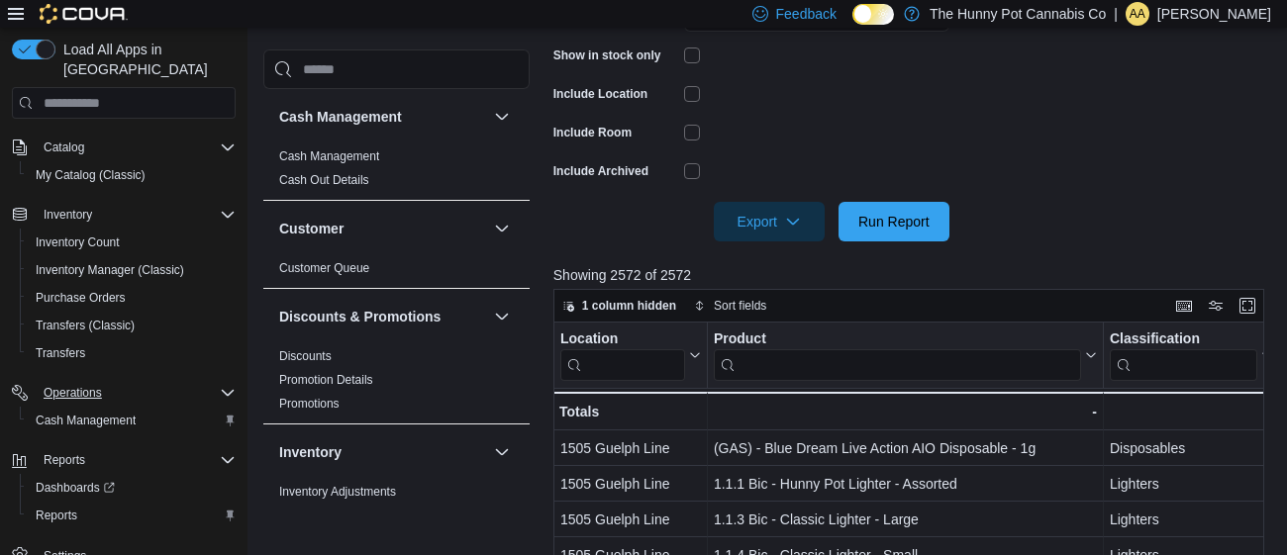
scroll to position [278, 0]
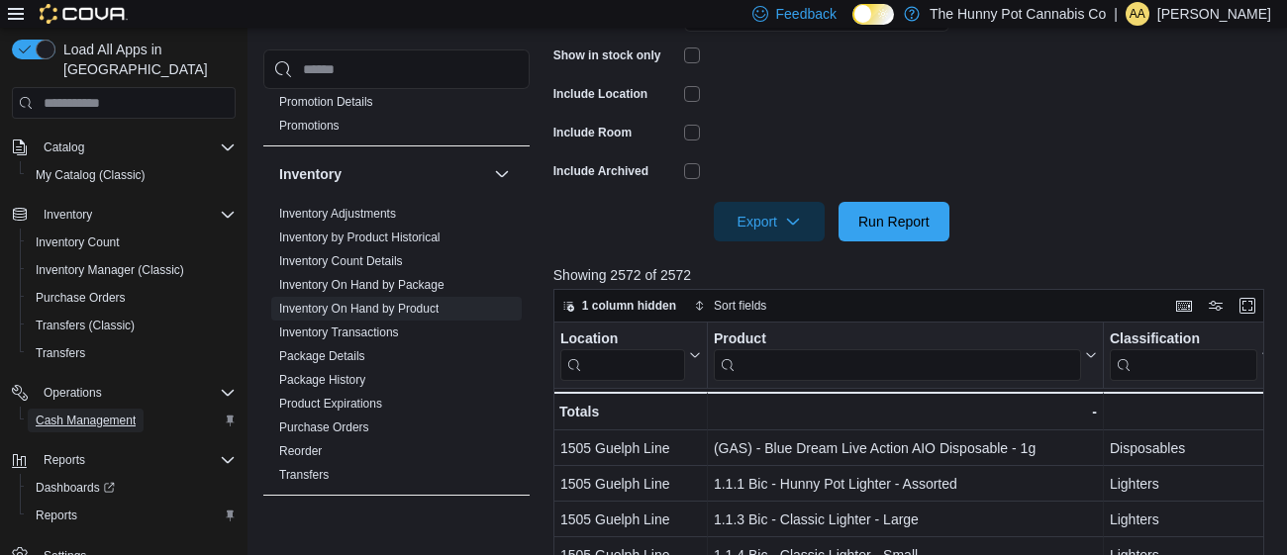
click at [84, 413] on span "Cash Management" at bounding box center [86, 421] width 100 height 16
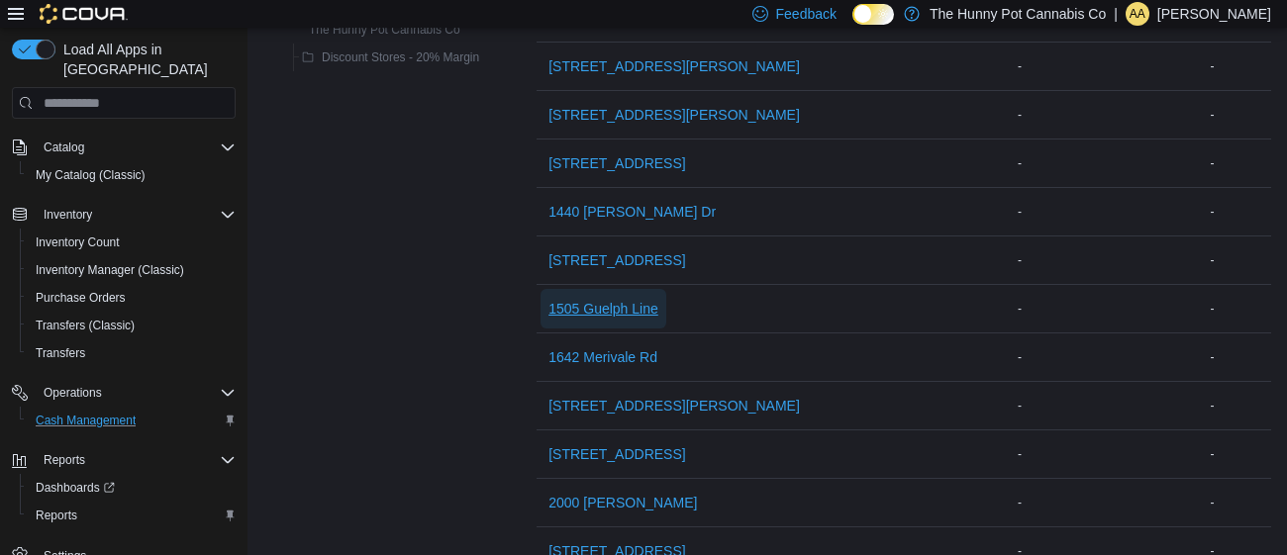
click at [602, 318] on span "1505 Guelph Line" at bounding box center [603, 309] width 110 height 40
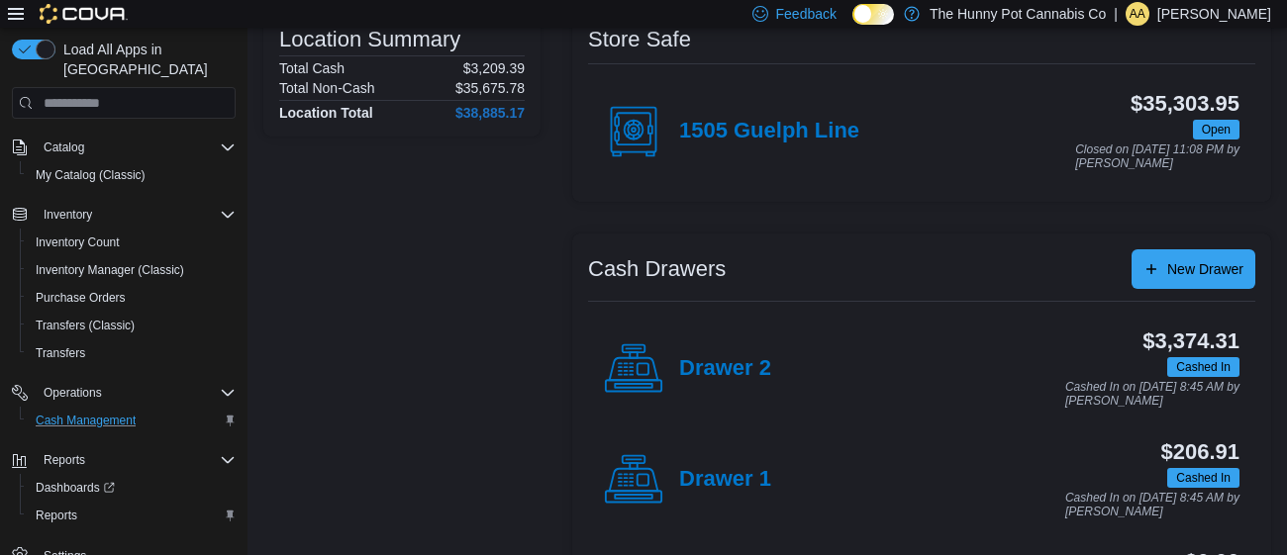
scroll to position [299, 0]
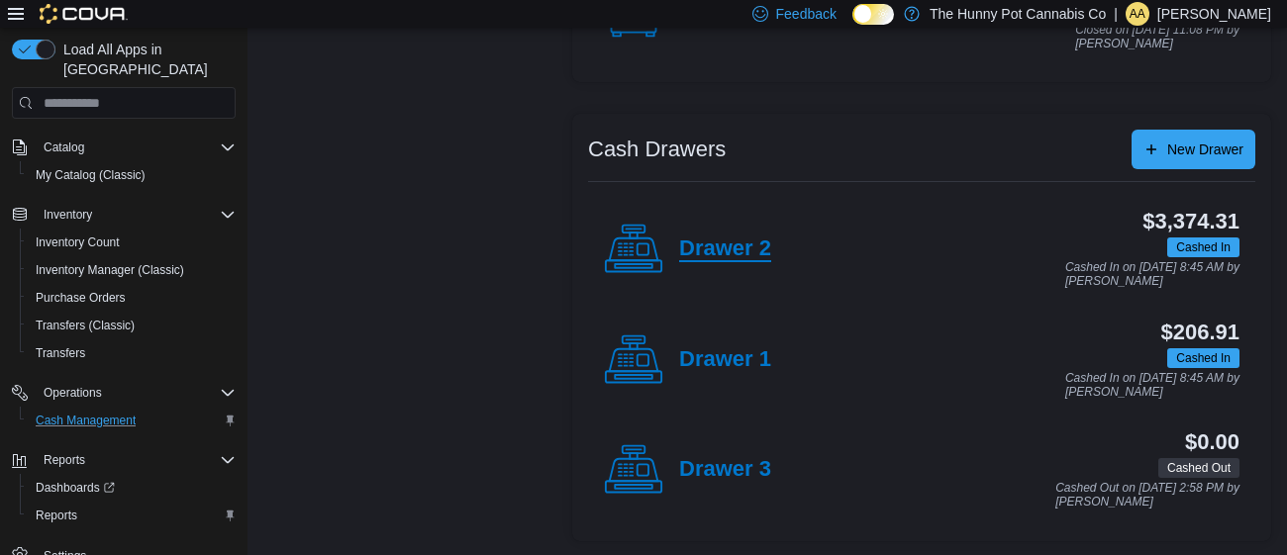
click at [693, 246] on h4 "Drawer 2" at bounding box center [725, 250] width 92 height 26
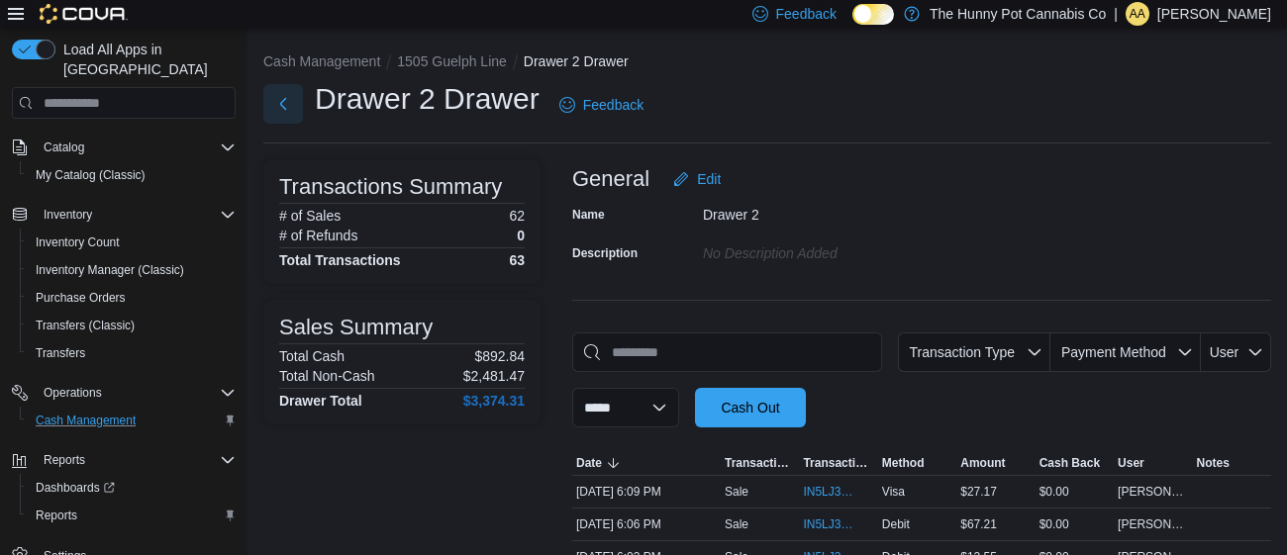
click at [289, 108] on button "Next" at bounding box center [283, 104] width 40 height 40
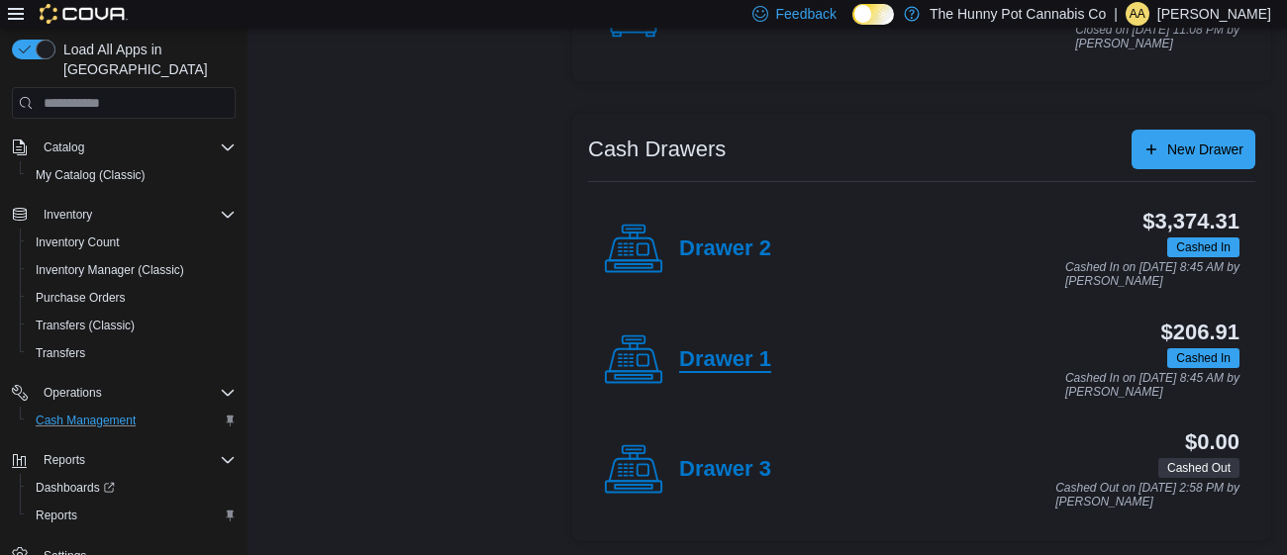
click at [713, 354] on h4 "Drawer 1" at bounding box center [725, 360] width 92 height 26
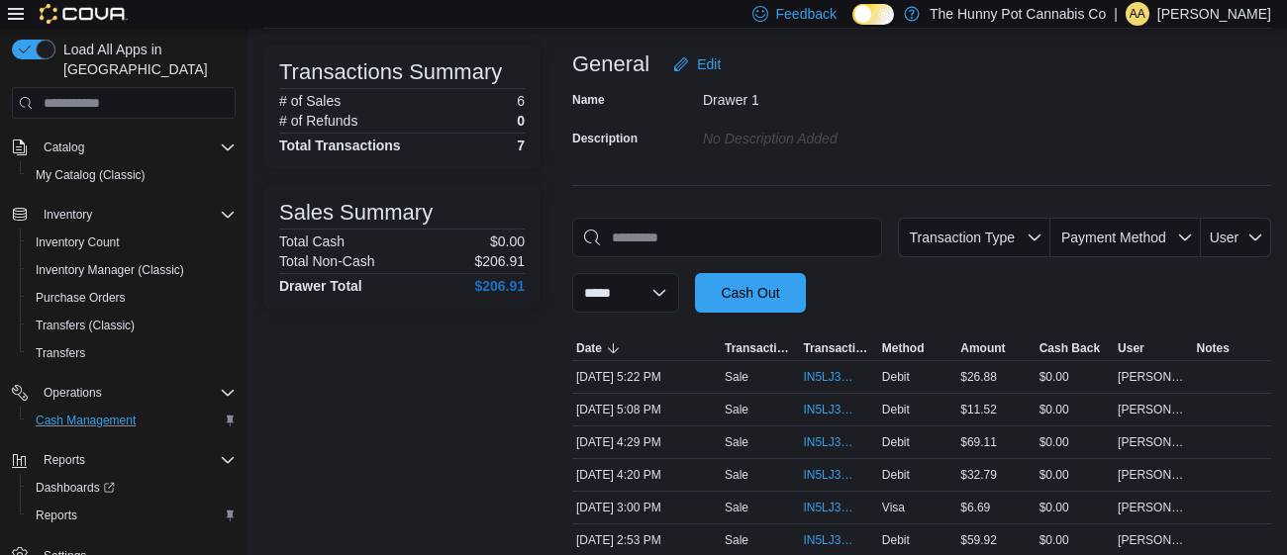
scroll to position [129, 0]
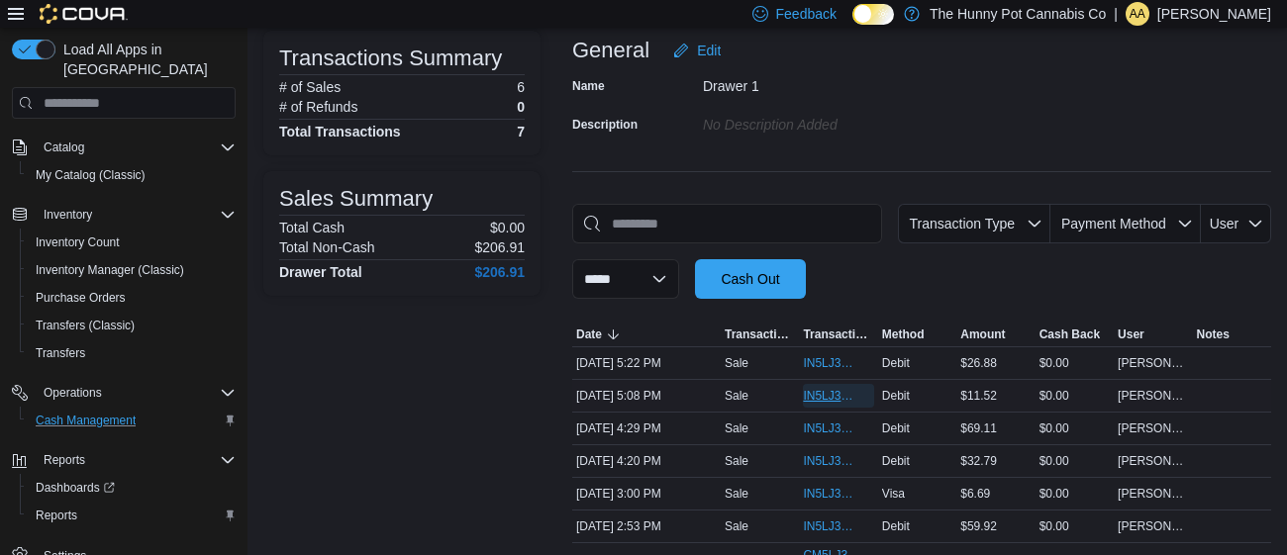
click at [818, 392] on span "IN5LJ3-5751511" at bounding box center [828, 396] width 50 height 16
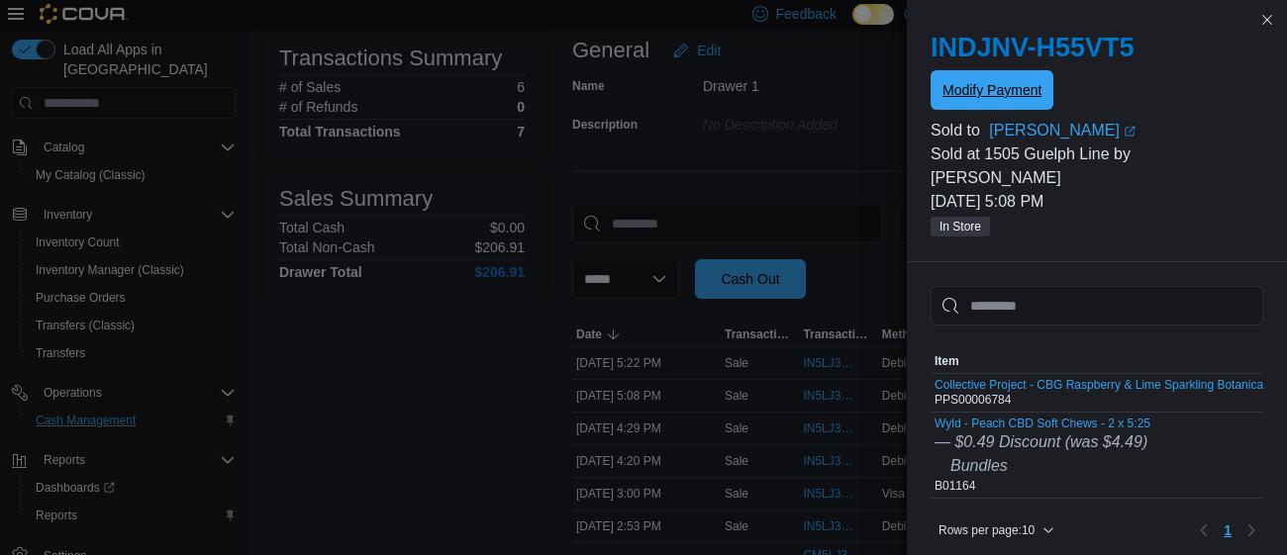
click at [967, 106] on span "Modify Payment" at bounding box center [991, 90] width 99 height 40
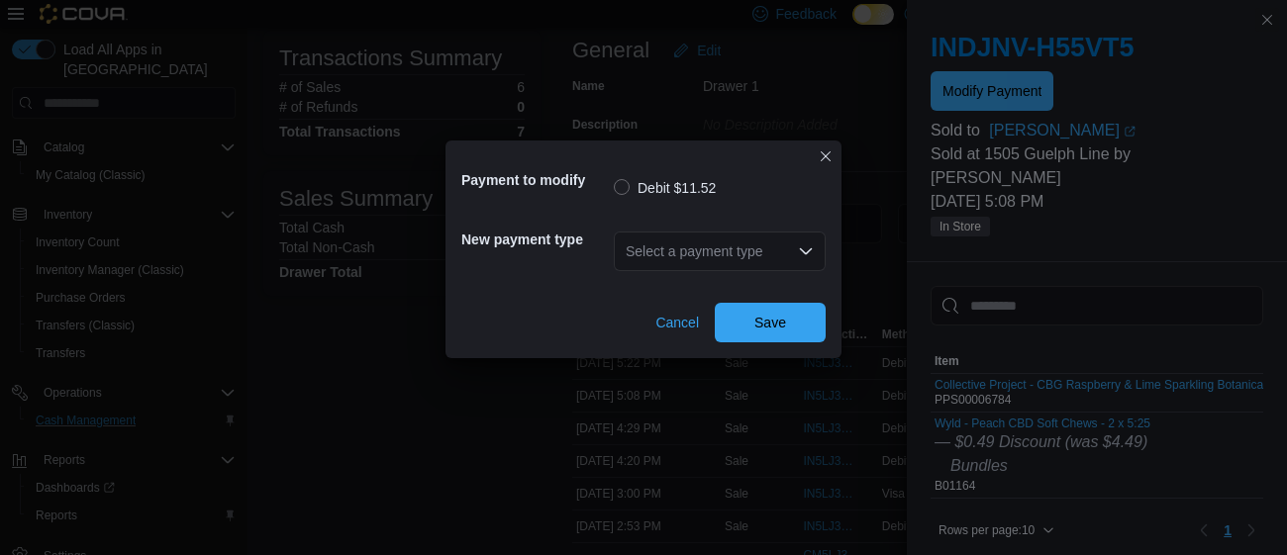
click at [731, 250] on div "Select a payment type" at bounding box center [720, 252] width 212 height 40
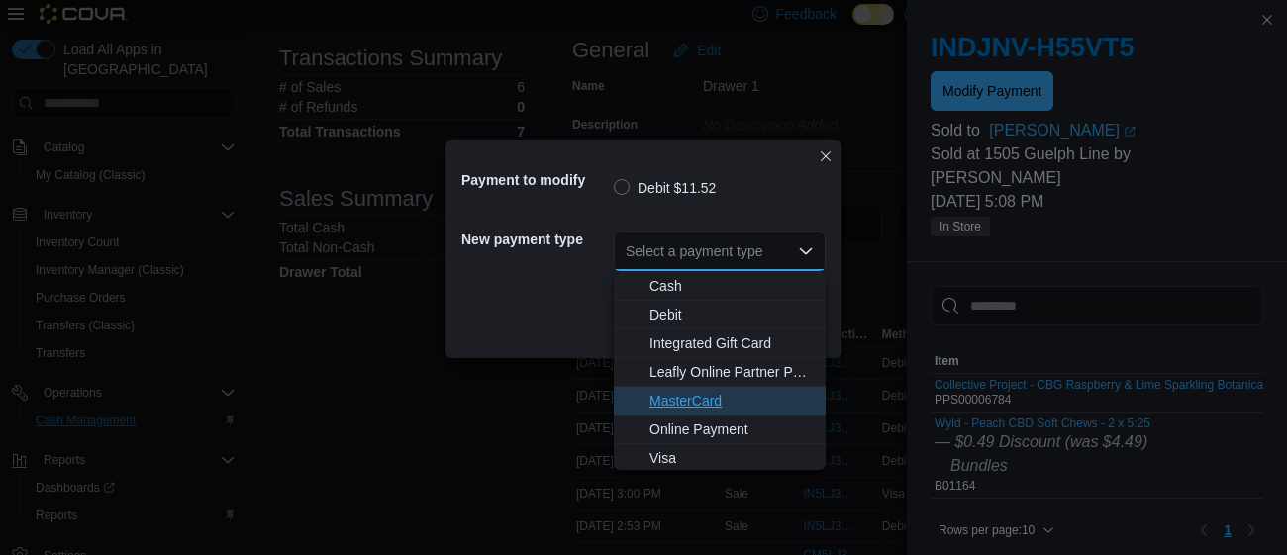
click at [696, 393] on span "MasterCard" at bounding box center [731, 401] width 164 height 20
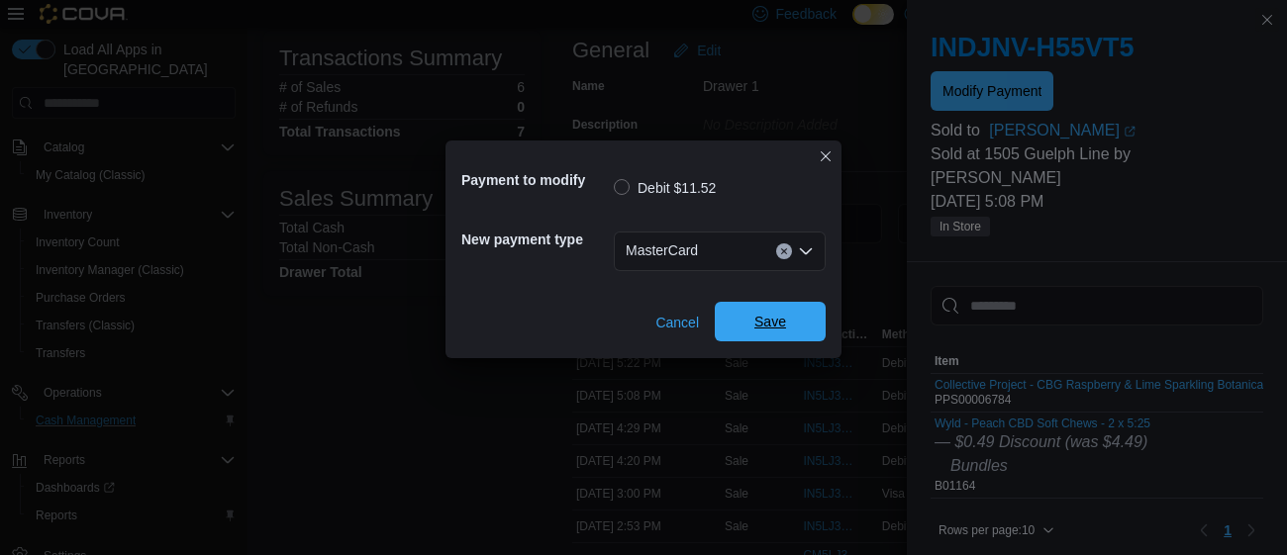
click at [774, 317] on span "Save" at bounding box center [770, 322] width 32 height 20
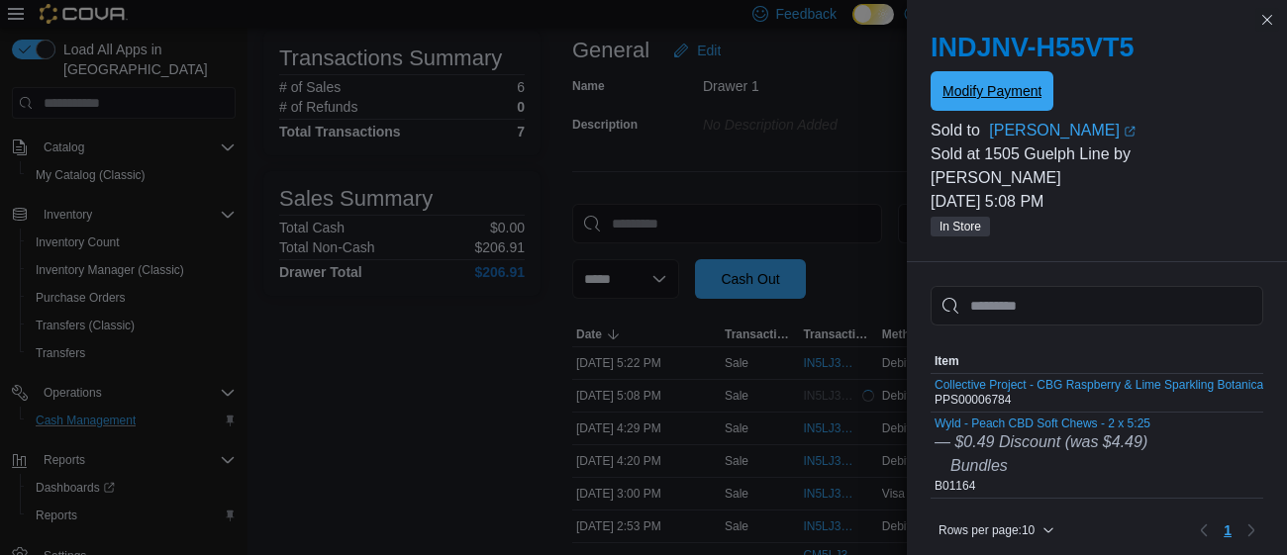
scroll to position [0, 0]
click at [1268, 21] on button "Close this dialog" at bounding box center [1267, 19] width 24 height 24
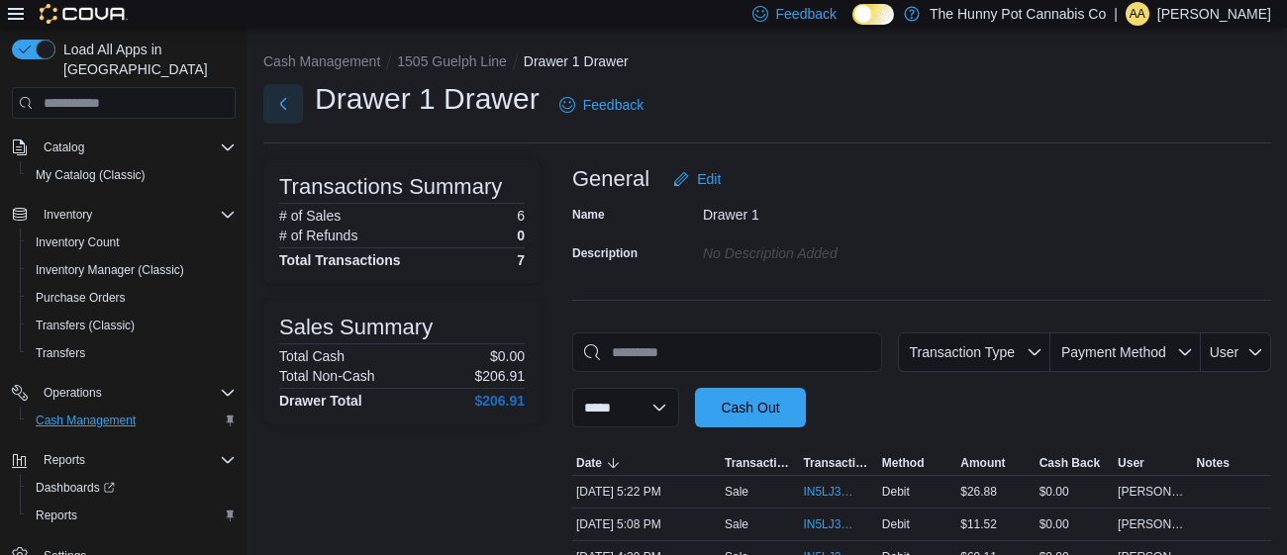
click at [288, 115] on button "Next" at bounding box center [283, 104] width 40 height 40
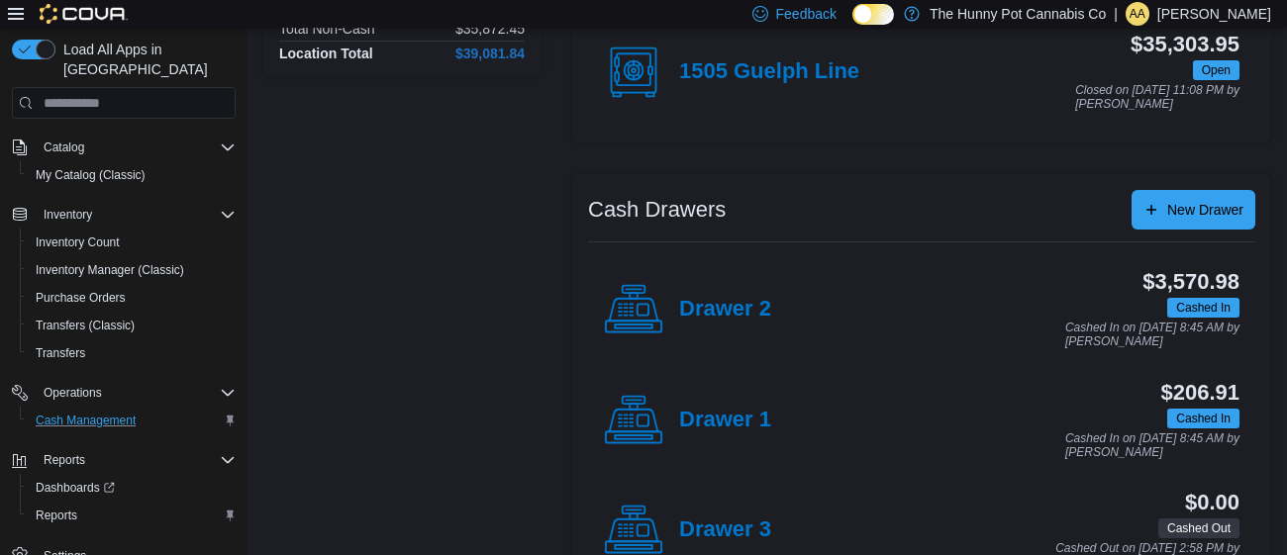
scroll to position [299, 0]
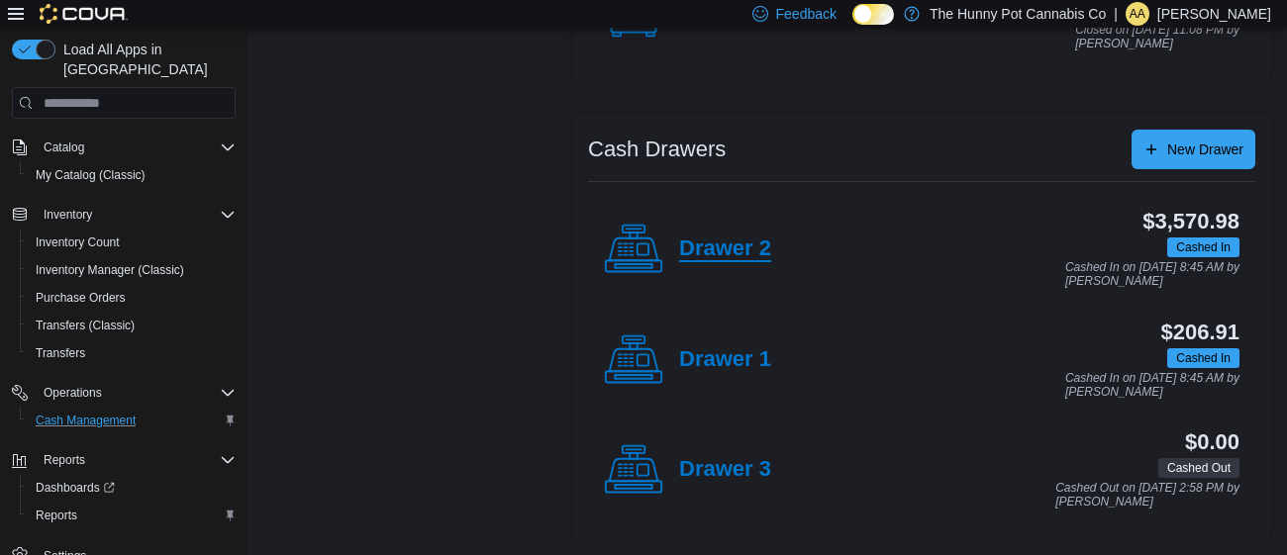
click at [716, 246] on h4 "Drawer 2" at bounding box center [725, 250] width 92 height 26
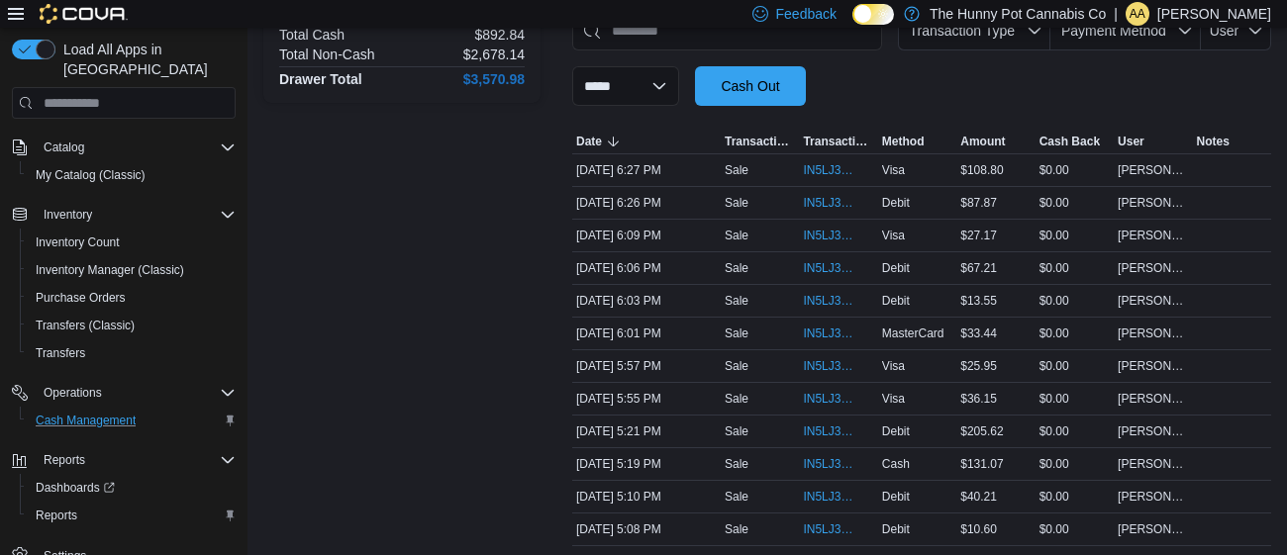
scroll to position [327, 0]
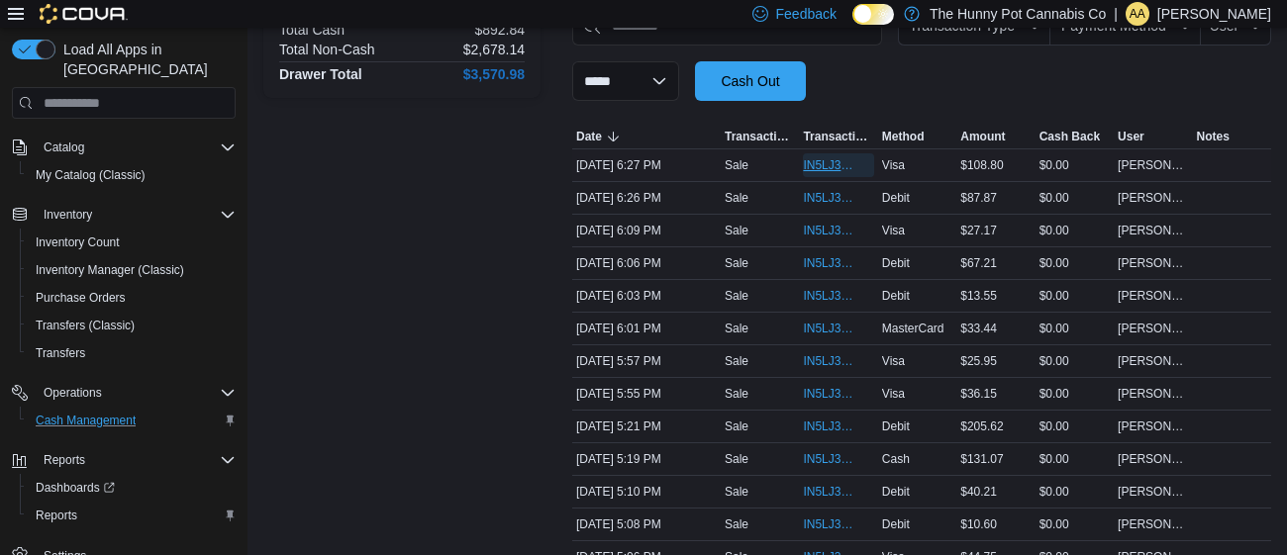
click at [810, 172] on span "IN5LJ3-5752166" at bounding box center [838, 165] width 70 height 24
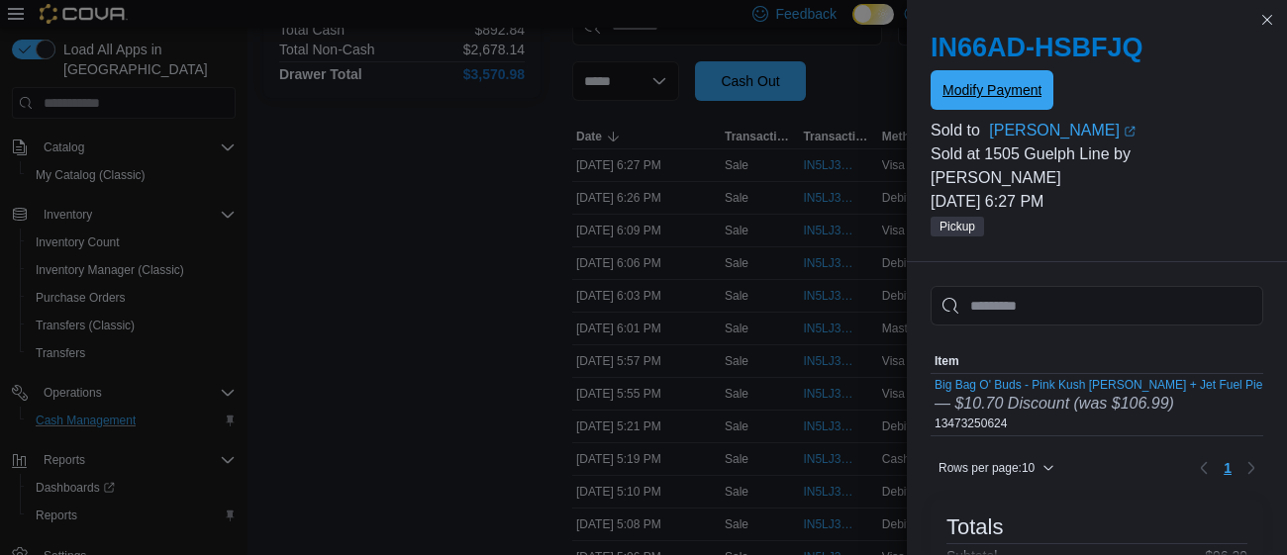
click at [1006, 82] on span "Modify Payment" at bounding box center [991, 90] width 99 height 20
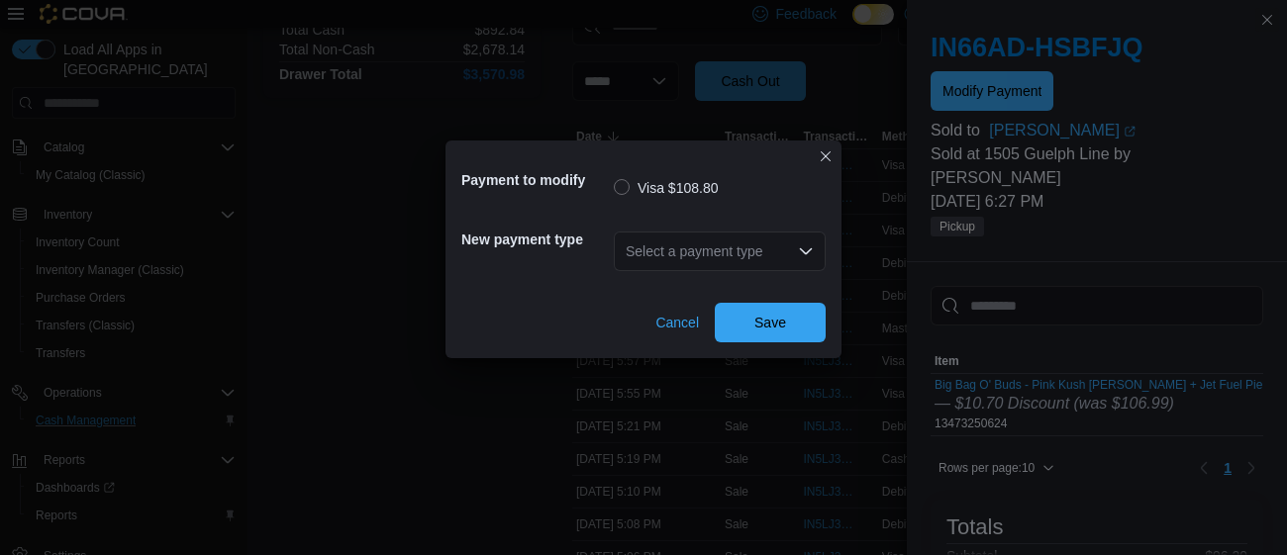
click at [783, 246] on div "Select a payment type" at bounding box center [720, 252] width 212 height 40
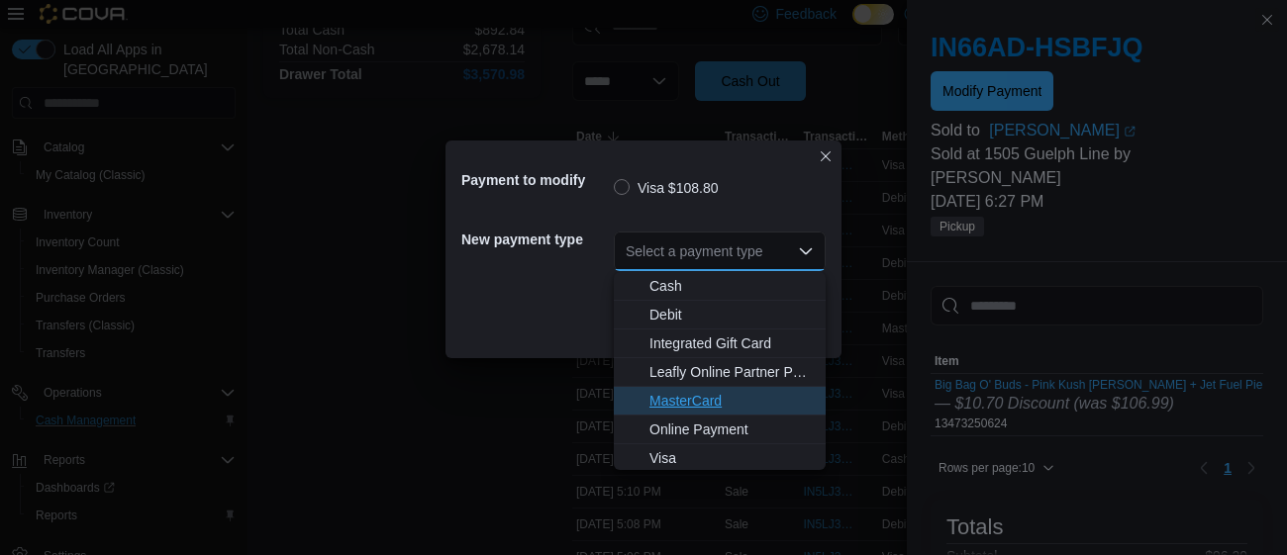
click at [721, 410] on span "MasterCard" at bounding box center [731, 401] width 164 height 20
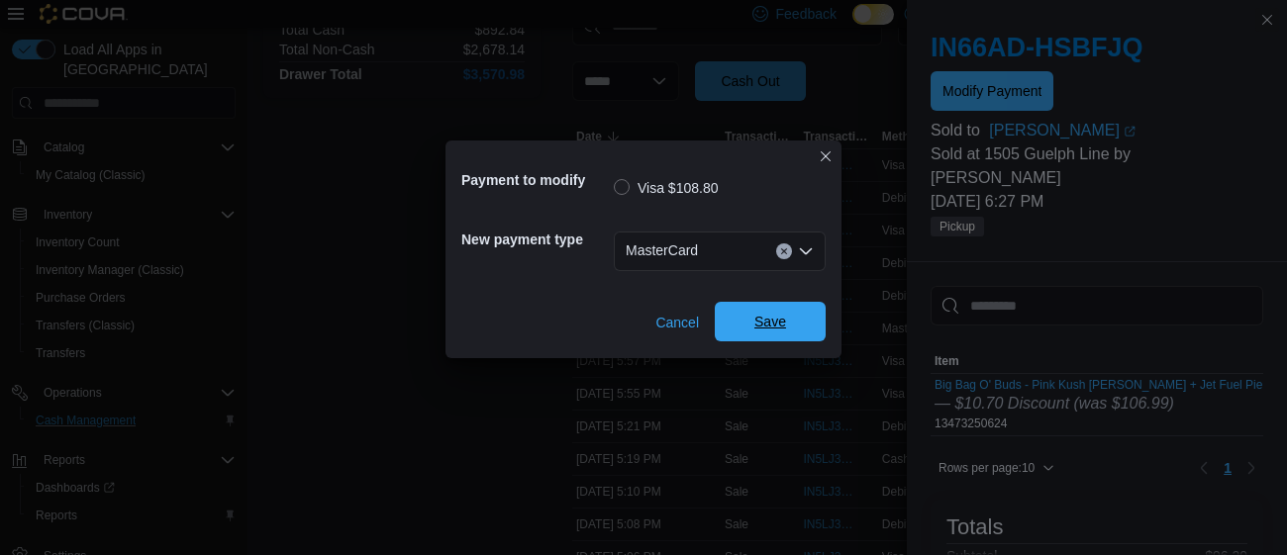
click at [777, 335] on span "Save" at bounding box center [769, 322] width 87 height 40
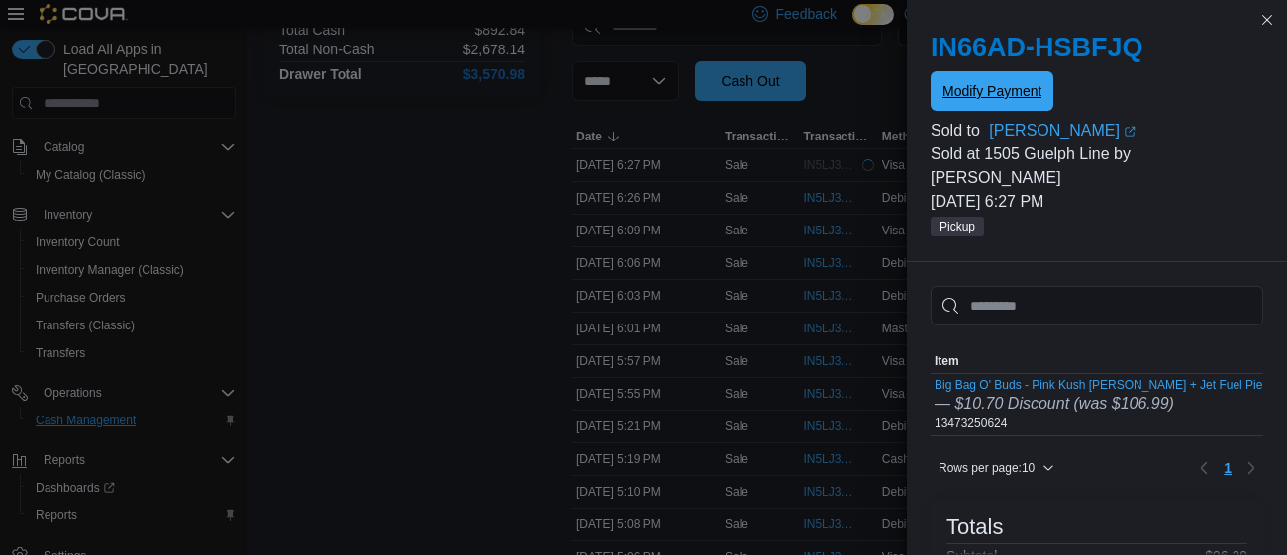
scroll to position [0, 0]
click at [1266, 19] on button "Close this dialog" at bounding box center [1267, 19] width 24 height 24
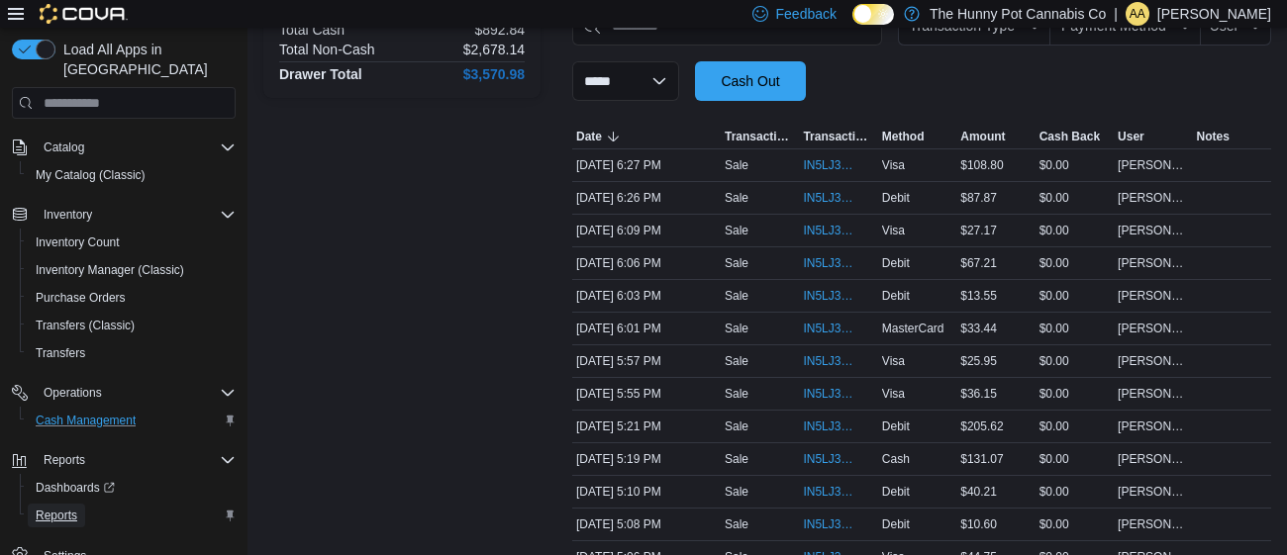
click at [51, 508] on span "Reports" at bounding box center [57, 516] width 42 height 16
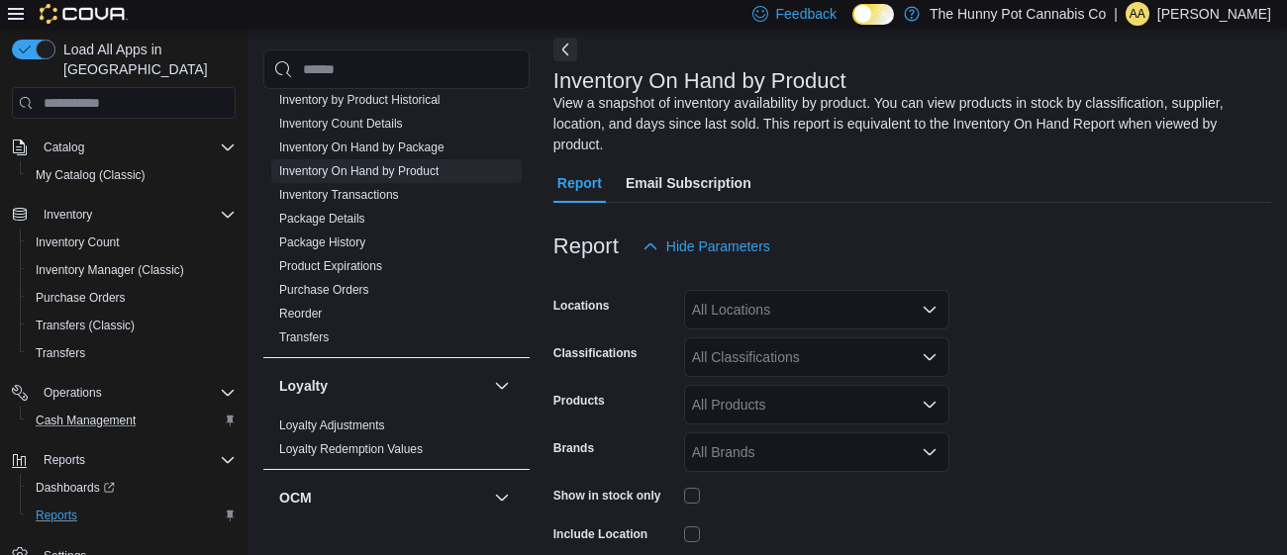
scroll to position [418, 0]
click at [379, 166] on link "Inventory On Hand by Product" at bounding box center [358, 169] width 159 height 14
click at [795, 305] on div "All Locations" at bounding box center [816, 310] width 265 height 40
type input "**"
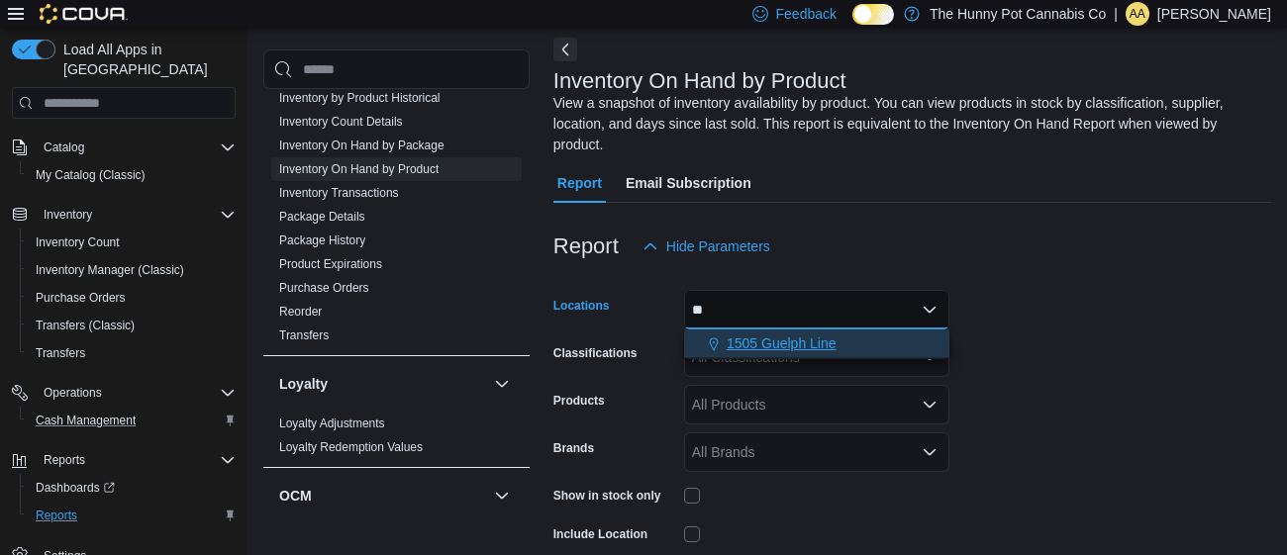
click at [793, 342] on span "1505 Guelph Line" at bounding box center [781, 344] width 110 height 20
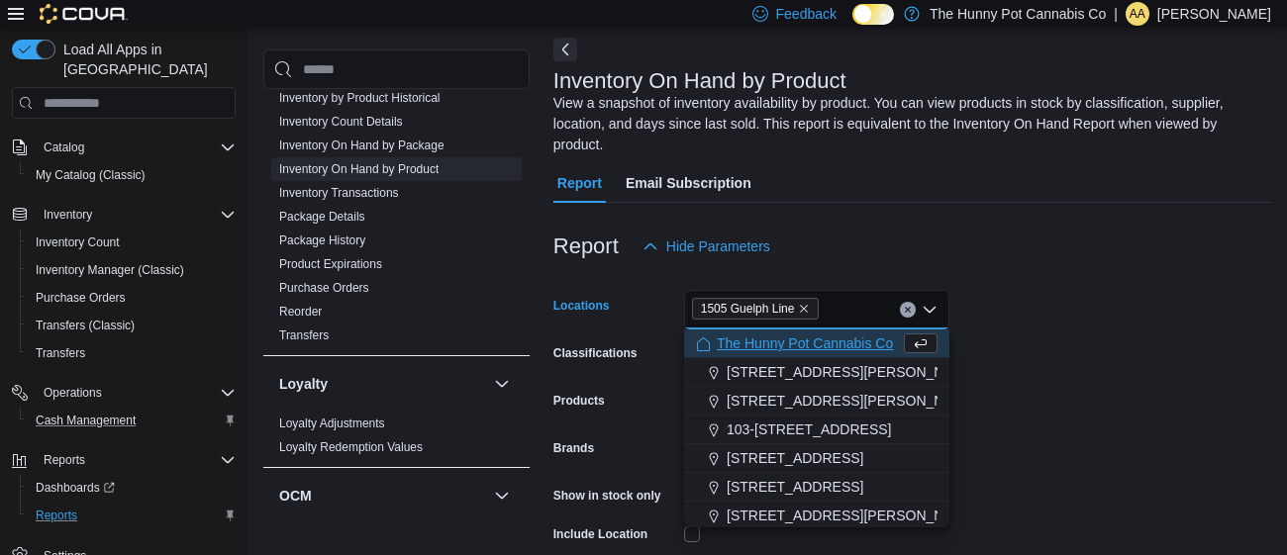
click at [1164, 279] on div at bounding box center [912, 278] width 718 height 24
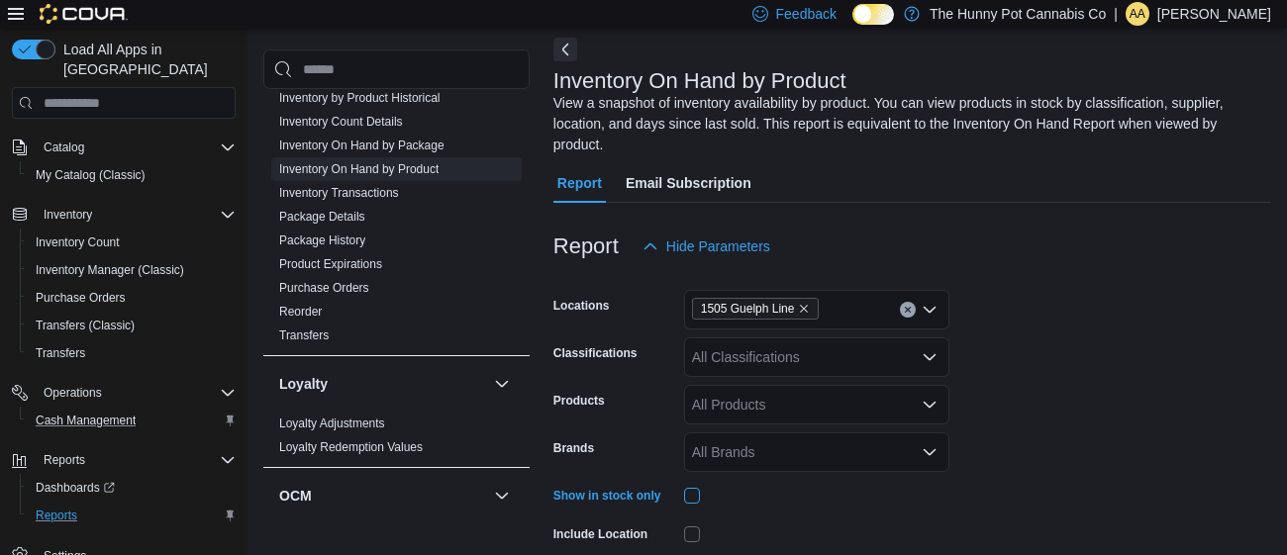
scroll to position [251, 0]
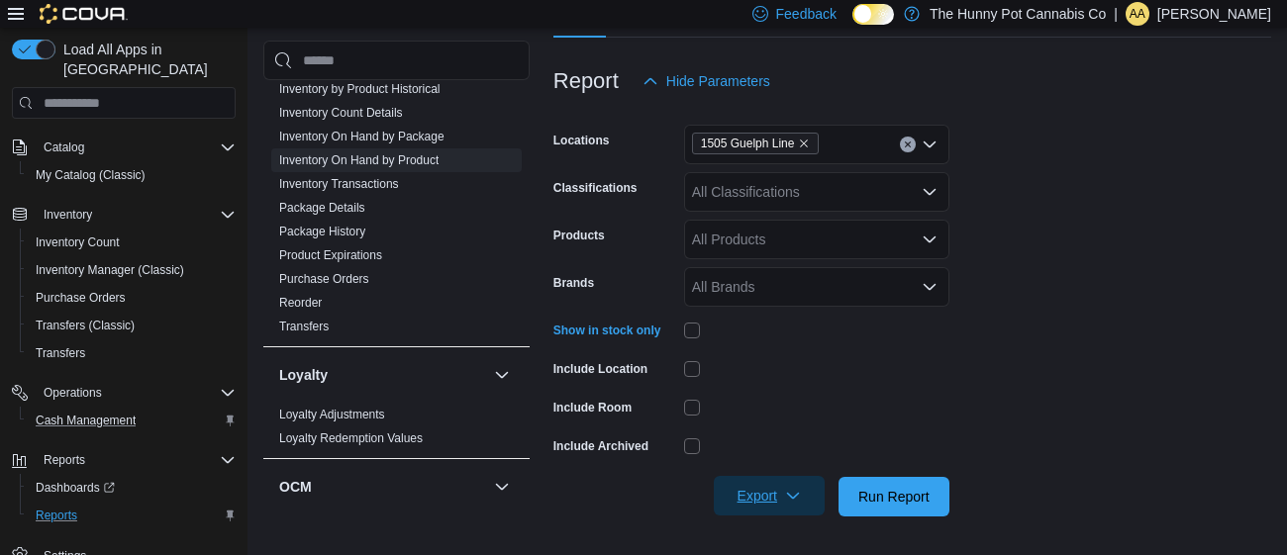
click at [778, 490] on span "Export" at bounding box center [768, 496] width 87 height 40
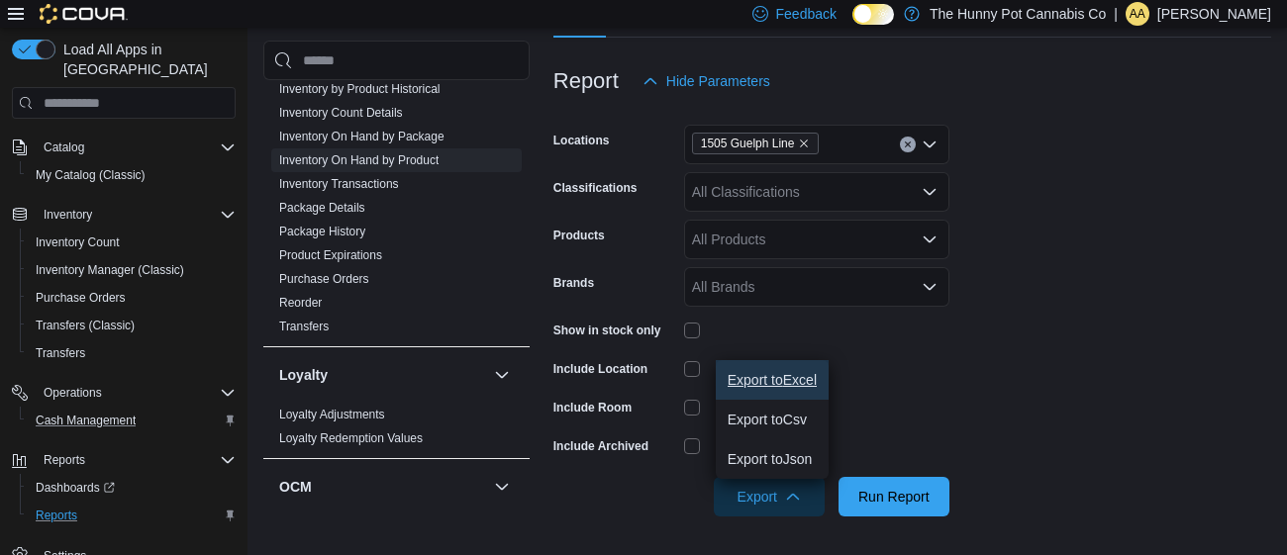
click at [743, 374] on span "Export to Excel" at bounding box center [771, 380] width 89 height 16
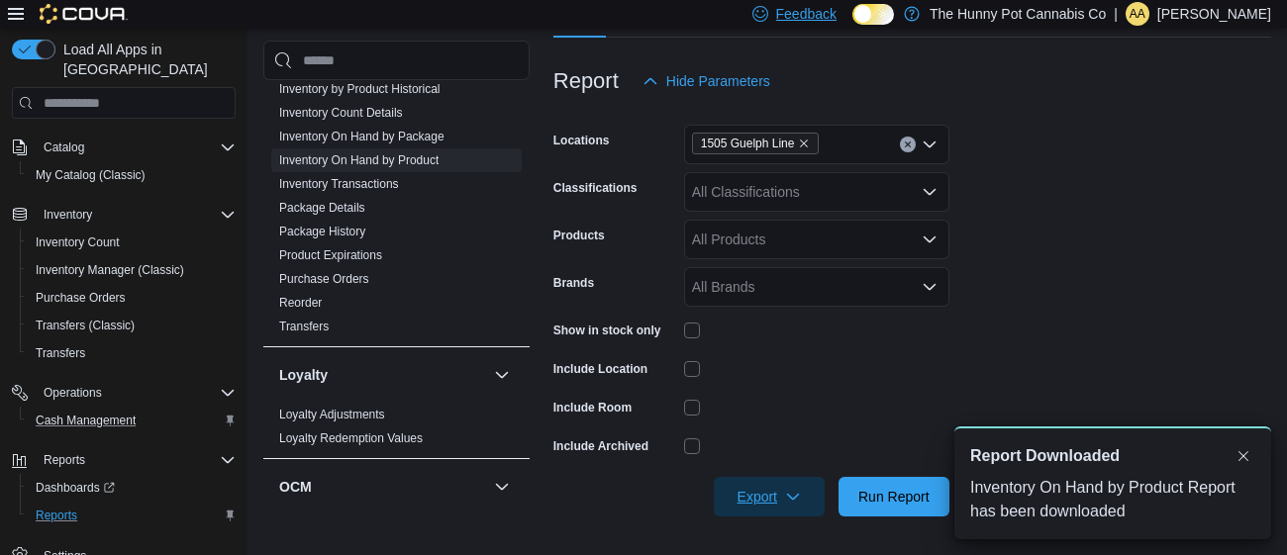
scroll to position [0, 0]
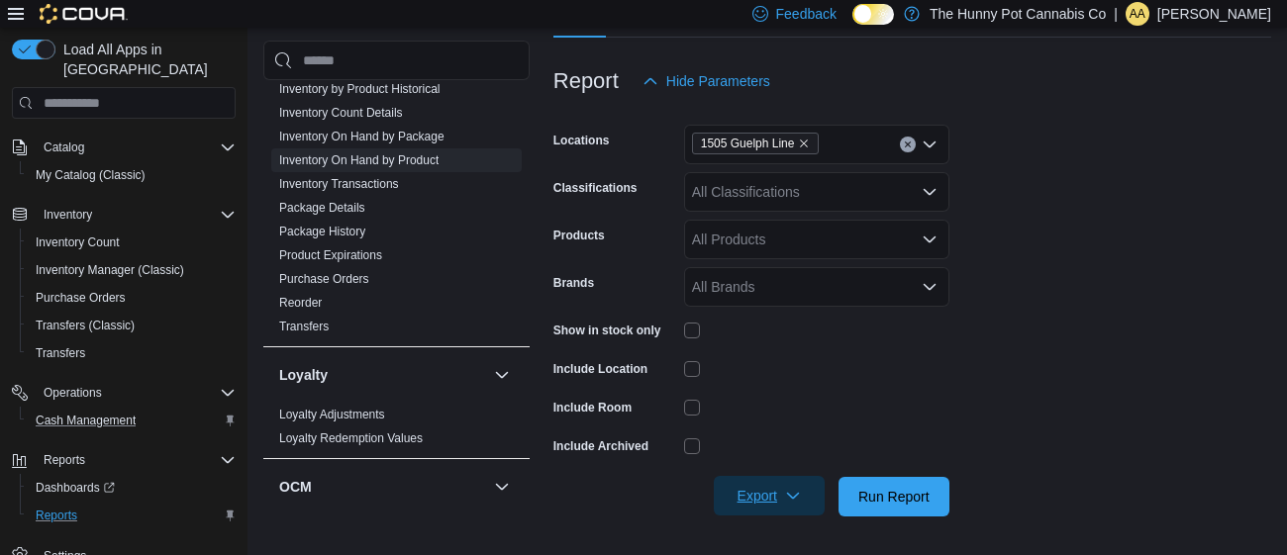
click at [774, 489] on span "Export" at bounding box center [768, 496] width 87 height 40
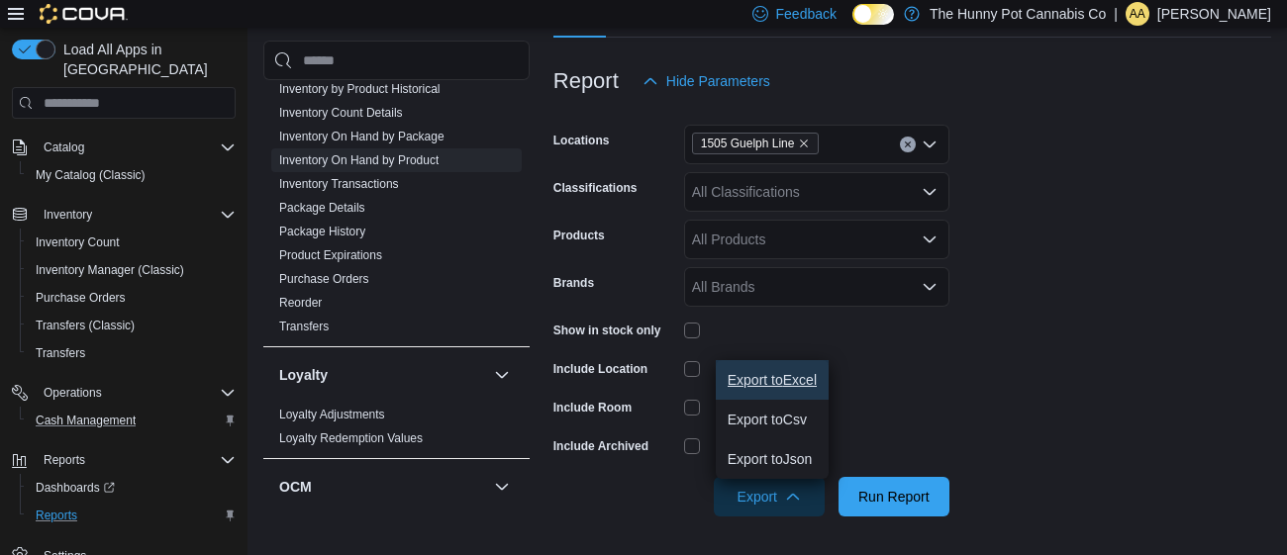
click at [779, 381] on span "Export to Excel" at bounding box center [771, 380] width 89 height 16
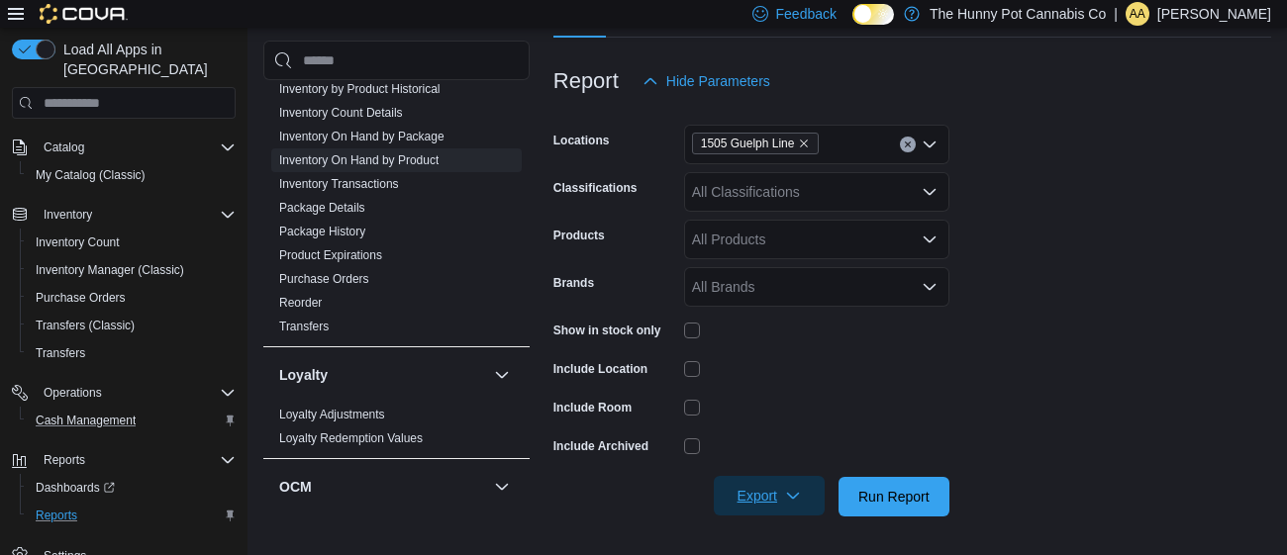
click at [748, 490] on span "Export" at bounding box center [768, 496] width 87 height 40
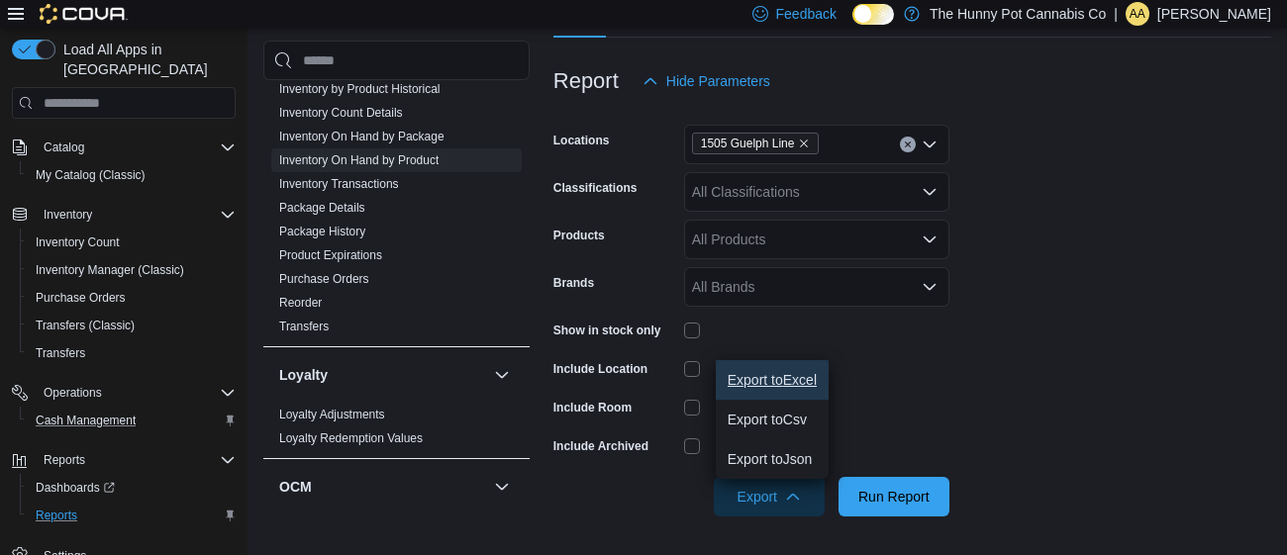
click at [768, 395] on button "Export to Excel" at bounding box center [772, 380] width 113 height 40
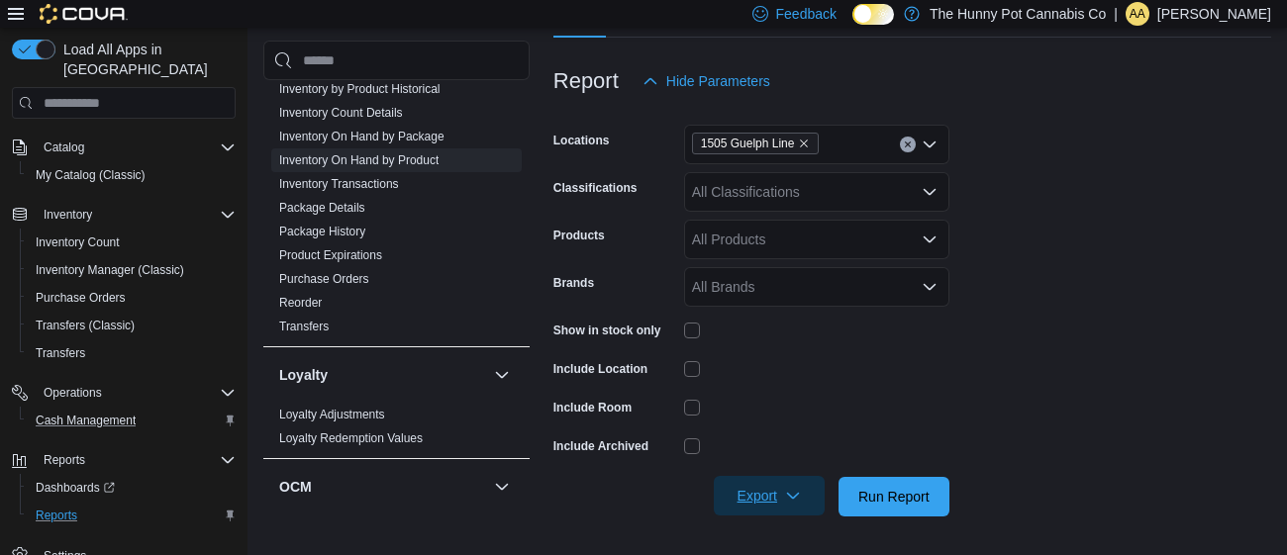
click at [753, 496] on span "Export" at bounding box center [768, 496] width 87 height 40
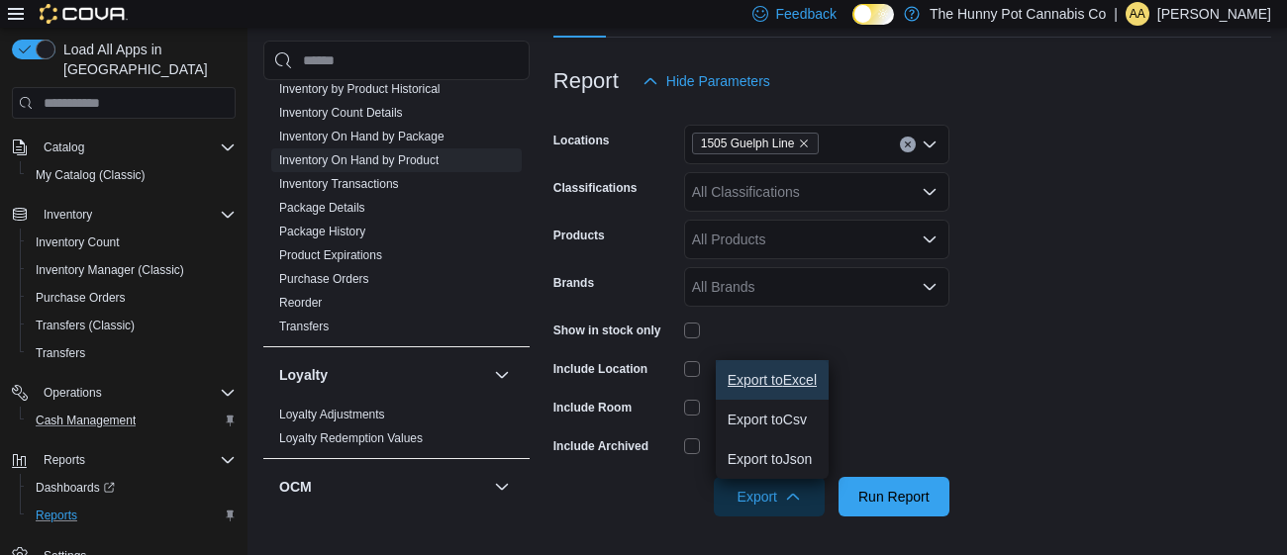
click at [759, 388] on button "Export to Excel" at bounding box center [772, 380] width 113 height 40
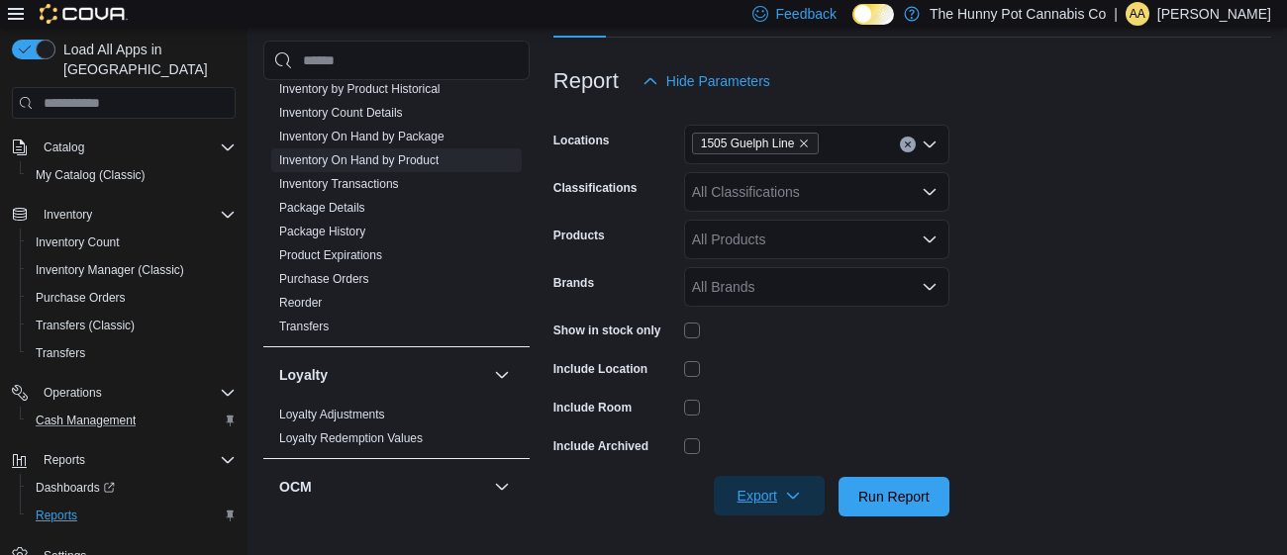
click at [764, 493] on span "Export" at bounding box center [768, 496] width 87 height 40
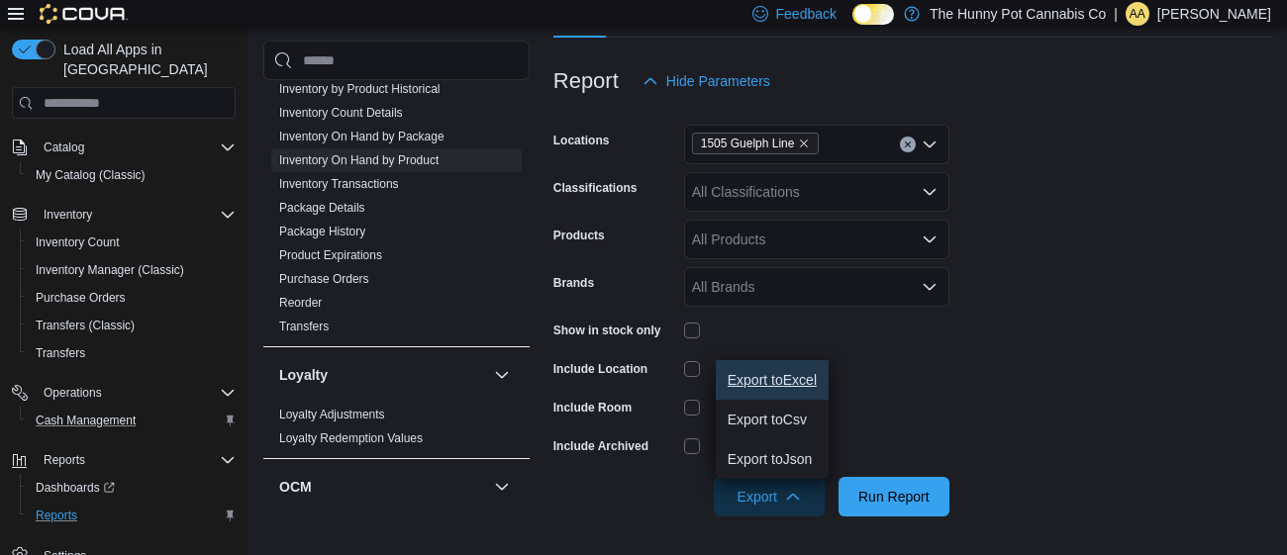
click at [788, 374] on span "Export to Excel" at bounding box center [771, 380] width 89 height 16
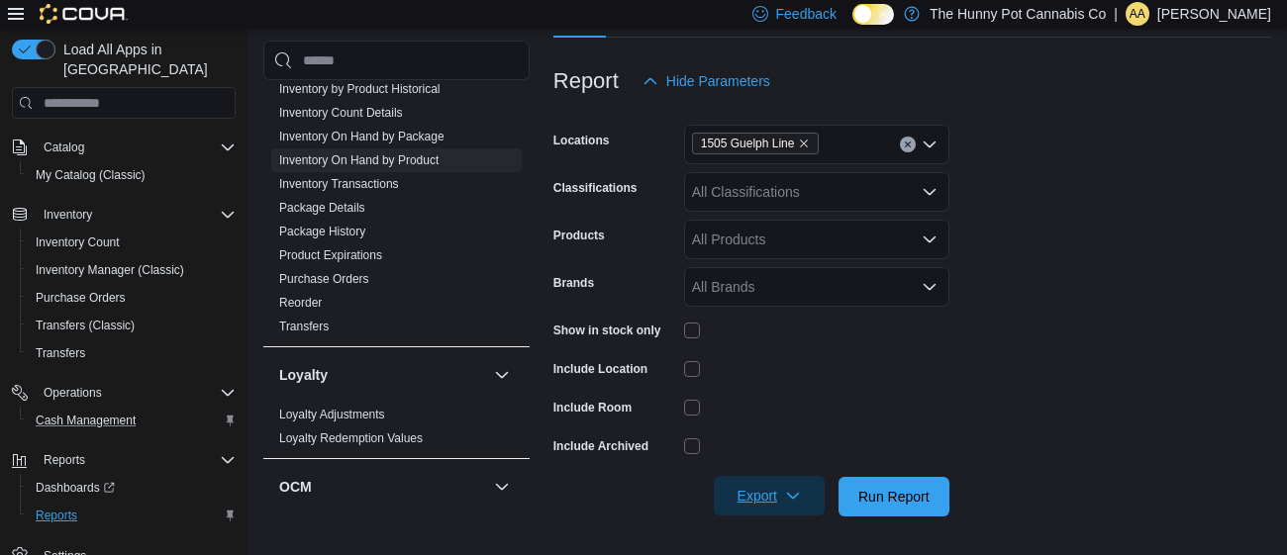
click at [760, 495] on span "Export" at bounding box center [768, 496] width 87 height 40
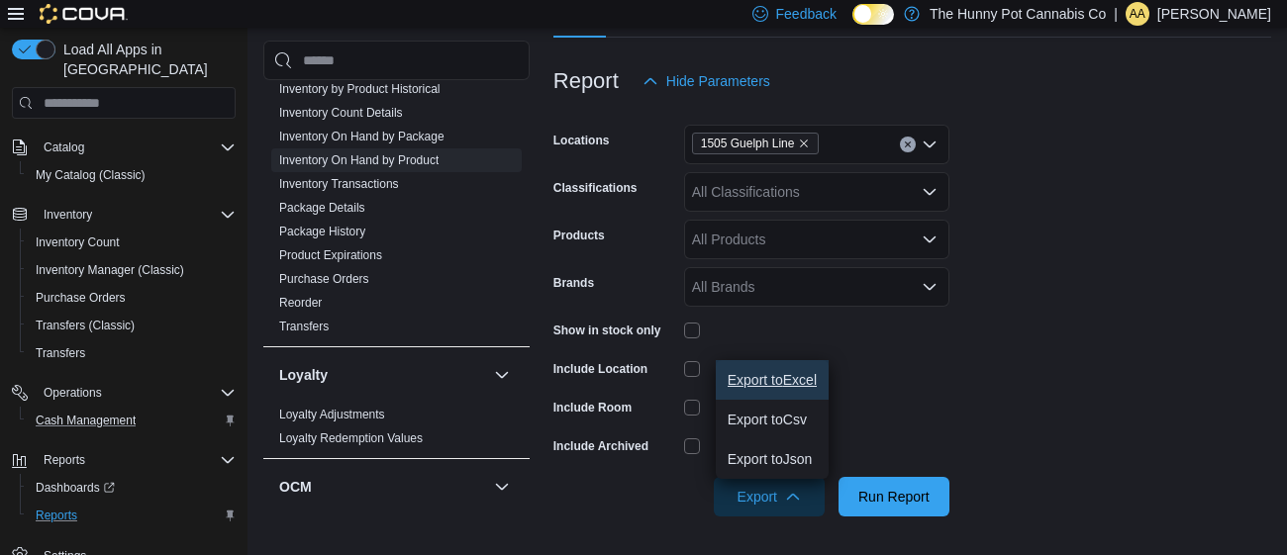
click at [768, 382] on span "Export to Excel" at bounding box center [771, 380] width 89 height 16
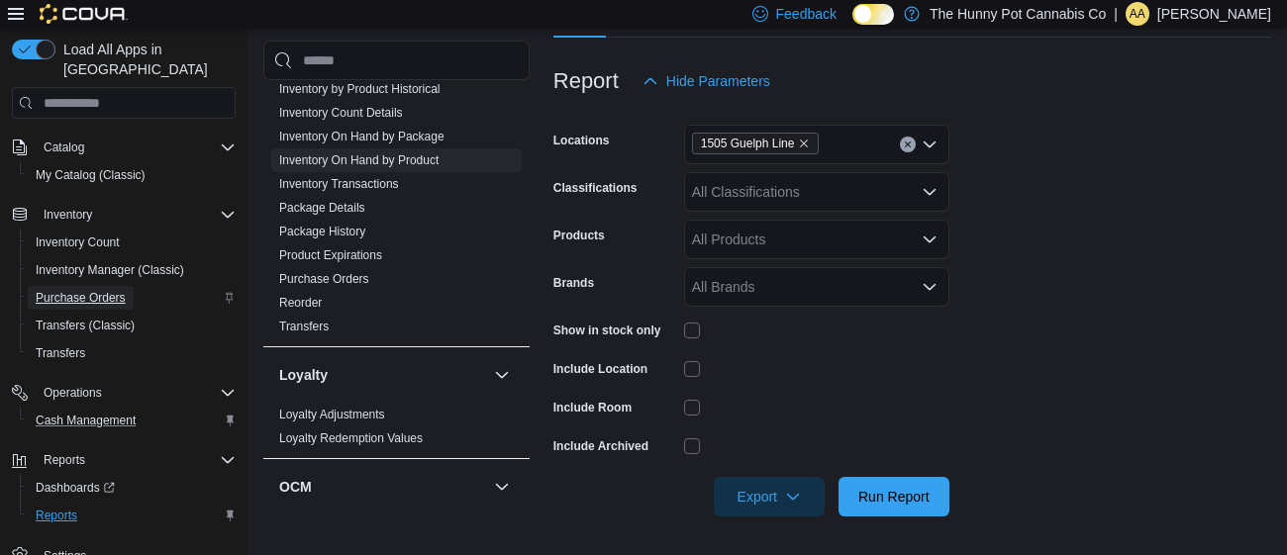
click at [117, 290] on span "Purchase Orders" at bounding box center [81, 298] width 90 height 16
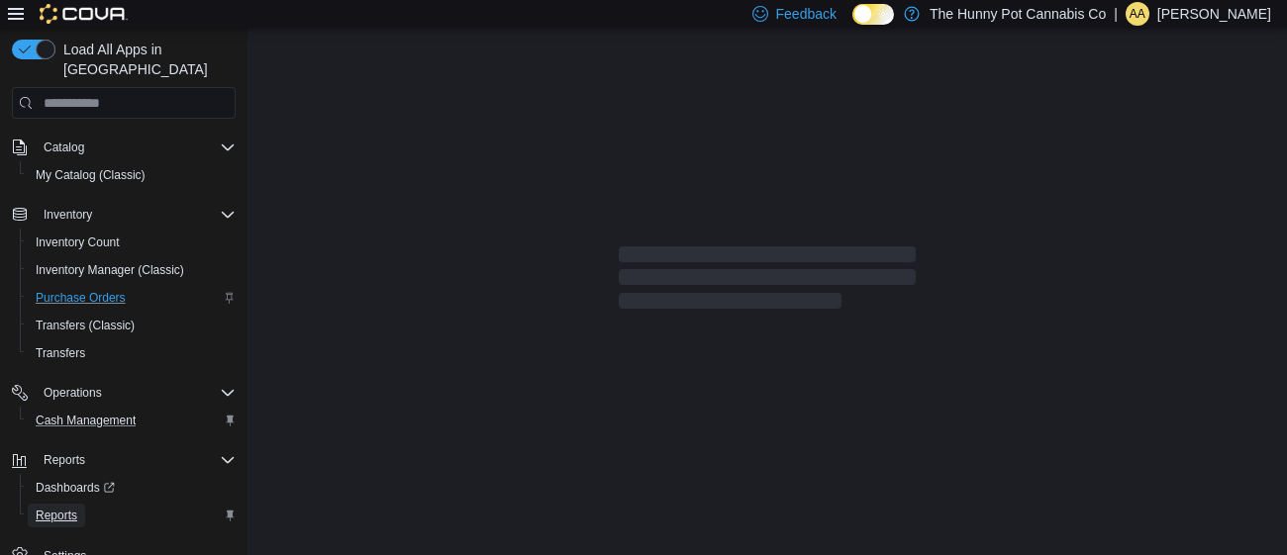
click at [67, 508] on span "Reports" at bounding box center [57, 516] width 42 height 16
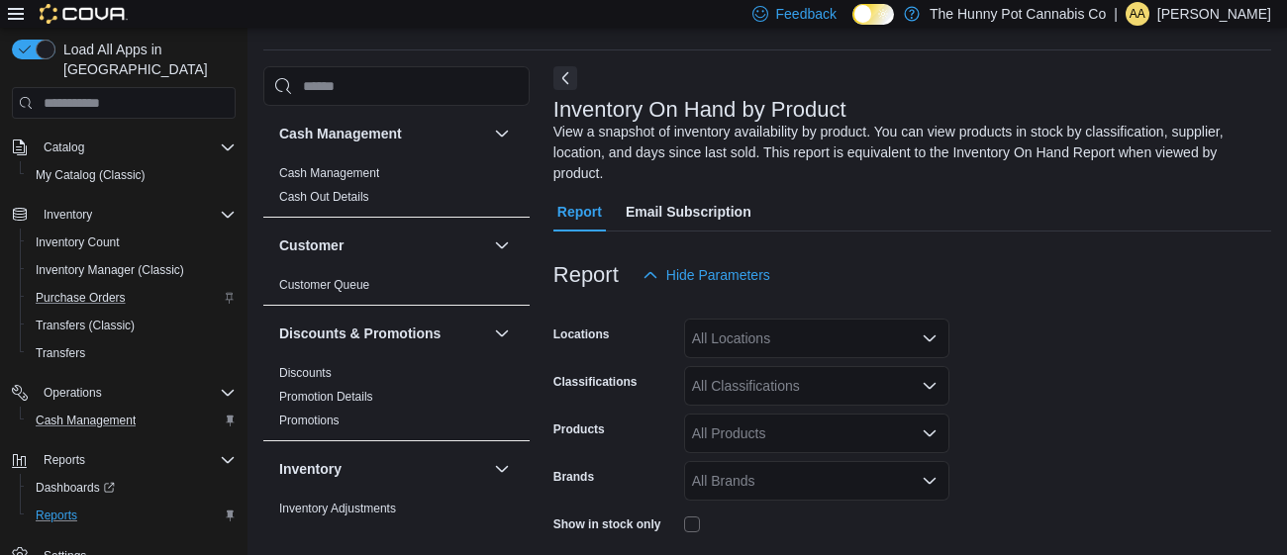
scroll to position [86, 0]
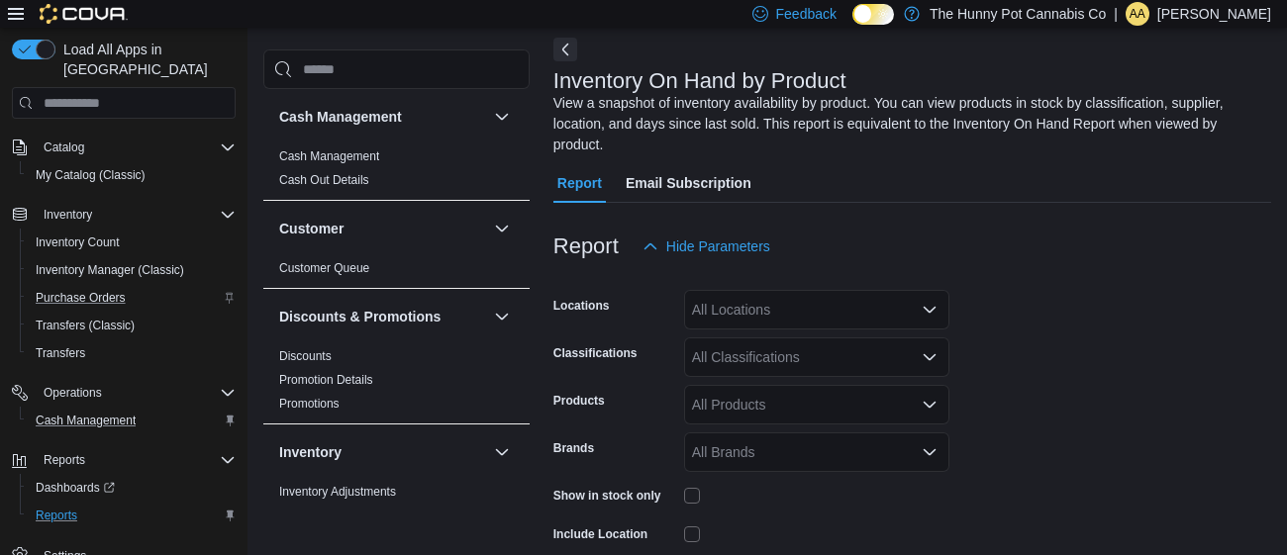
click at [742, 313] on div "All Locations" at bounding box center [816, 310] width 265 height 40
type input "***"
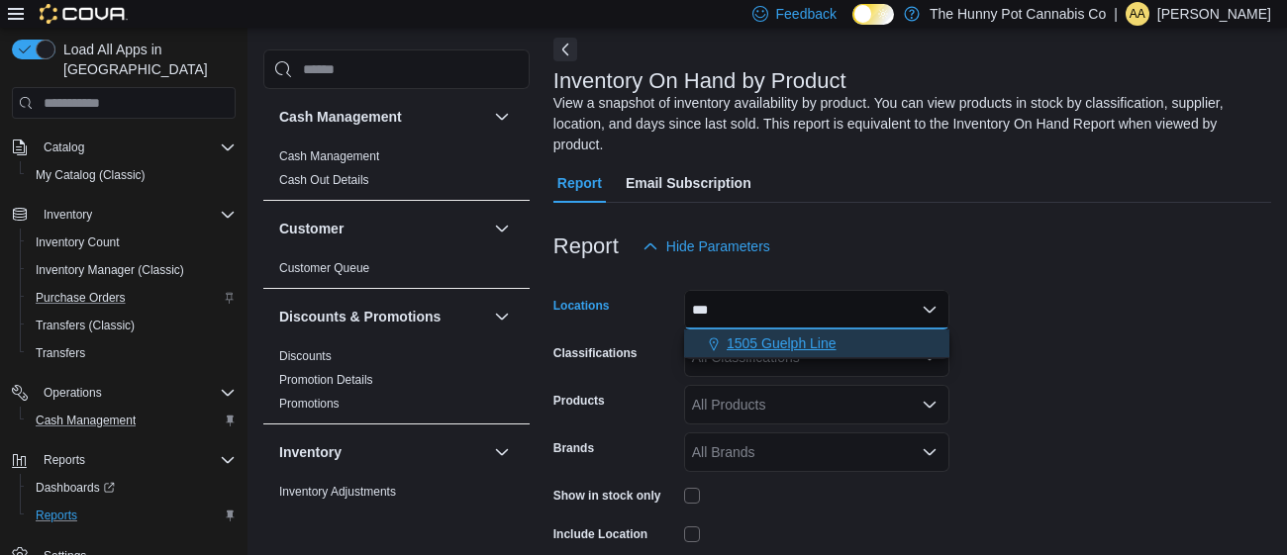
click at [822, 338] on span "1505 Guelph Line" at bounding box center [781, 344] width 110 height 20
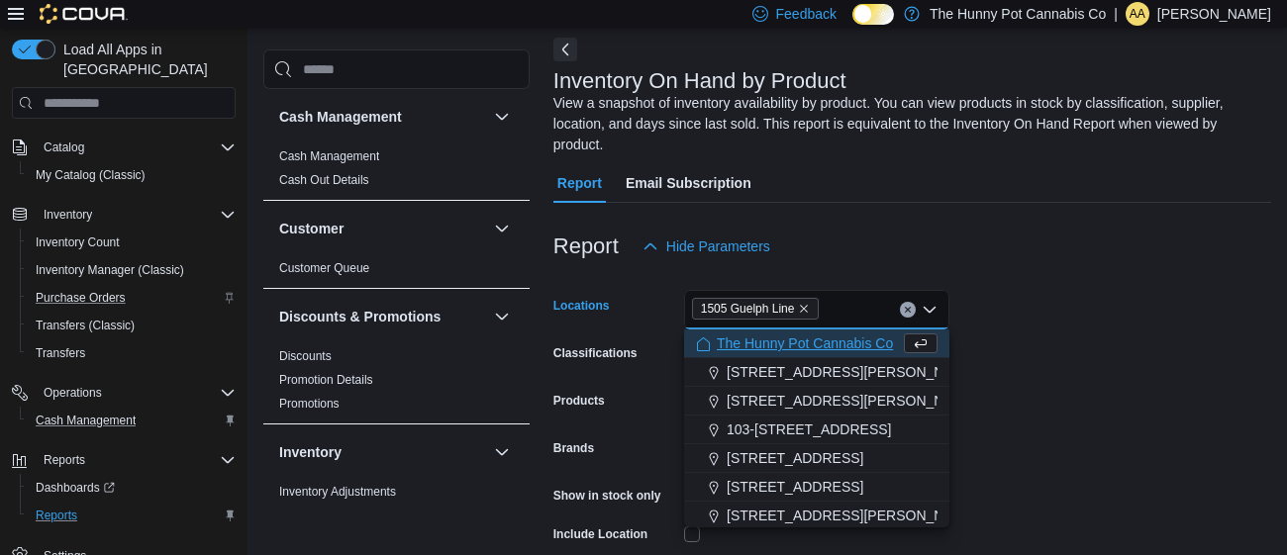
click at [1007, 227] on div "Report Hide Parameters" at bounding box center [912, 247] width 718 height 40
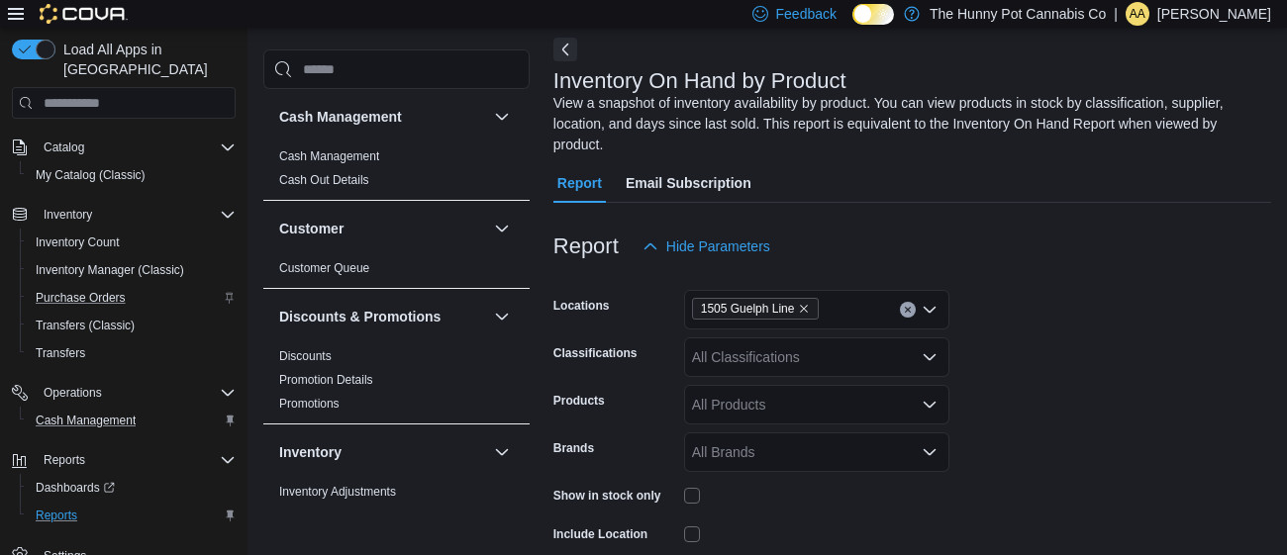
click at [695, 503] on div at bounding box center [816, 495] width 265 height 31
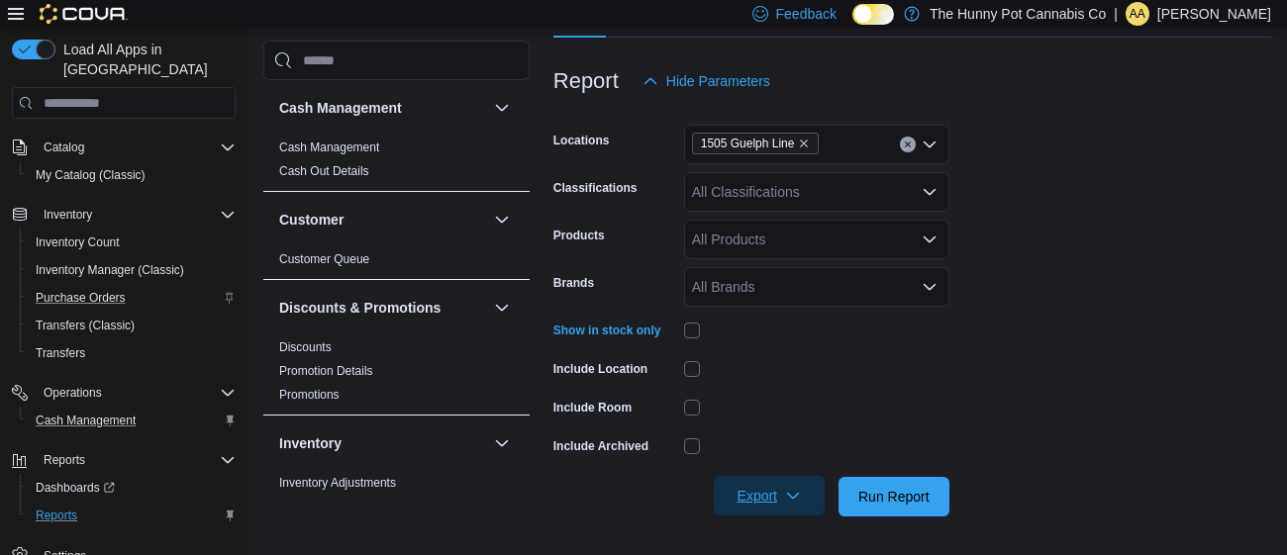
click at [754, 495] on span "Export" at bounding box center [768, 496] width 87 height 40
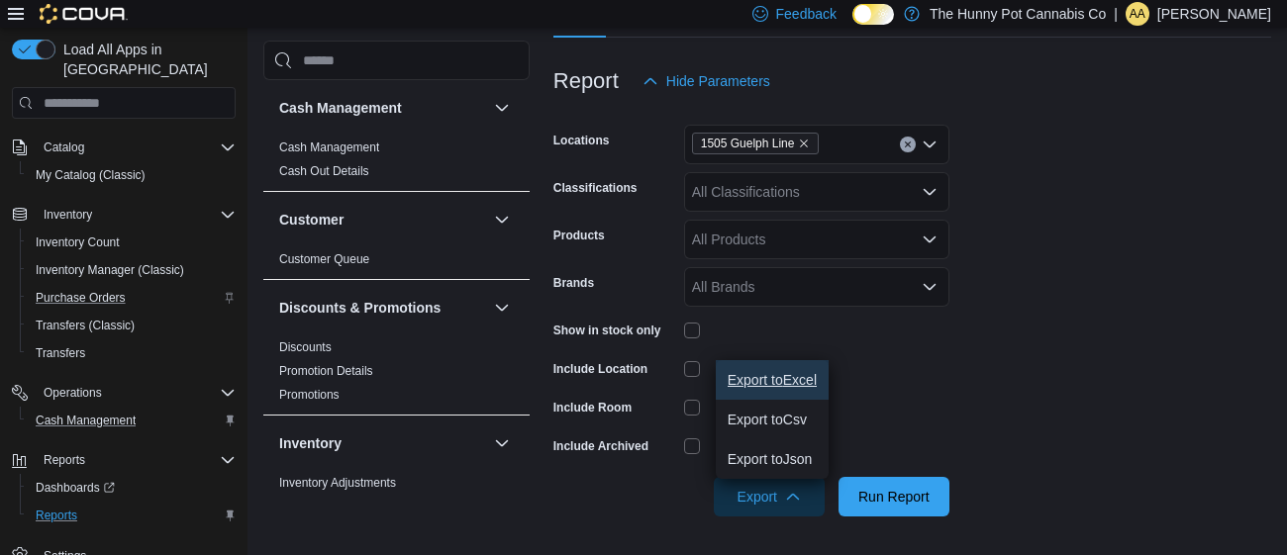
click at [758, 367] on button "Export to Excel" at bounding box center [772, 380] width 113 height 40
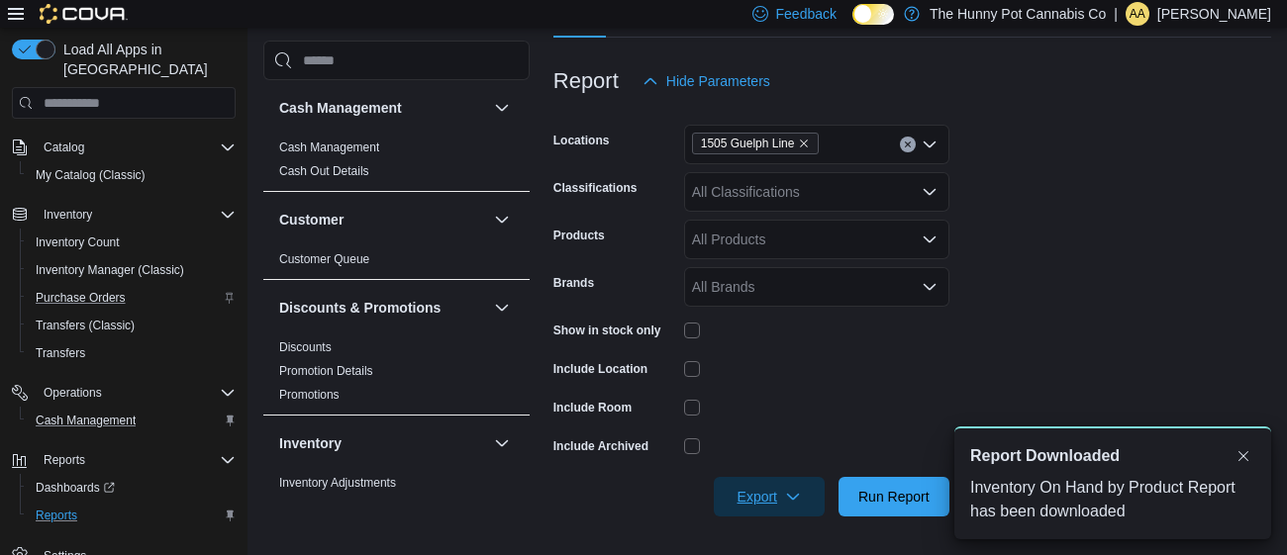
scroll to position [0, 0]
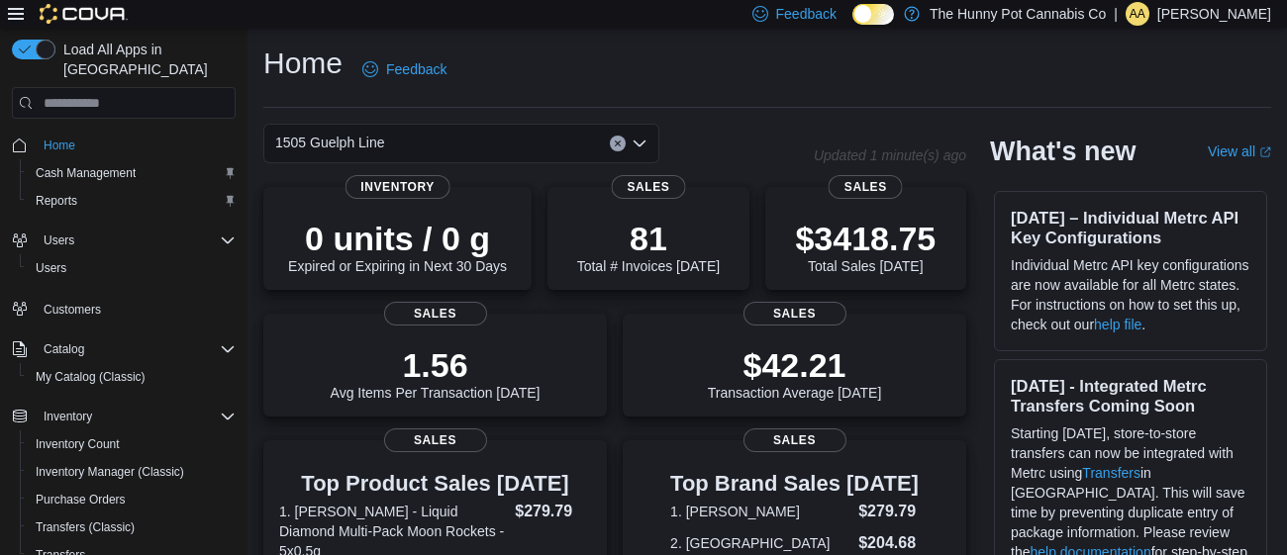
scroll to position [202, 0]
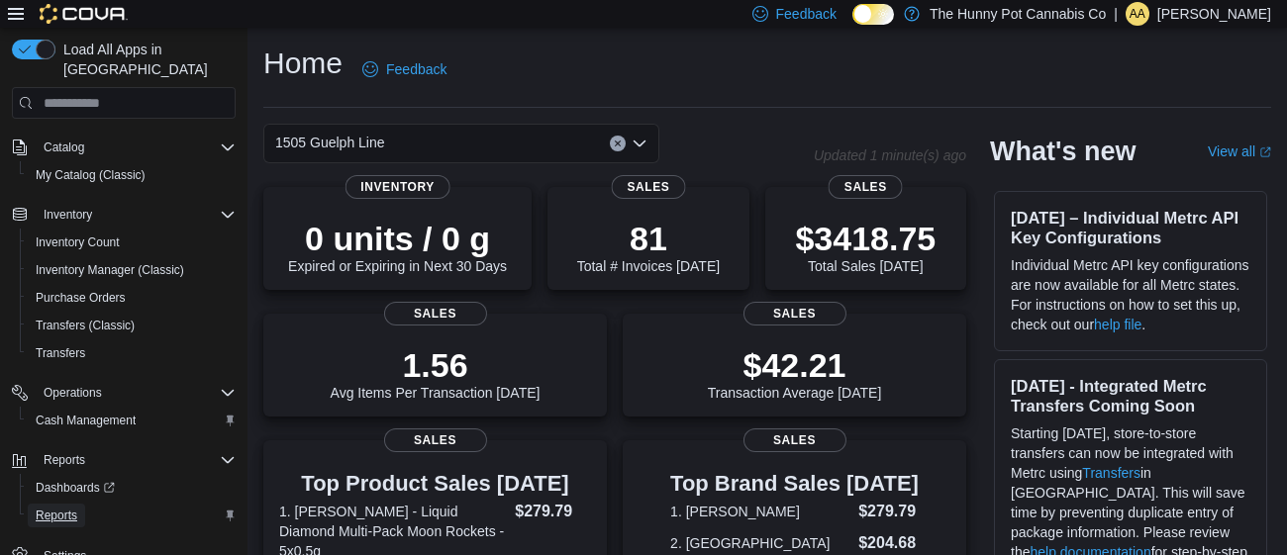
click at [56, 508] on span "Reports" at bounding box center [57, 516] width 42 height 16
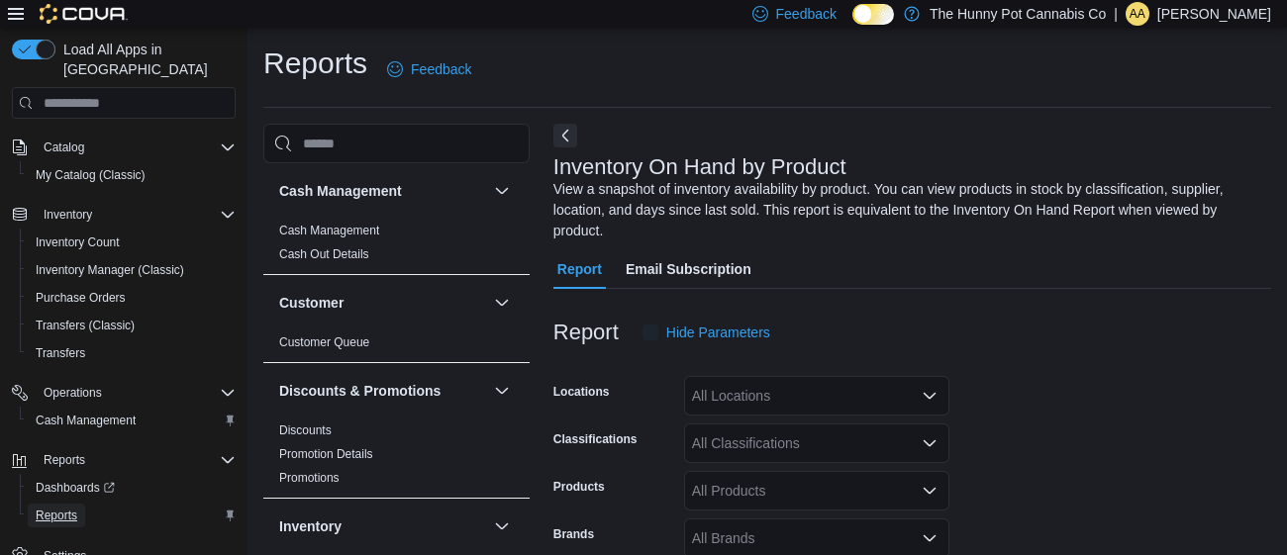
scroll to position [86, 0]
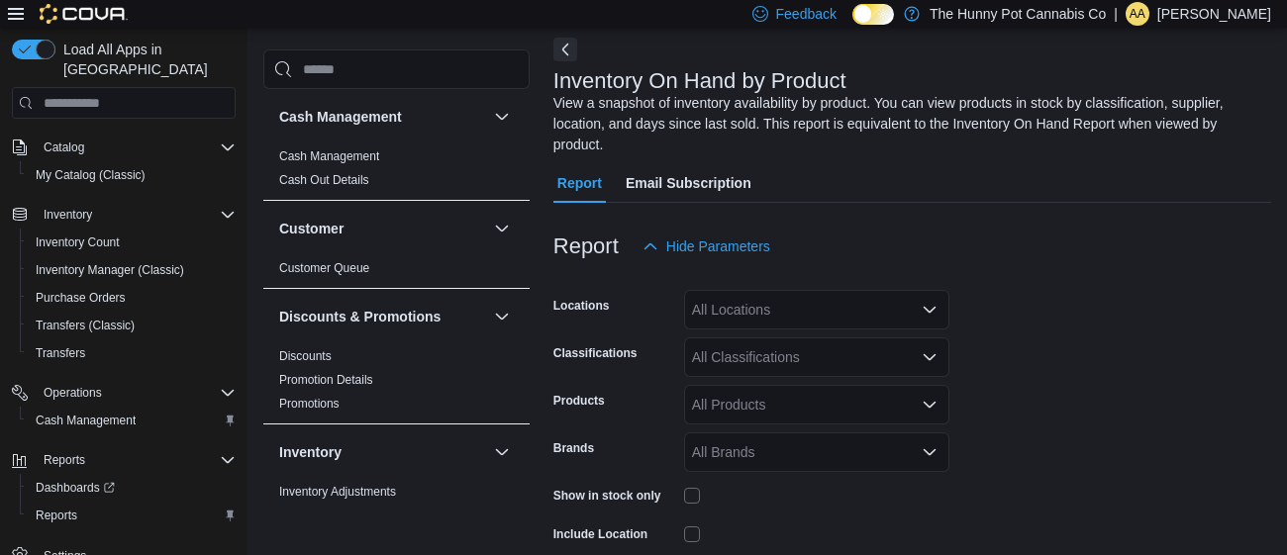
click at [730, 311] on div "All Locations" at bounding box center [816, 310] width 265 height 40
type input "****"
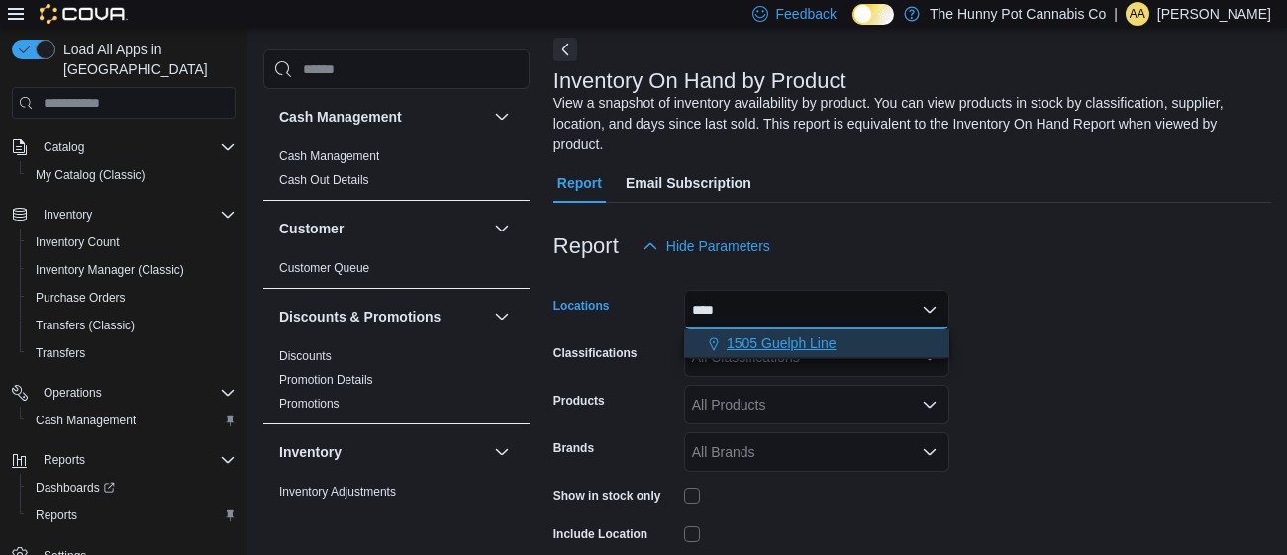
click at [760, 340] on span "1505 Guelph Line" at bounding box center [781, 344] width 110 height 20
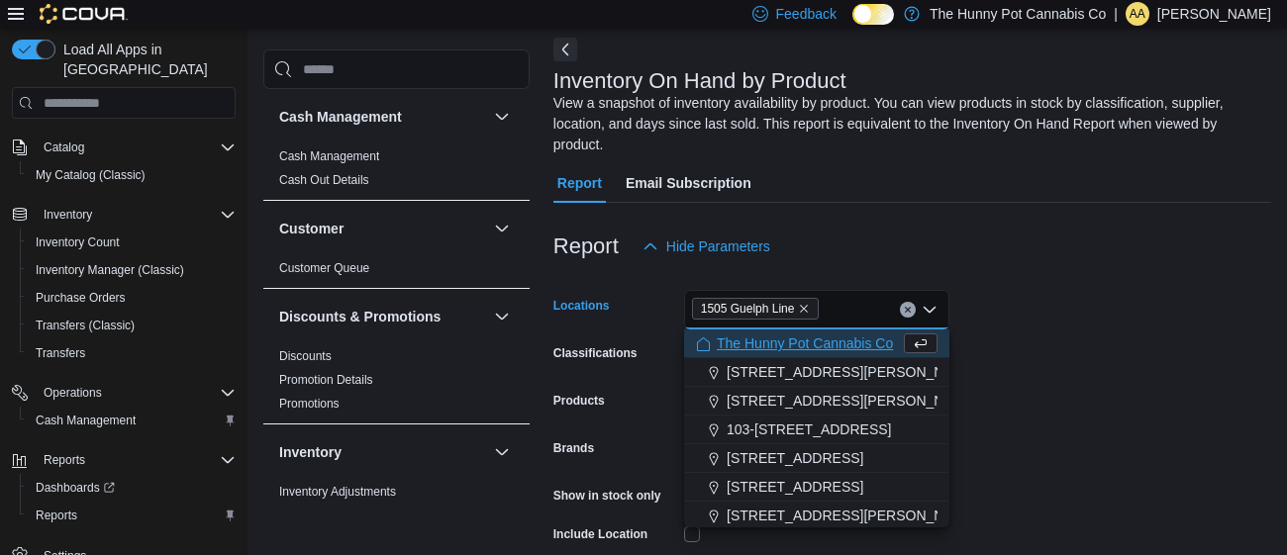
click at [930, 262] on div "Report Hide Parameters" at bounding box center [912, 247] width 718 height 40
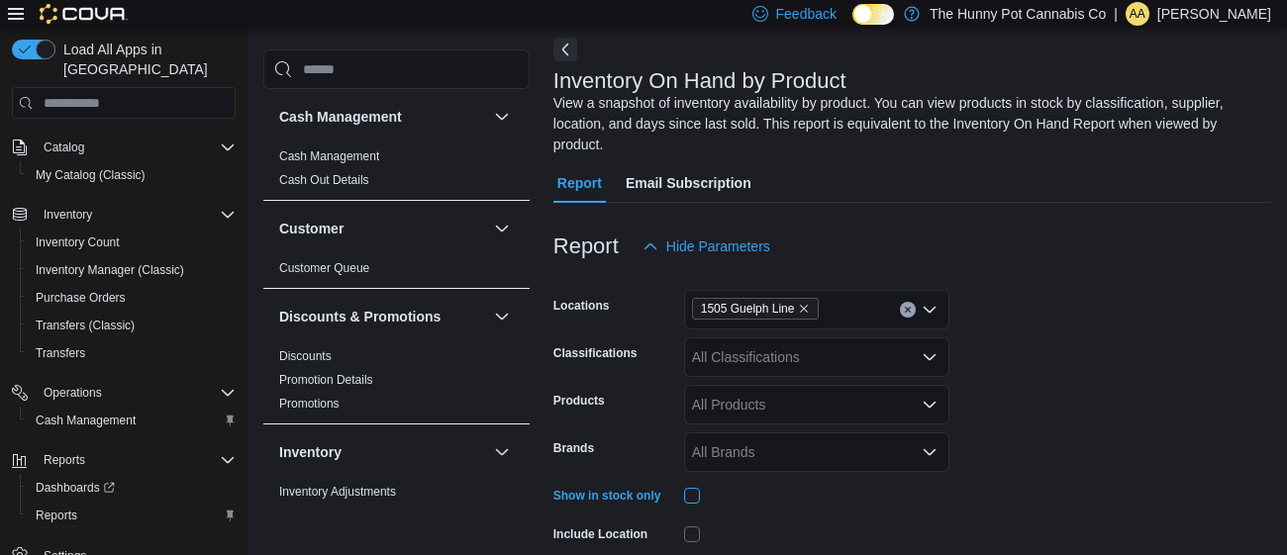
scroll to position [251, 0]
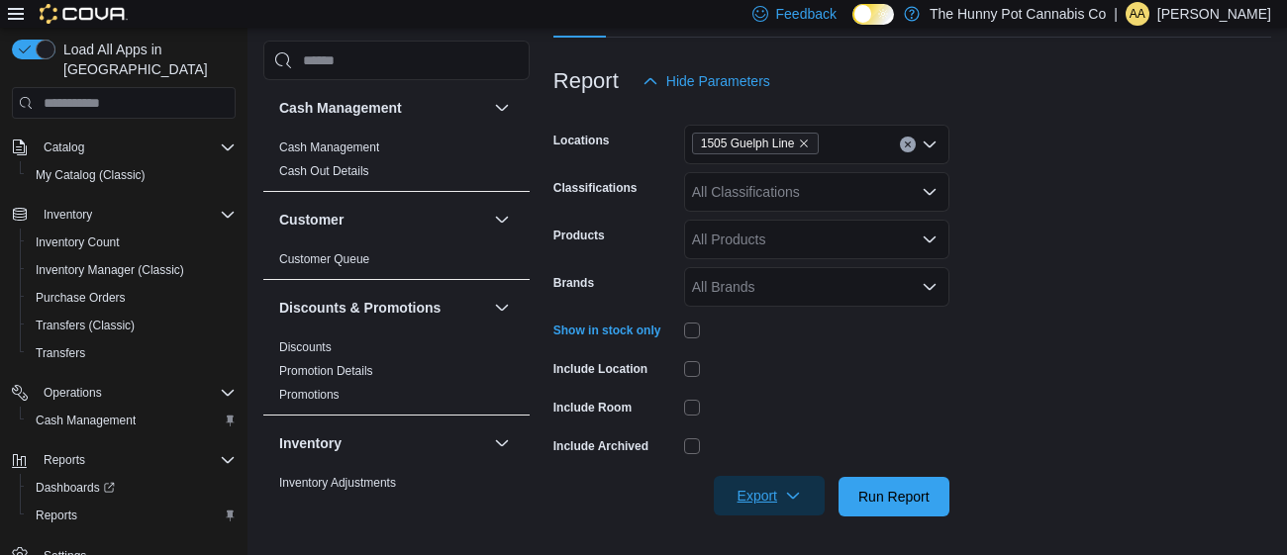
click at [769, 485] on span "Export" at bounding box center [768, 496] width 87 height 40
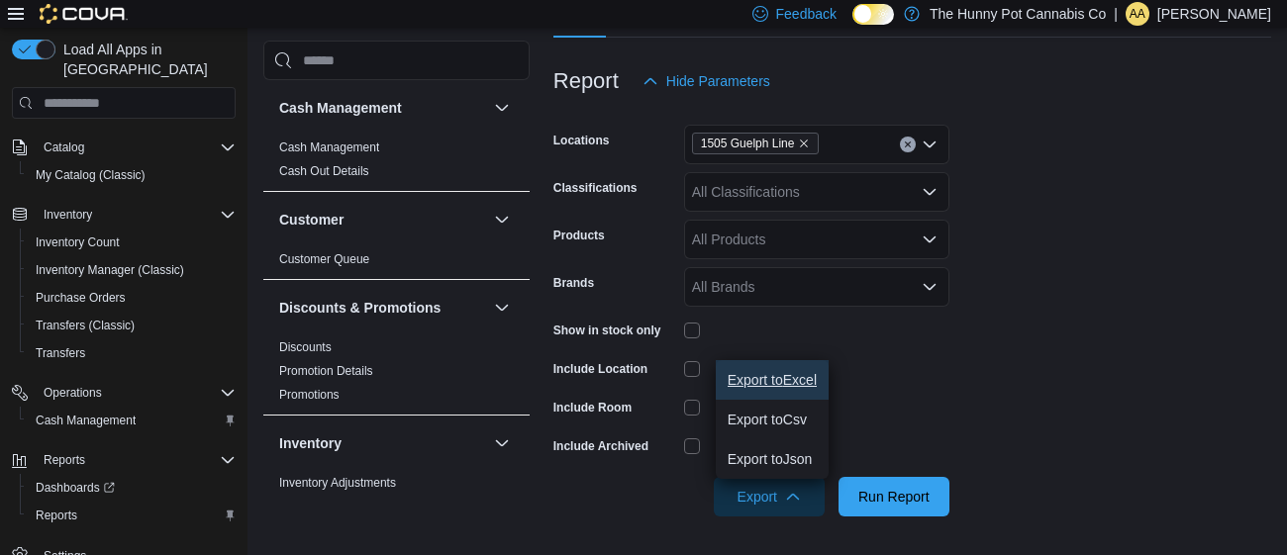
click at [763, 378] on span "Export to Excel" at bounding box center [771, 380] width 89 height 16
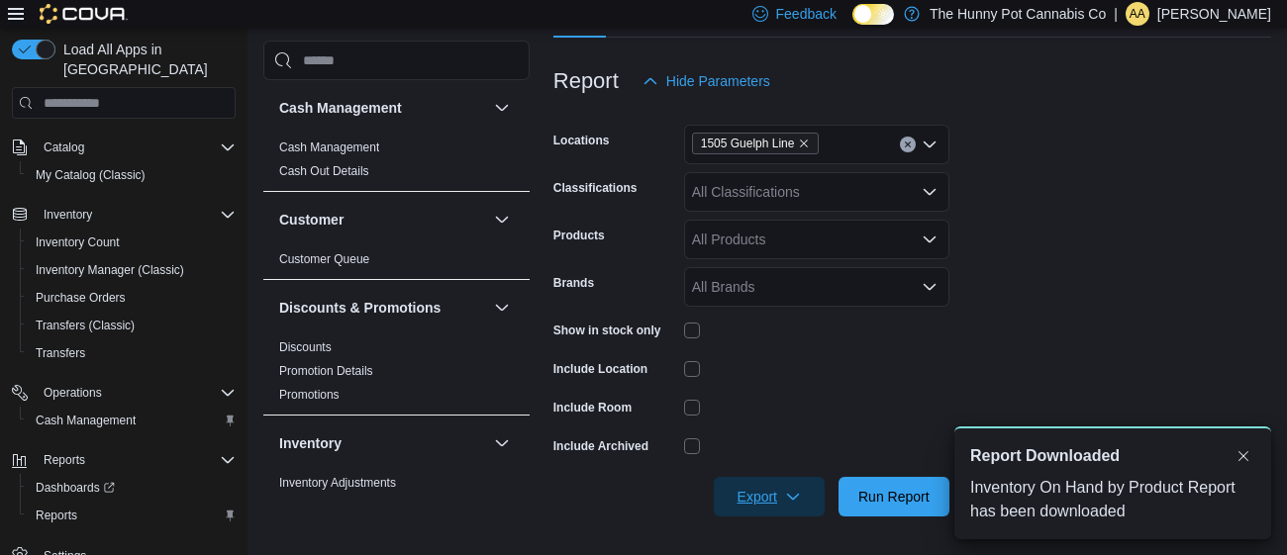
scroll to position [0, 0]
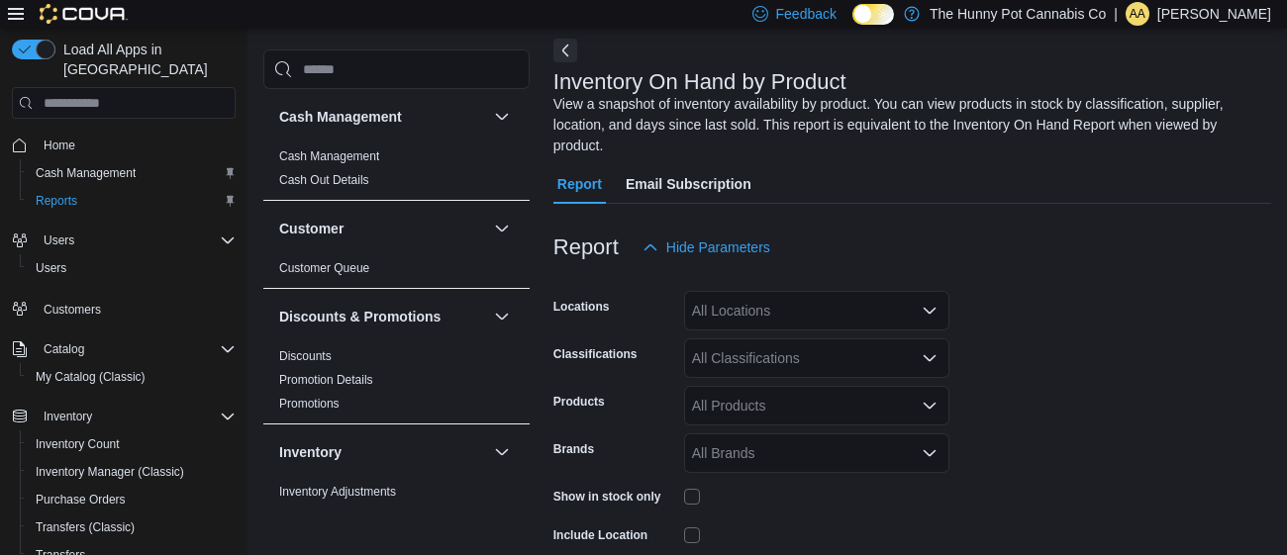
scroll to position [86, 0]
click at [756, 313] on div "All Locations" at bounding box center [816, 310] width 265 height 40
type input "****"
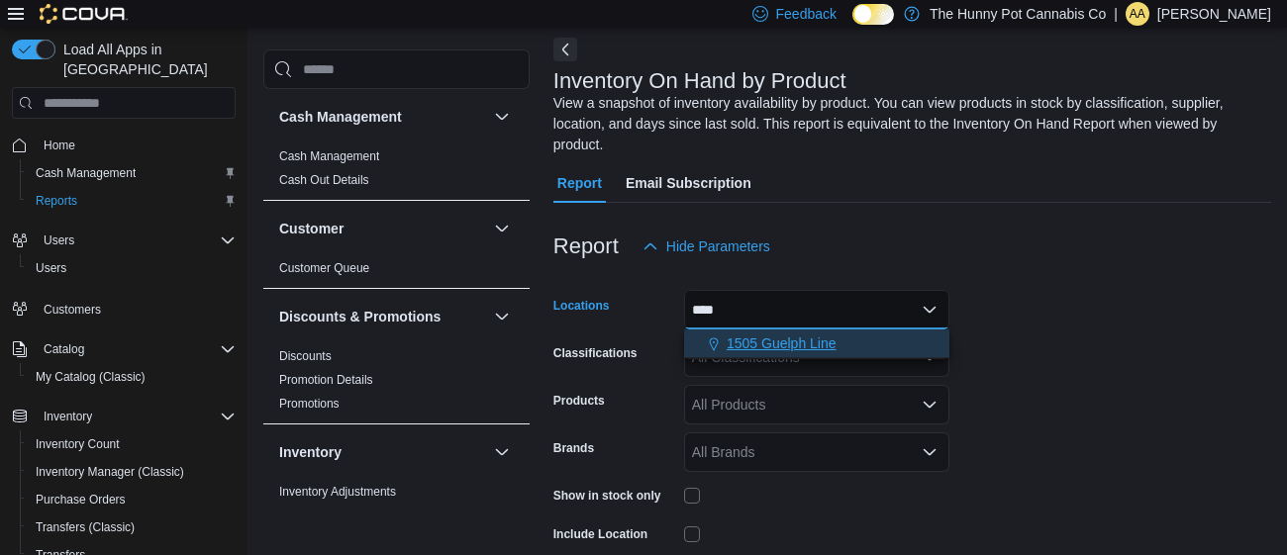
click at [797, 334] on span "1505 Guelph Line" at bounding box center [781, 344] width 110 height 20
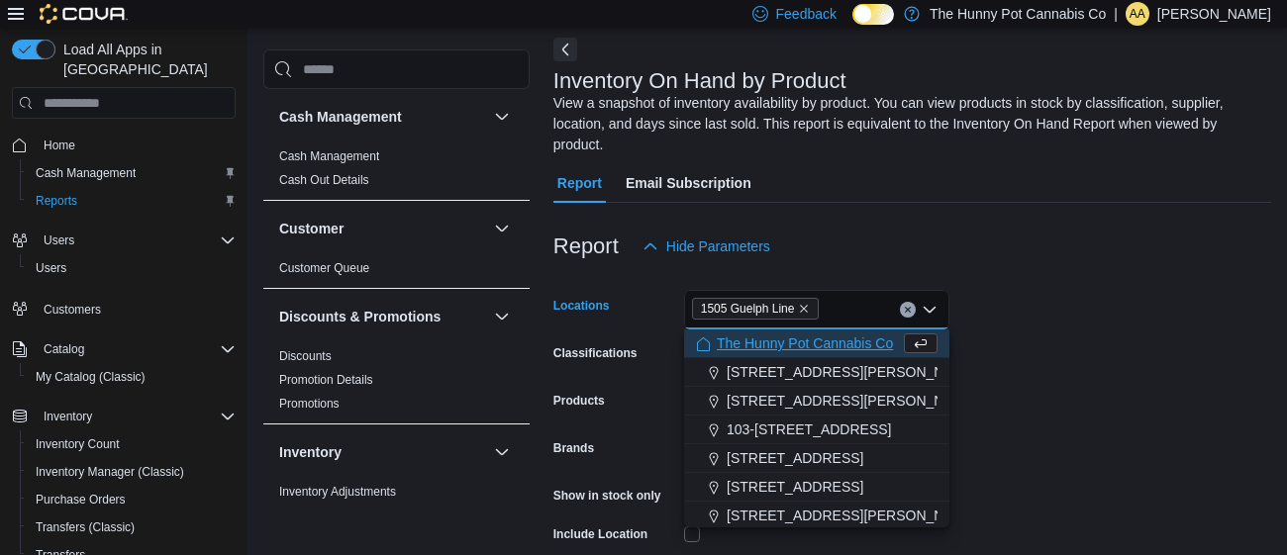
click at [1040, 341] on form "Locations 1505 Guelph Line Combo box. Selected. 1505 Guelph Line. Press Backspa…" at bounding box center [912, 474] width 718 height 416
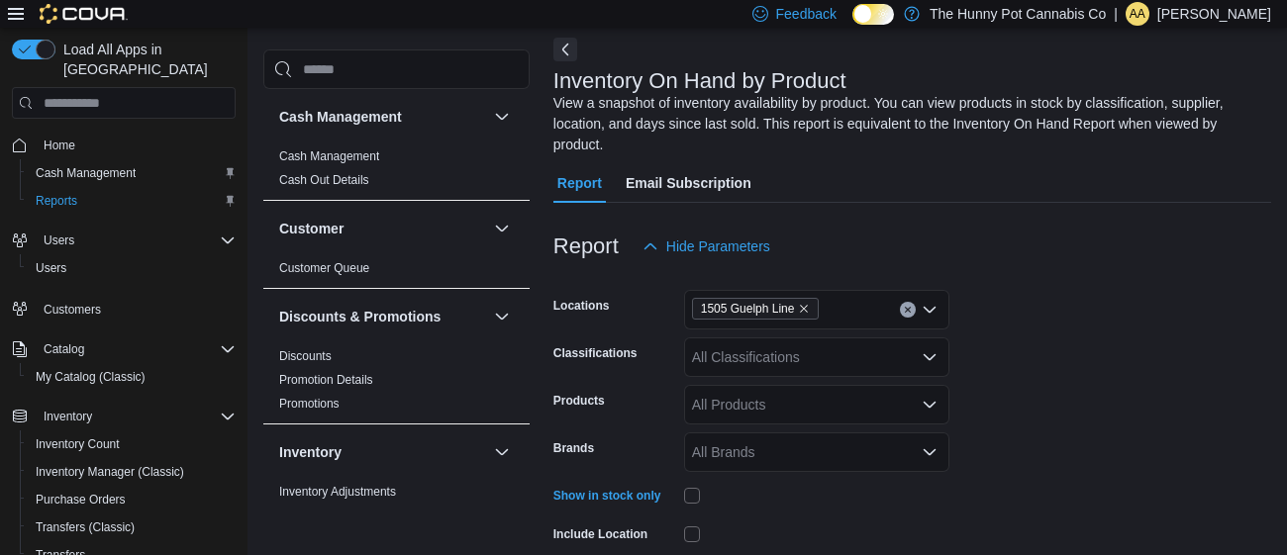
click at [1076, 330] on form "Locations 1505 Guelph Line Classifications All Classifications Products All Pro…" at bounding box center [912, 474] width 718 height 416
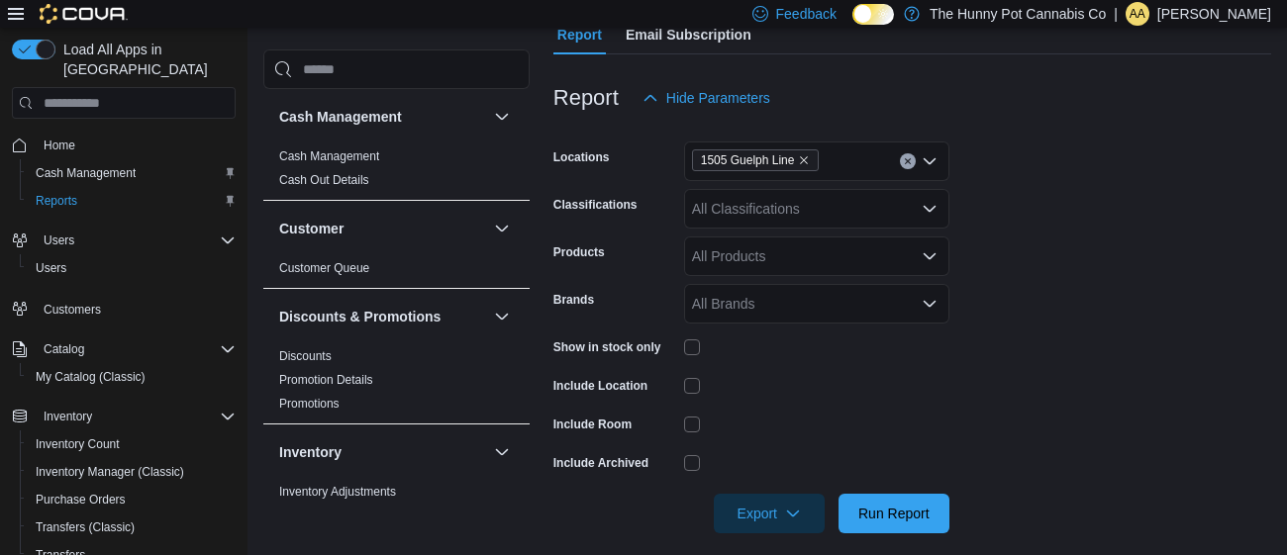
scroll to position [251, 0]
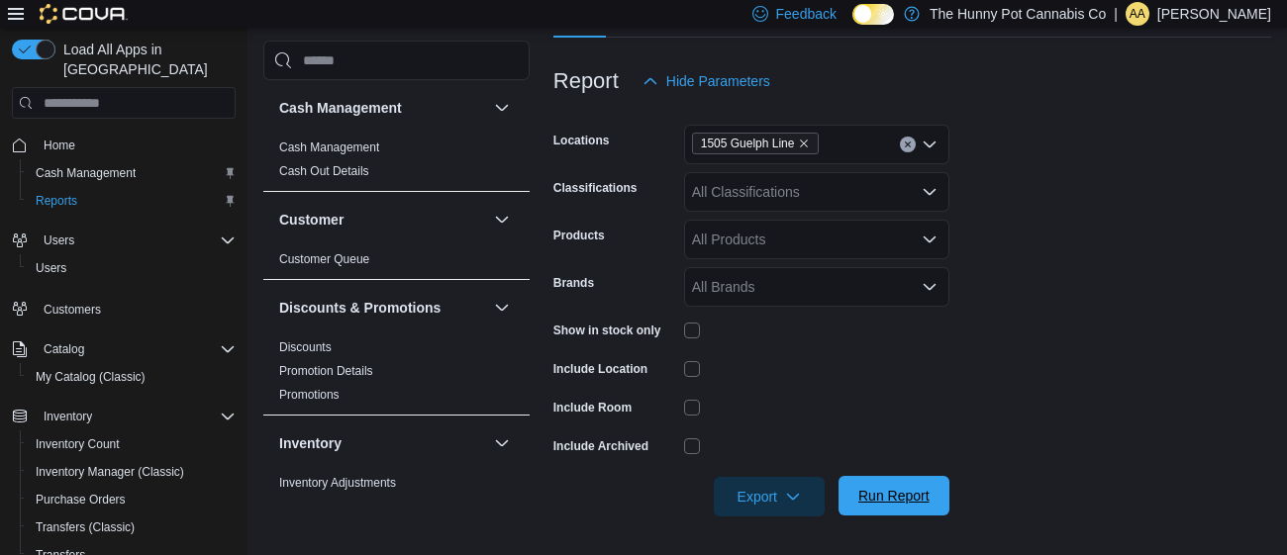
click at [901, 495] on span "Run Report" at bounding box center [893, 496] width 71 height 20
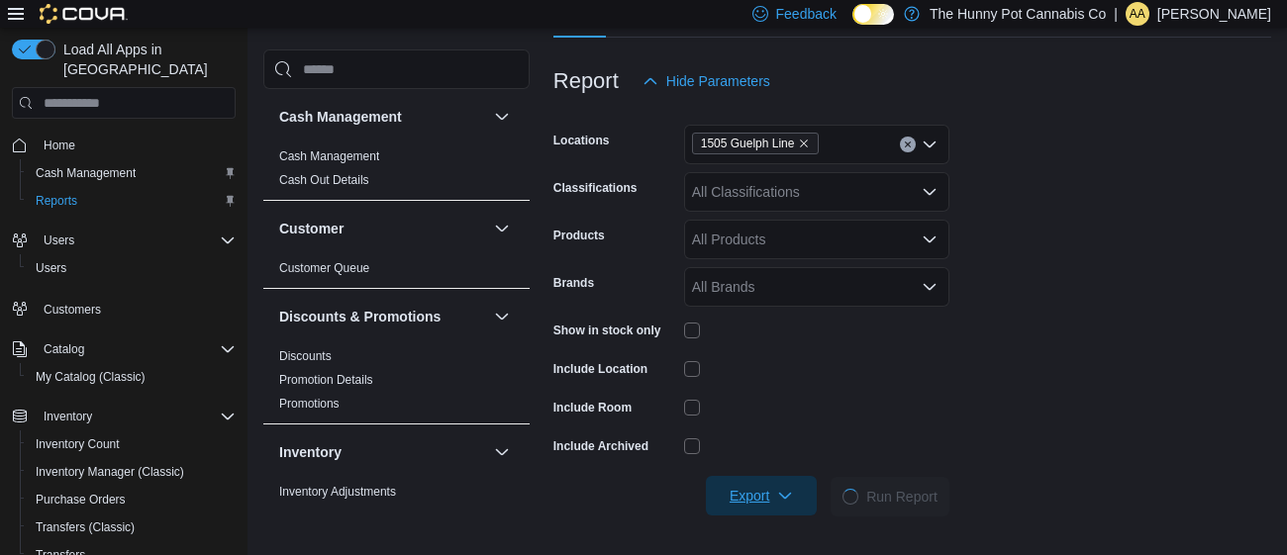
click at [752, 491] on span "Export" at bounding box center [761, 496] width 87 height 40
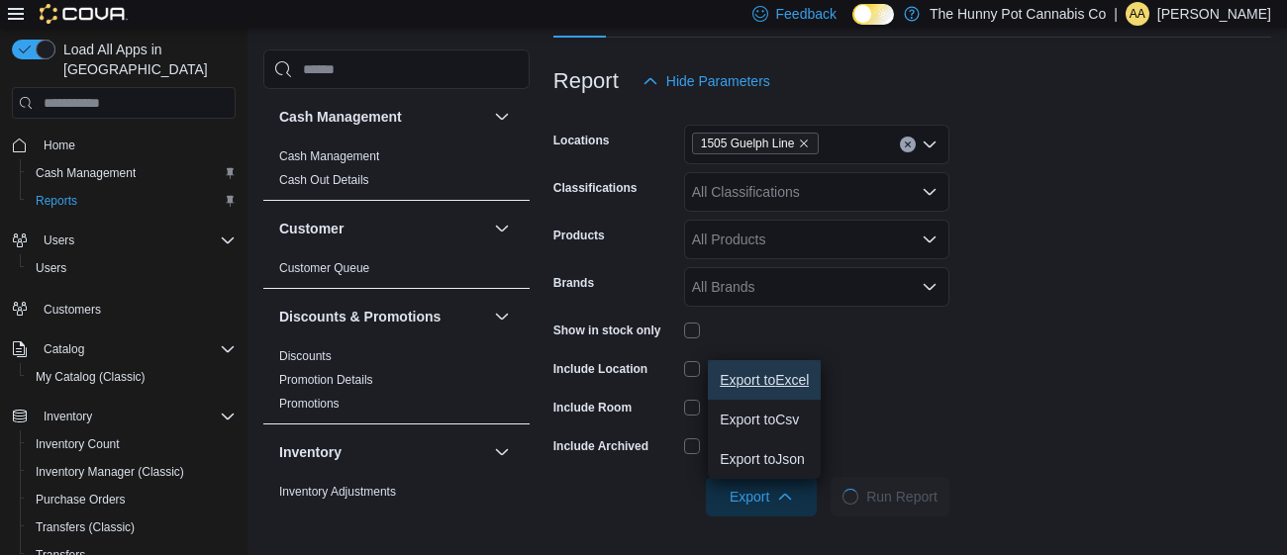
click at [768, 372] on span "Export to Excel" at bounding box center [763, 380] width 89 height 16
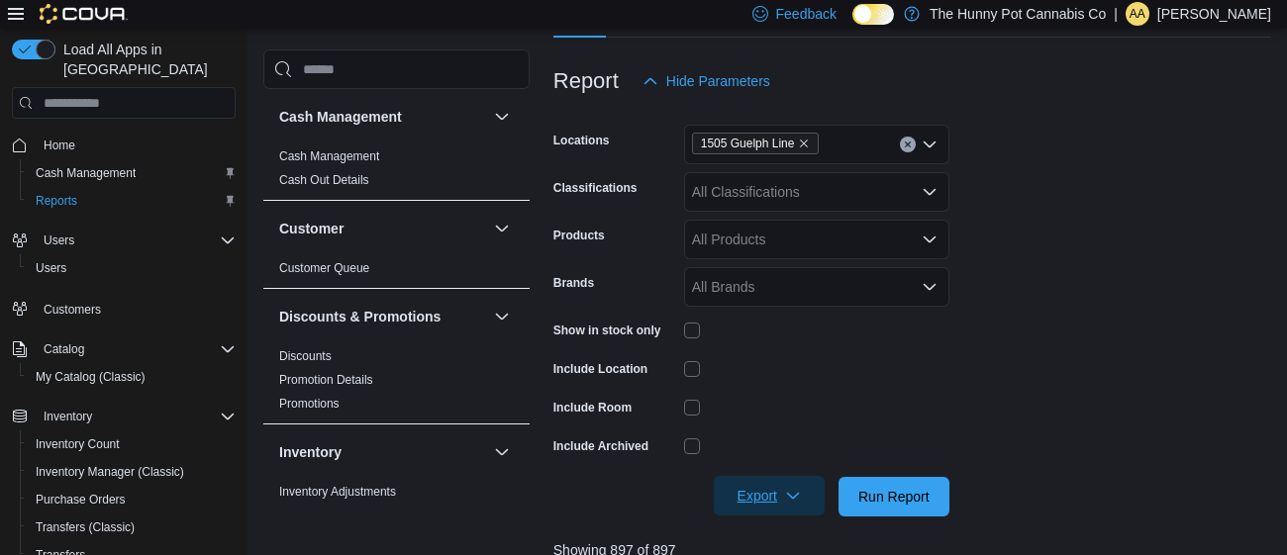
click at [747, 492] on span "Export" at bounding box center [768, 496] width 87 height 40
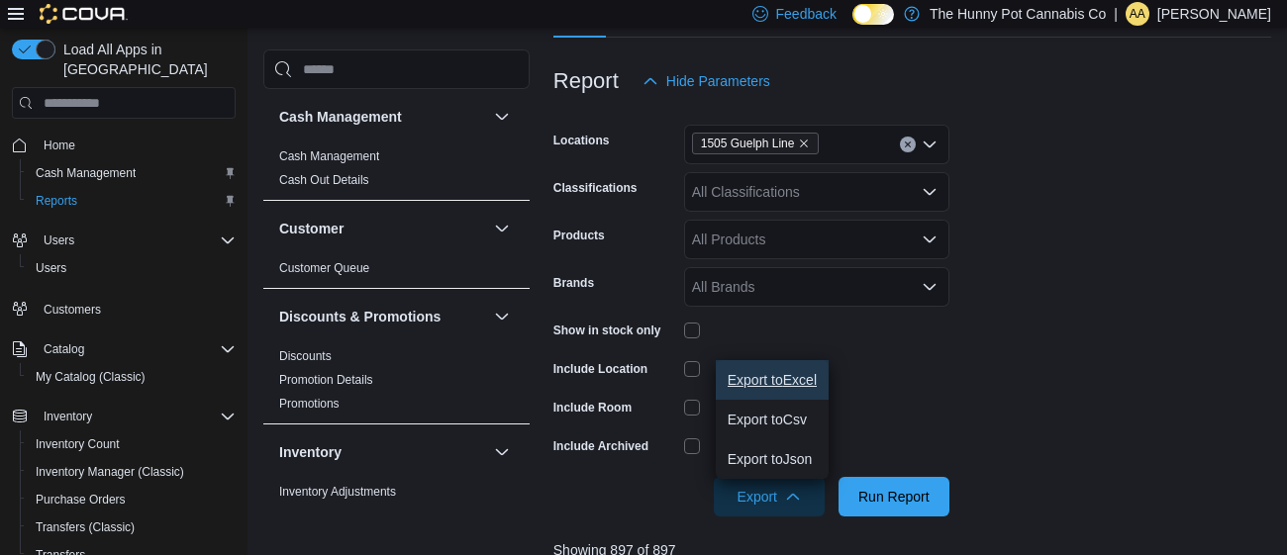
click at [759, 382] on span "Export to Excel" at bounding box center [771, 380] width 89 height 16
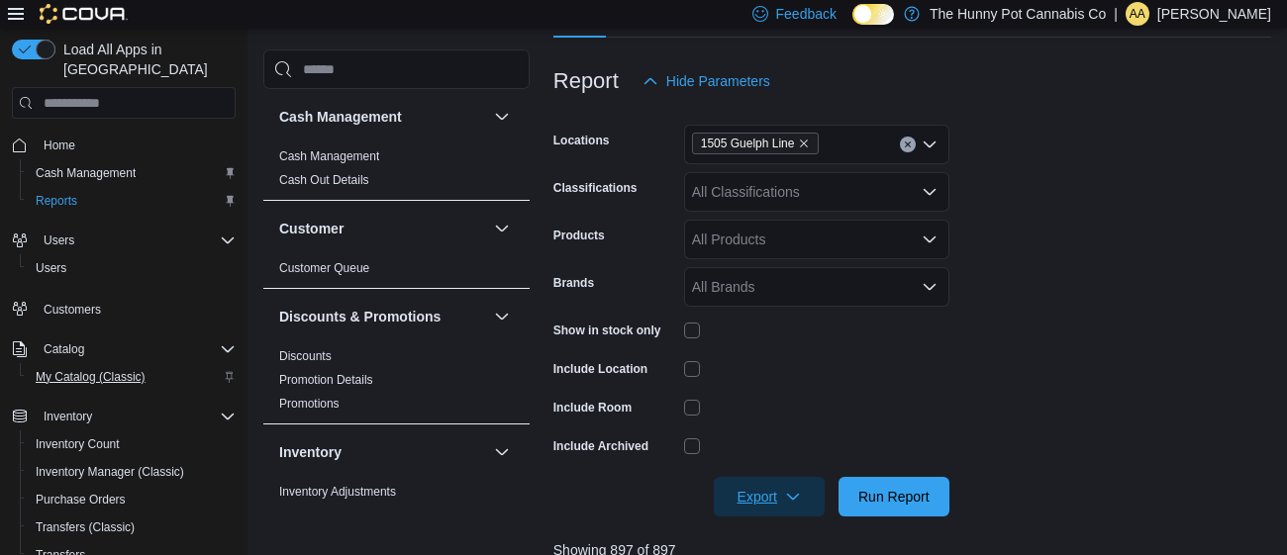
scroll to position [202, 0]
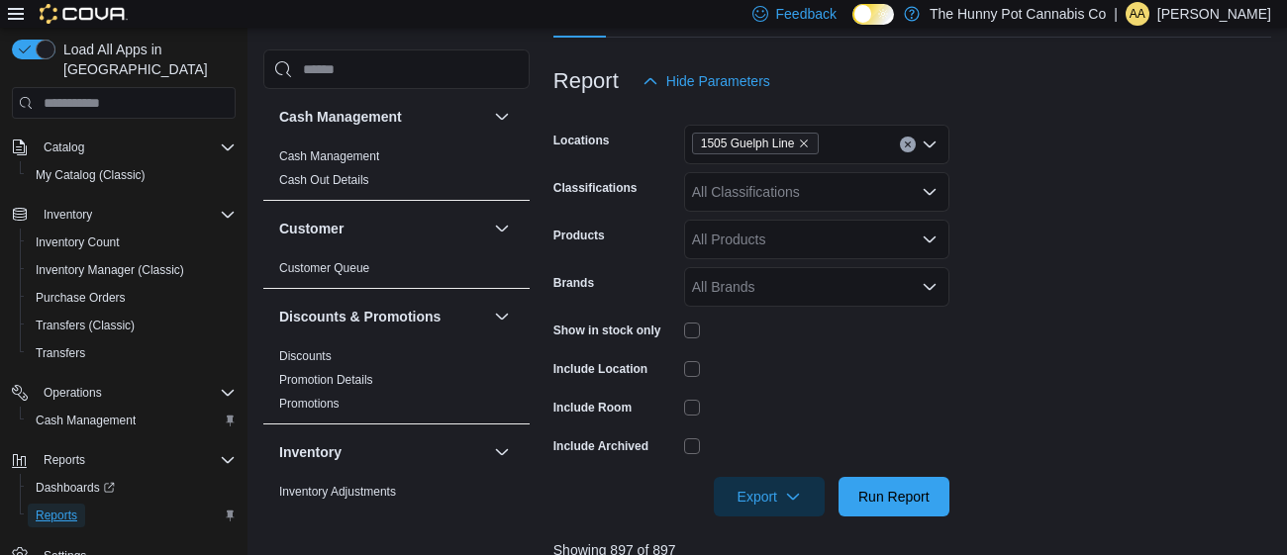
click at [57, 508] on span "Reports" at bounding box center [57, 516] width 42 height 16
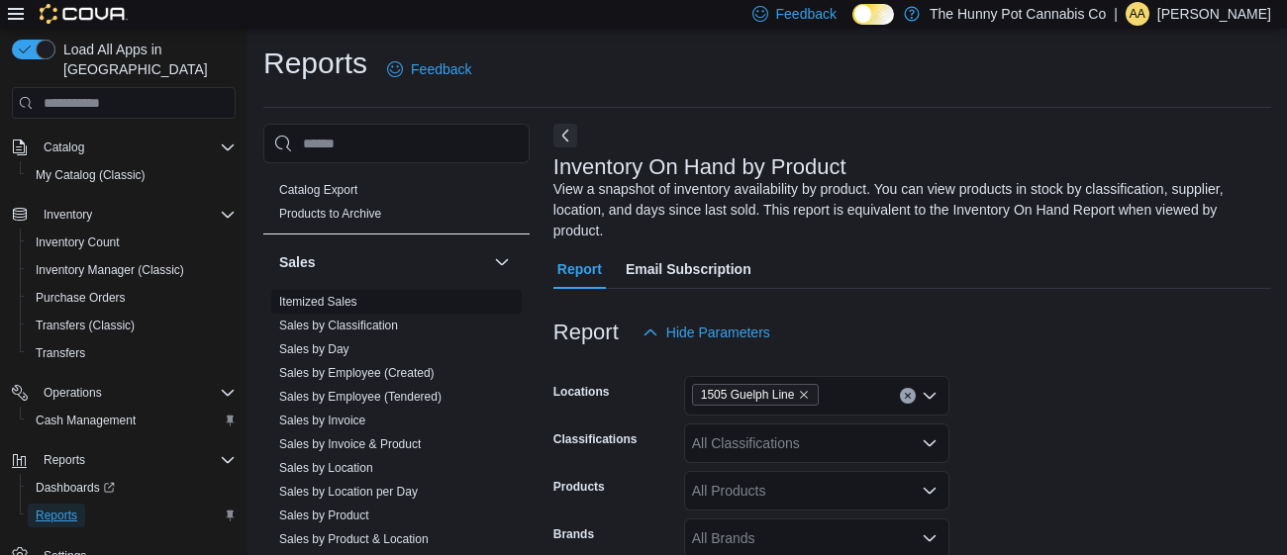
scroll to position [1017, 0]
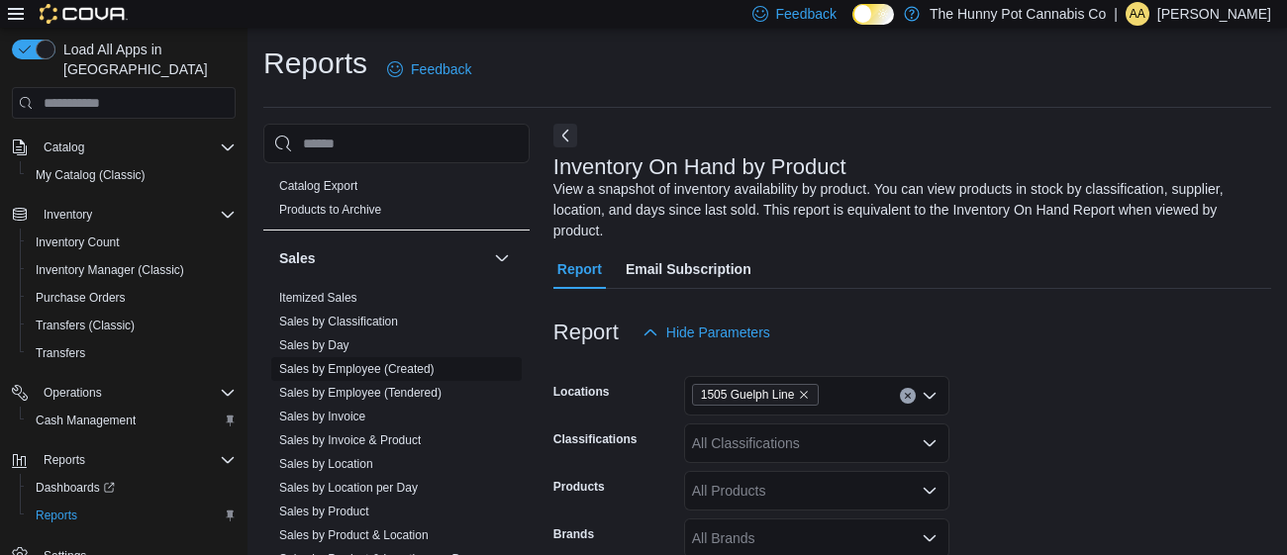
click at [357, 364] on link "Sales by Employee (Created)" at bounding box center [356, 369] width 155 height 14
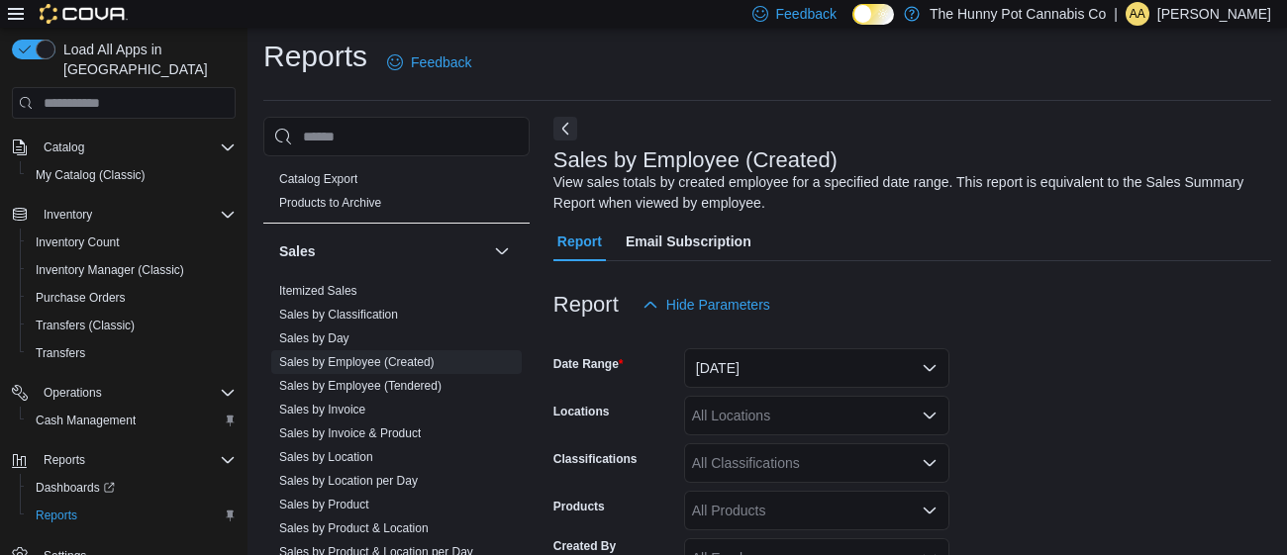
scroll to position [65, 0]
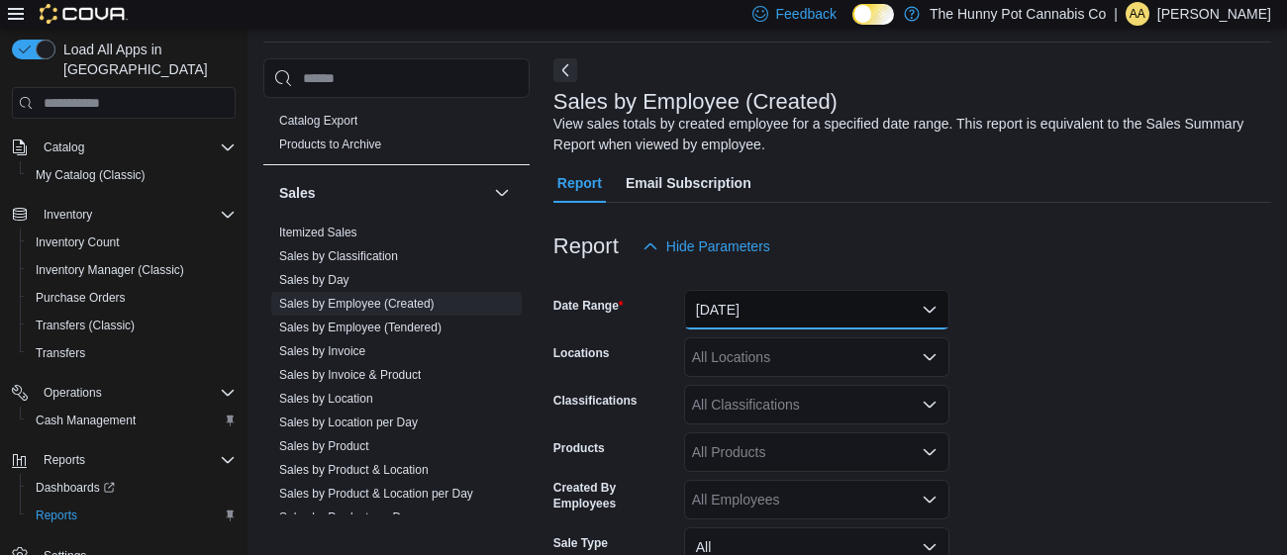
click at [735, 310] on button "[DATE]" at bounding box center [816, 310] width 265 height 40
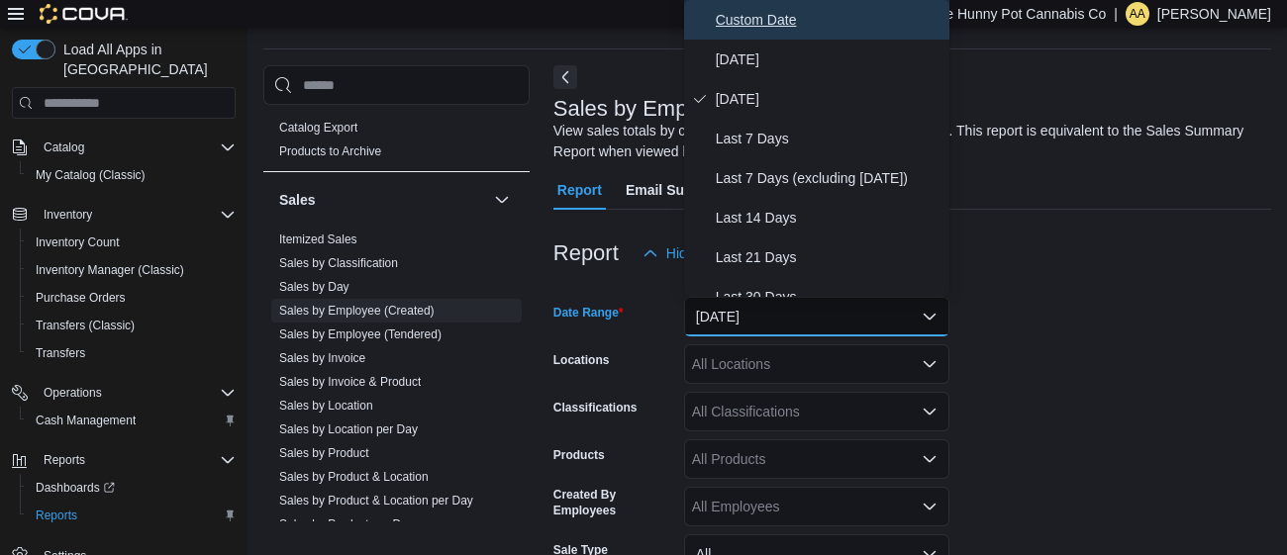
click at [737, 17] on span "Custom Date" at bounding box center [829, 20] width 226 height 24
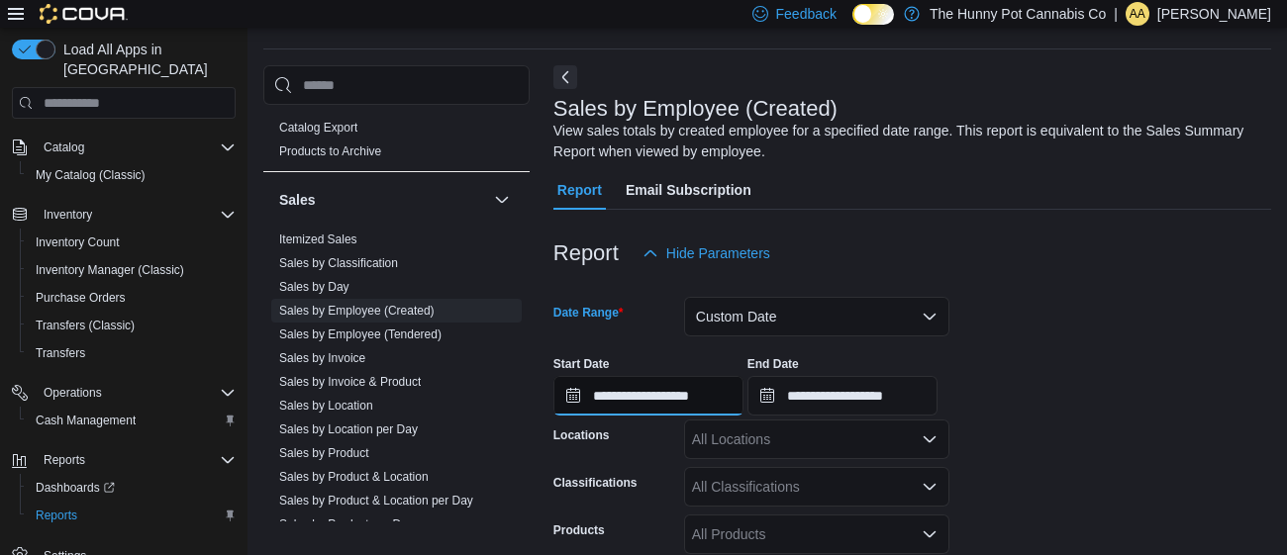
click at [632, 390] on input "**********" at bounding box center [648, 396] width 190 height 40
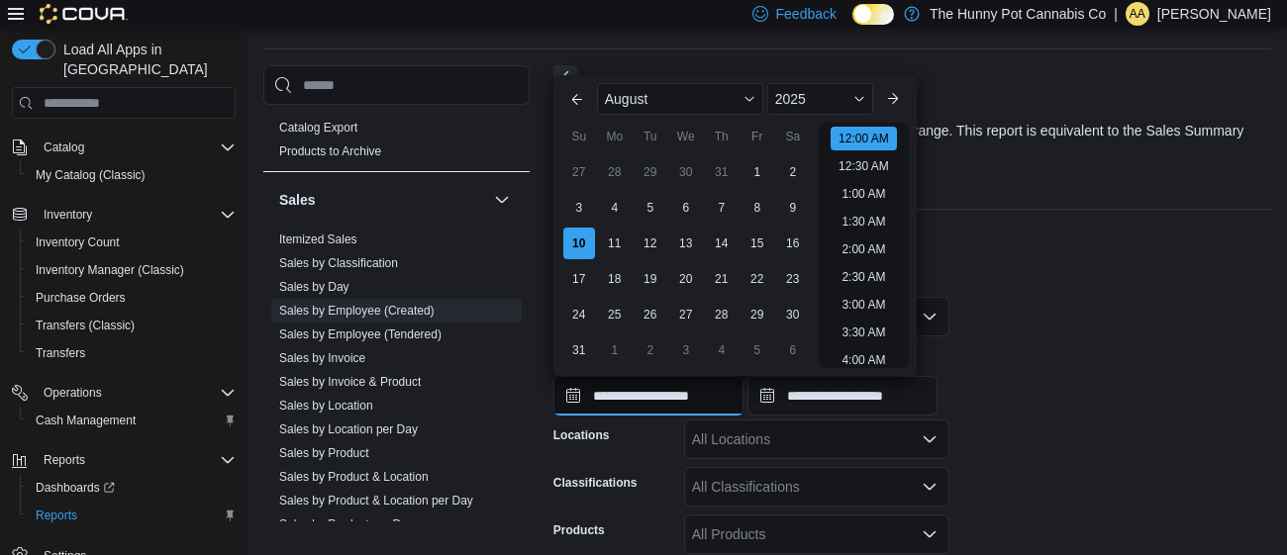
scroll to position [60, 0]
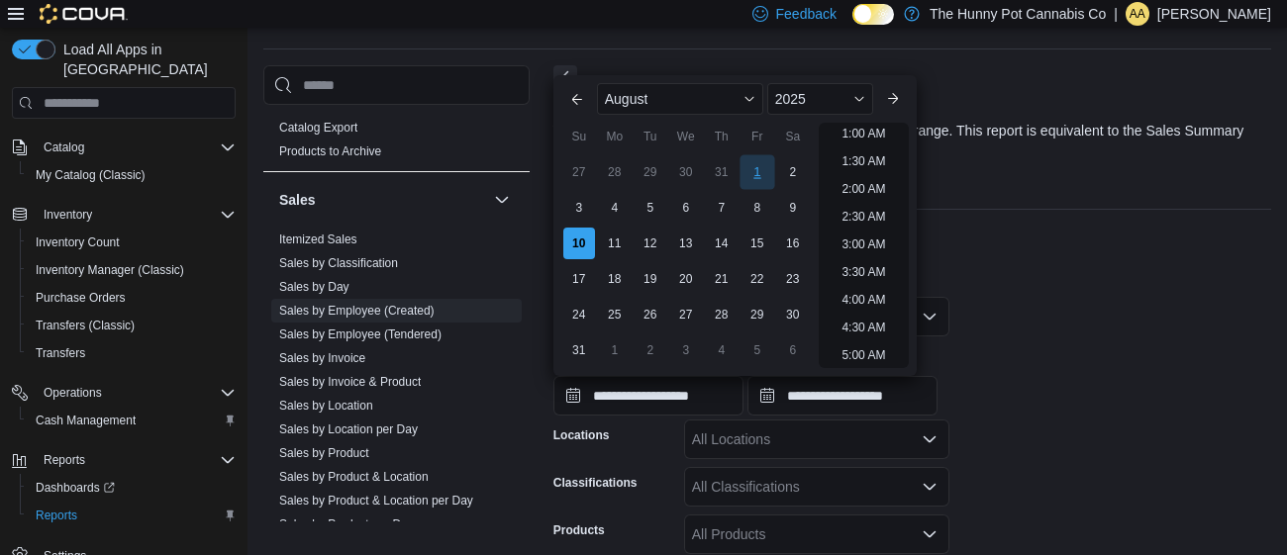
click at [760, 164] on div "1" at bounding box center [756, 171] width 35 height 35
type input "**********"
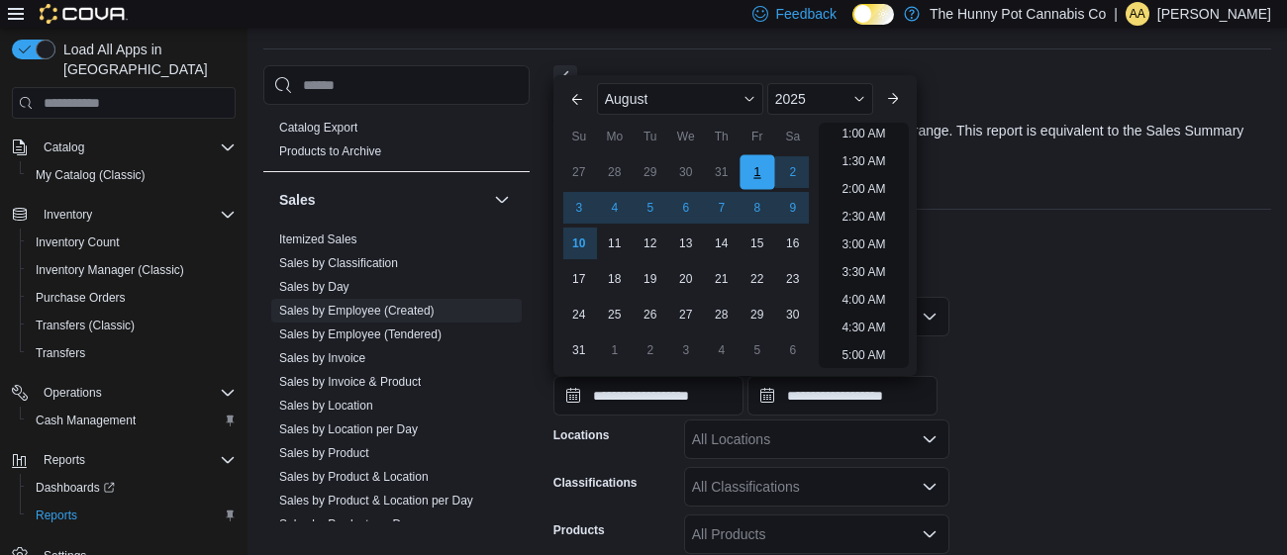
scroll to position [3, 0]
click at [928, 409] on input "**********" at bounding box center [842, 396] width 190 height 40
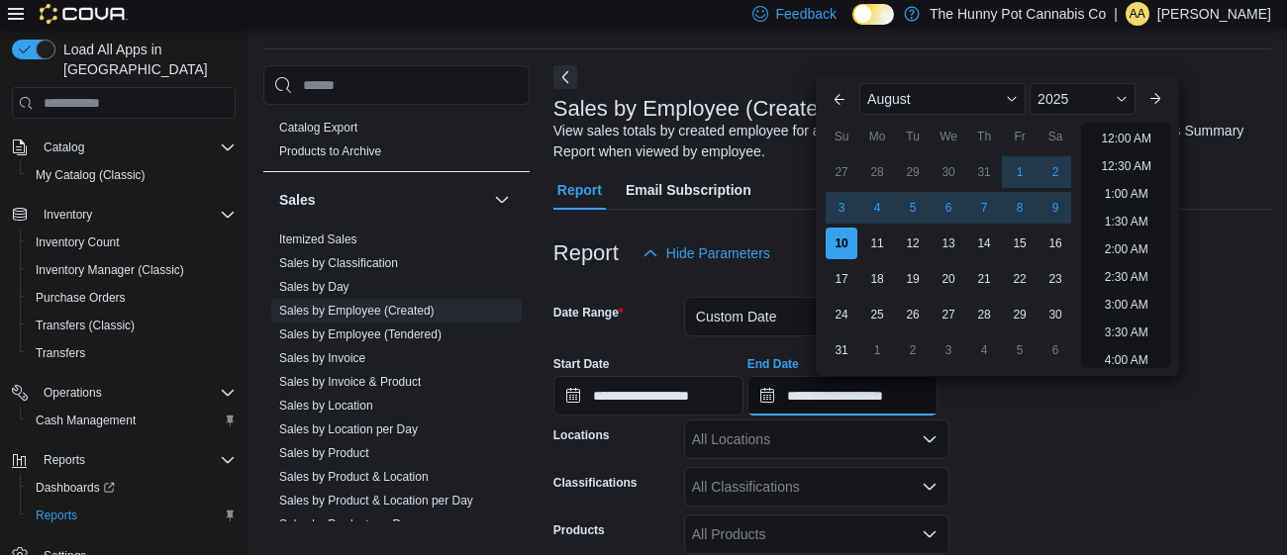
scroll to position [1088, 0]
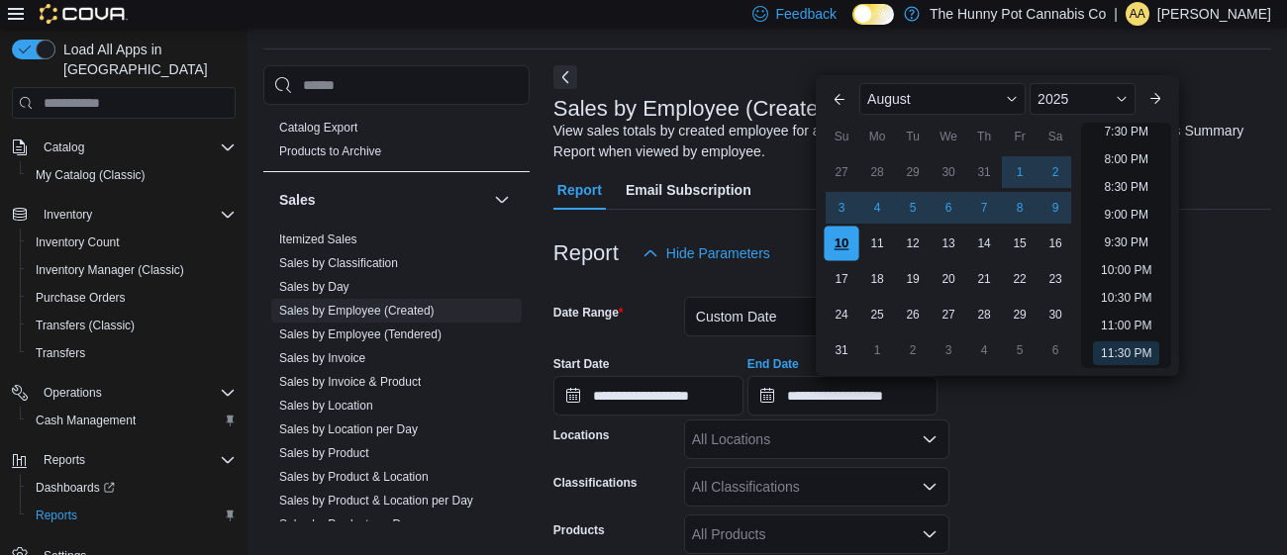
click at [843, 250] on div "10" at bounding box center [840, 243] width 35 height 35
click at [1054, 477] on form "**********" at bounding box center [912, 536] width 718 height 527
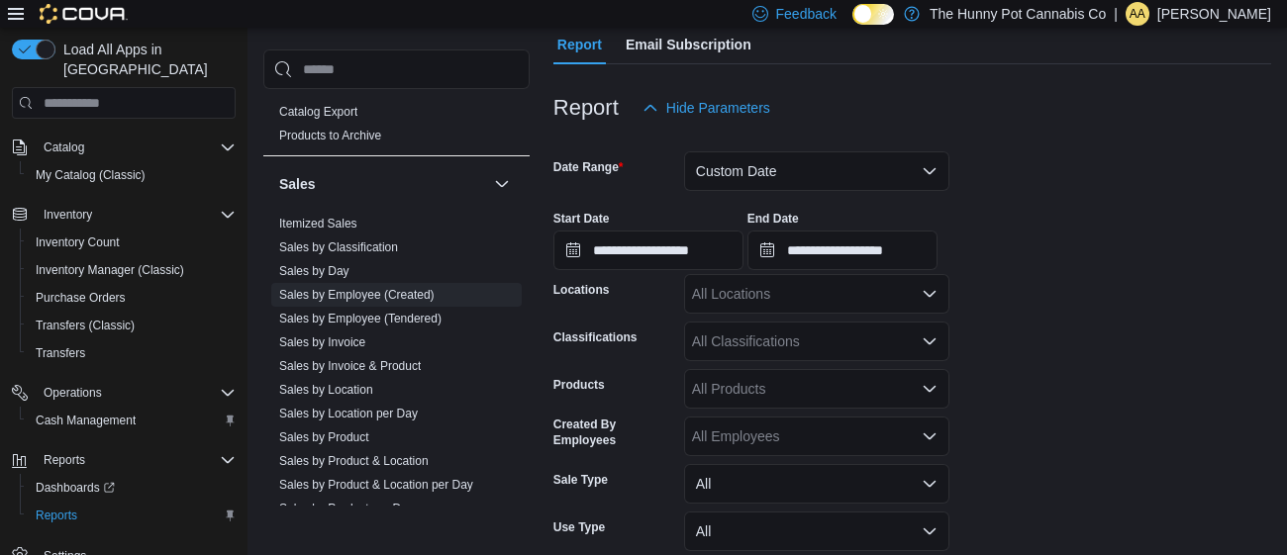
scroll to position [212, 0]
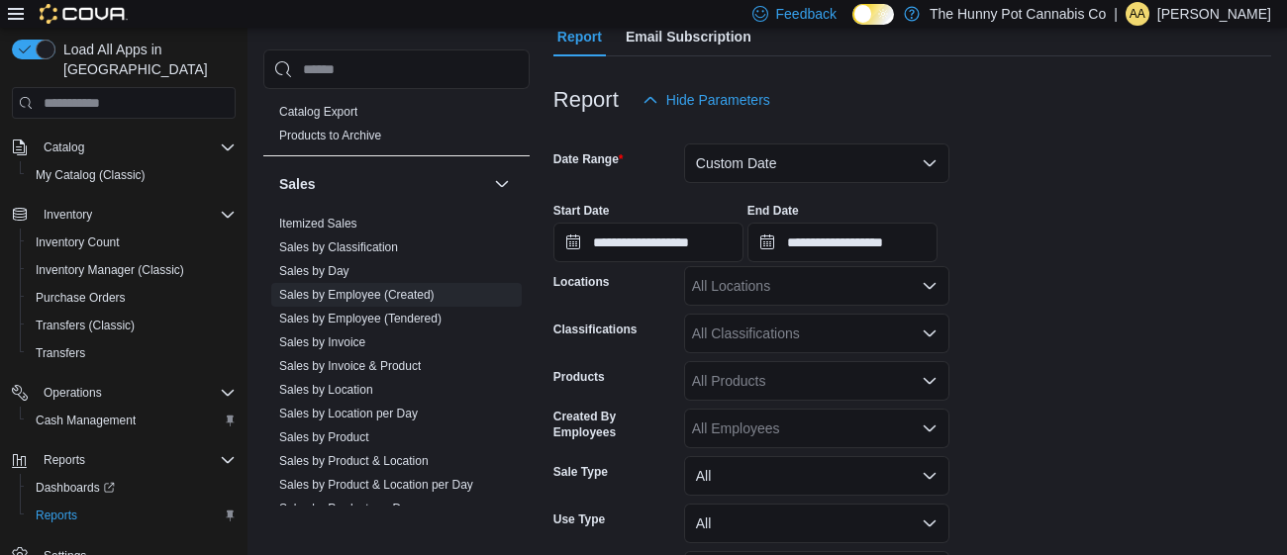
click at [790, 429] on div "All Employees" at bounding box center [816, 429] width 265 height 40
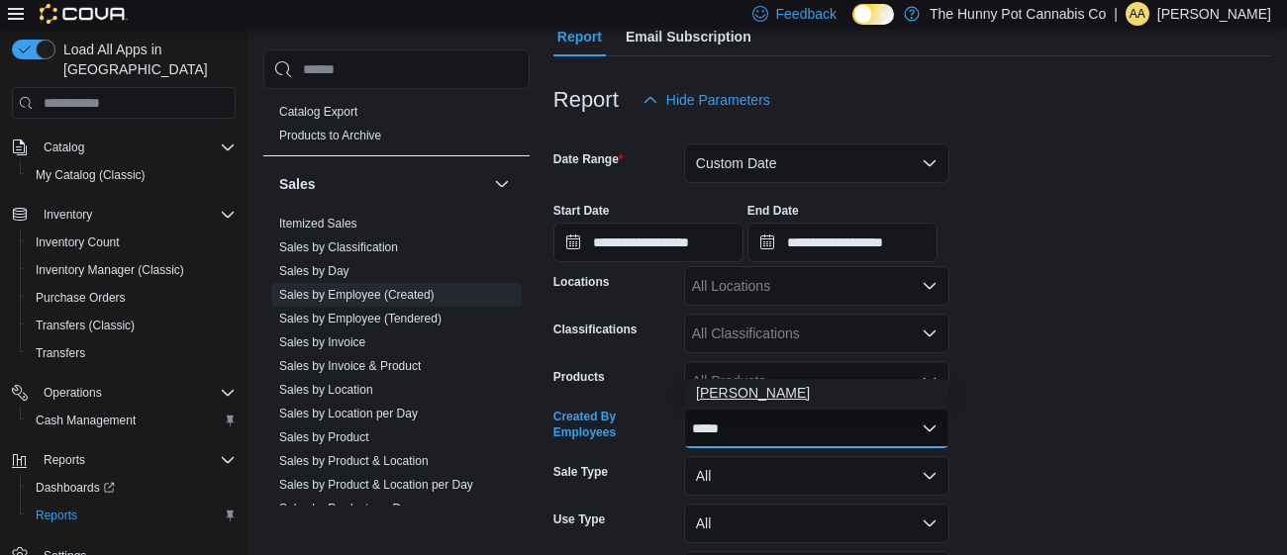
type input "*****"
click at [761, 405] on button "[PERSON_NAME]" at bounding box center [816, 393] width 265 height 29
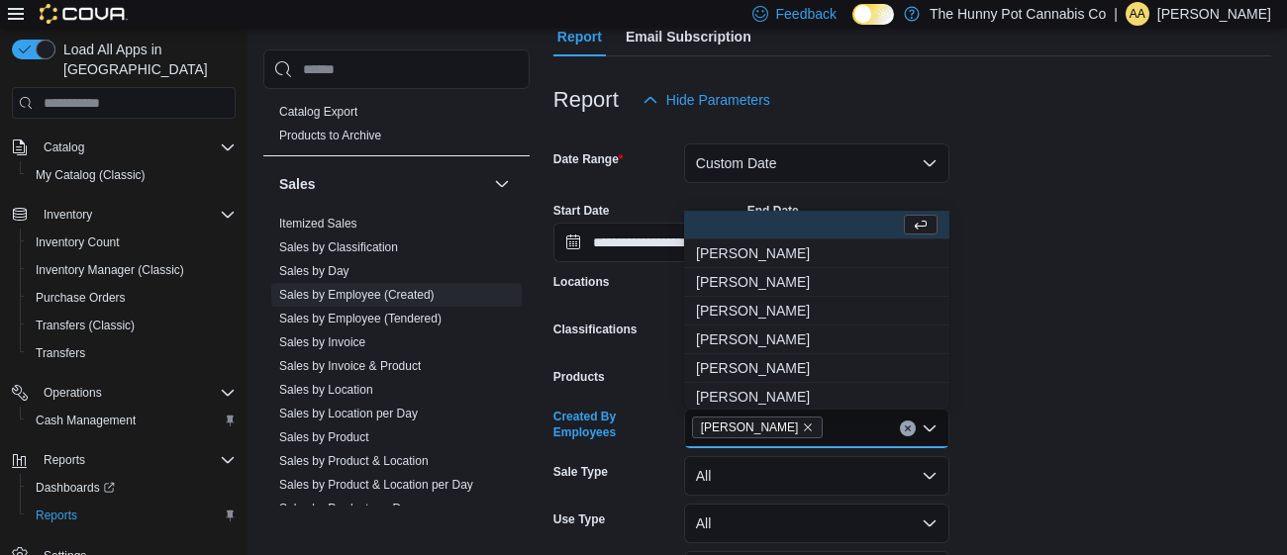
click at [1026, 356] on form "**********" at bounding box center [912, 383] width 718 height 527
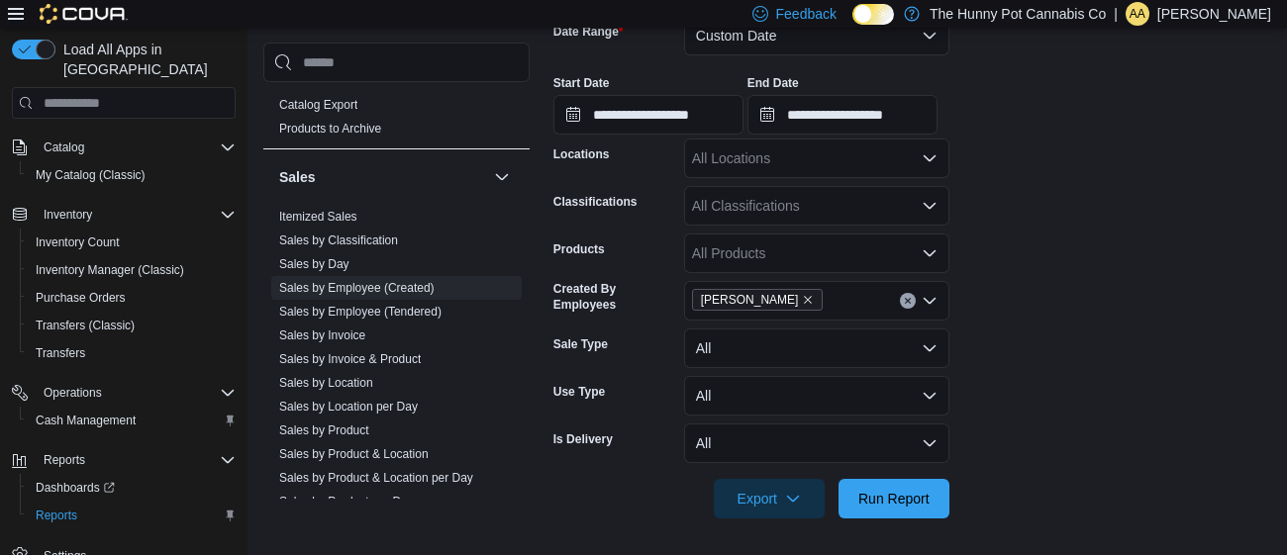
scroll to position [340, 0]
click at [896, 492] on span "Run Report" at bounding box center [893, 497] width 71 height 20
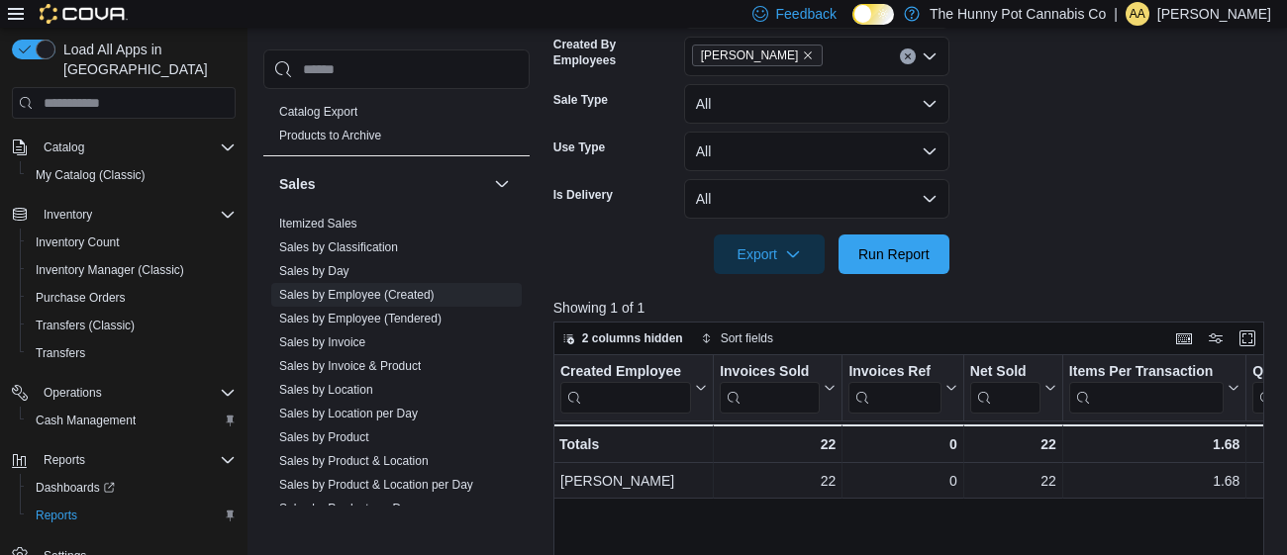
scroll to position [586, 0]
click at [890, 262] on span "Run Report" at bounding box center [893, 252] width 87 height 40
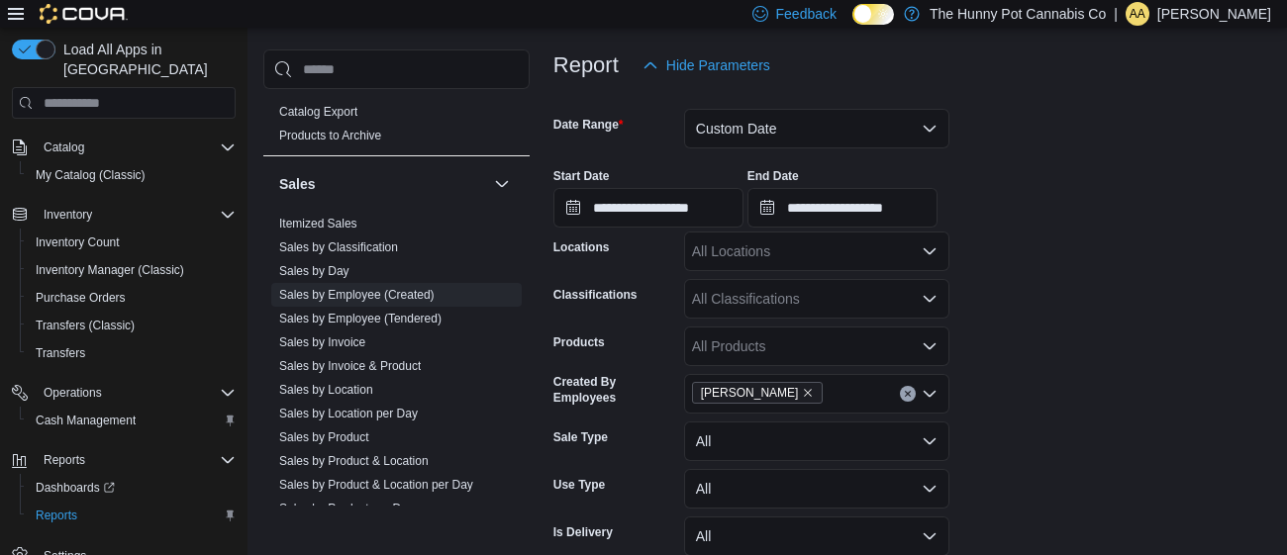
scroll to position [236, 0]
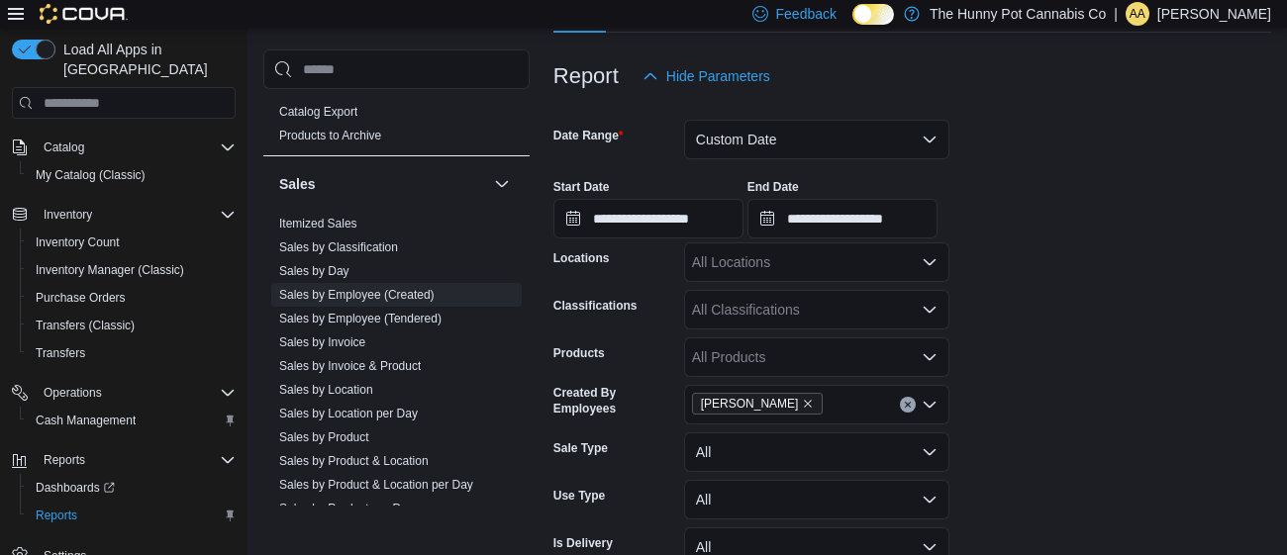
click at [742, 262] on div "All Locations" at bounding box center [816, 262] width 265 height 40
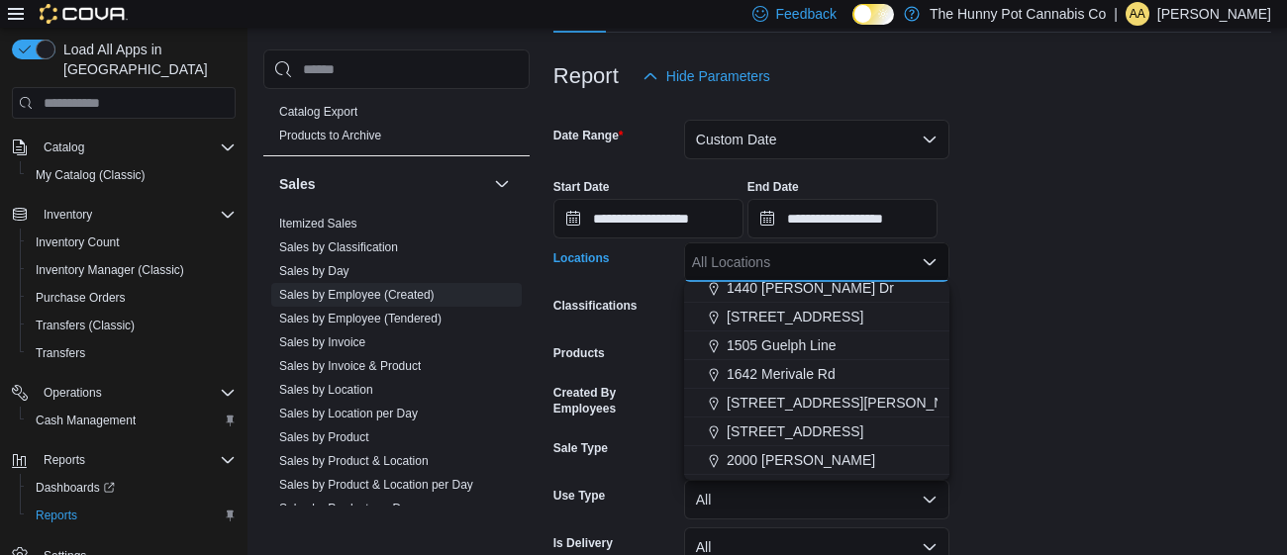
scroll to position [268, 0]
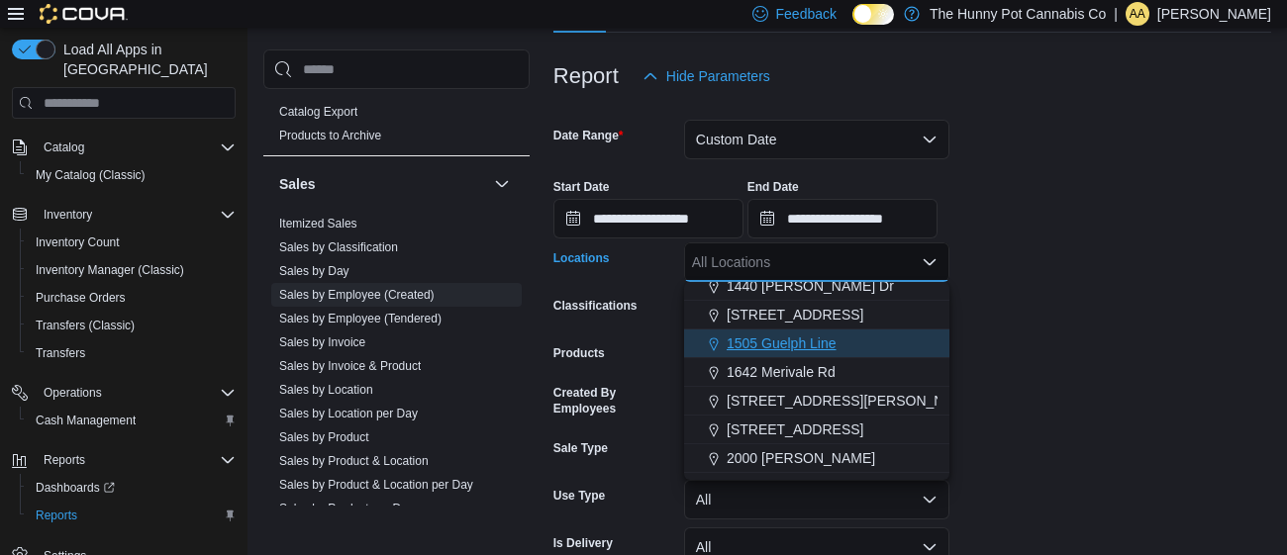
click at [774, 339] on span "1505 Guelph Line" at bounding box center [781, 344] width 110 height 20
click at [838, 257] on div "1505 Guelph Line Combo box. Selected. 1505 Guelph Line. Press Backspace to dele…" at bounding box center [816, 262] width 265 height 40
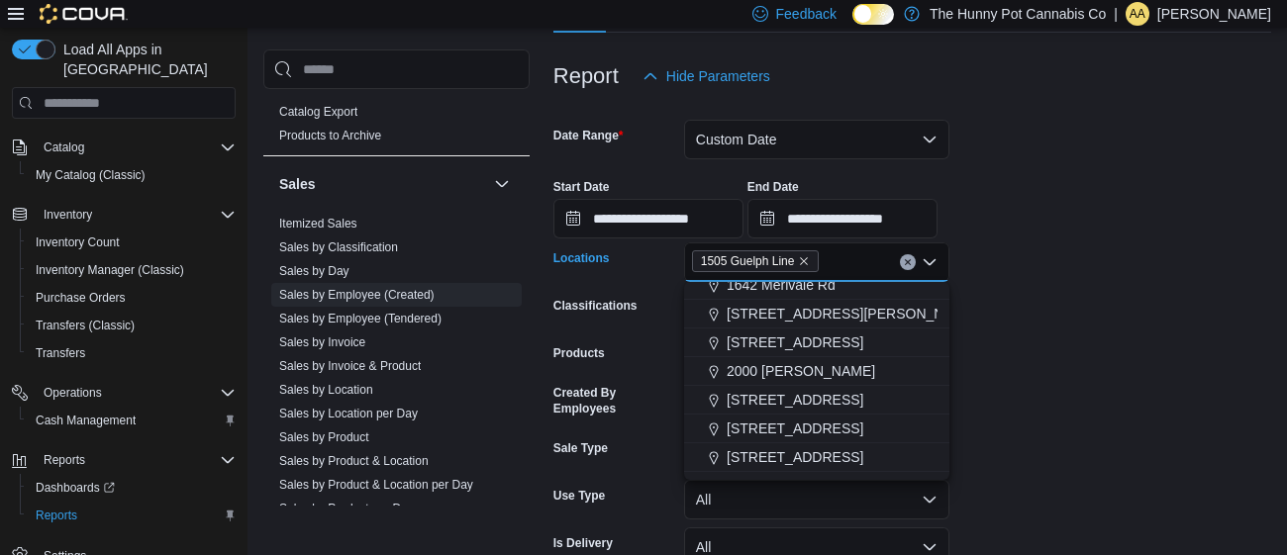
scroll to position [323, 0]
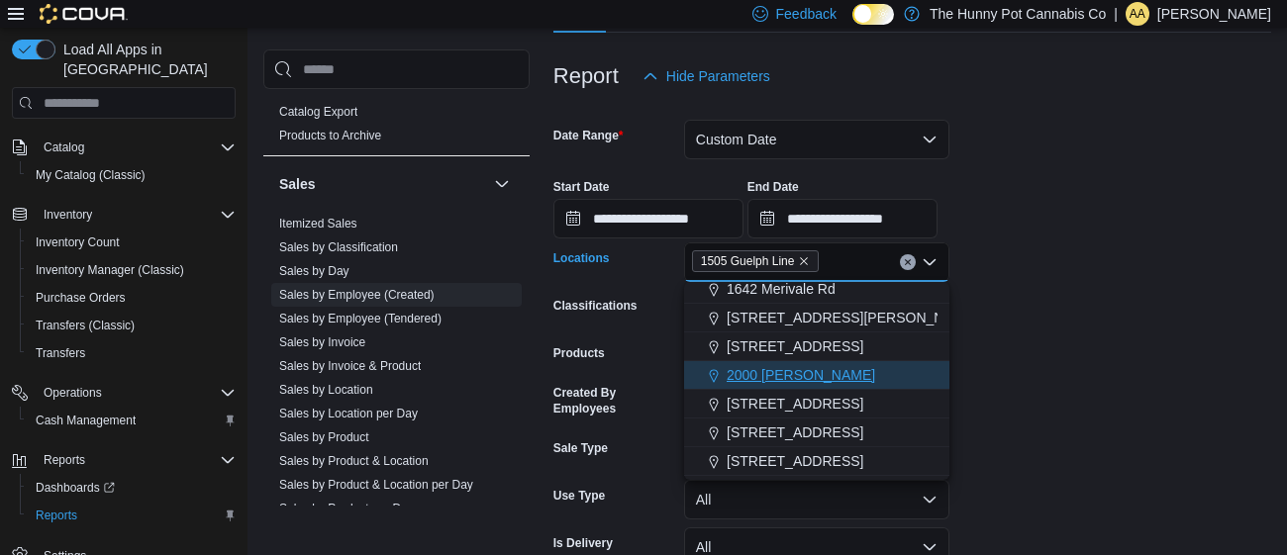
click at [803, 367] on span "2000 [PERSON_NAME]" at bounding box center [800, 375] width 148 height 20
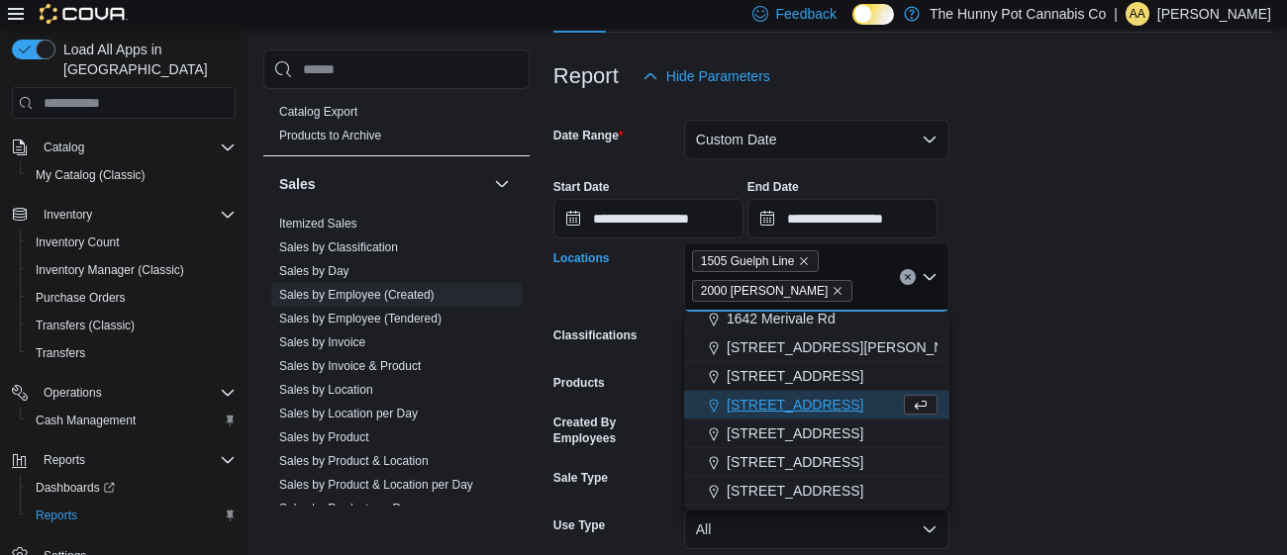
click at [1117, 287] on form "**********" at bounding box center [912, 374] width 718 height 556
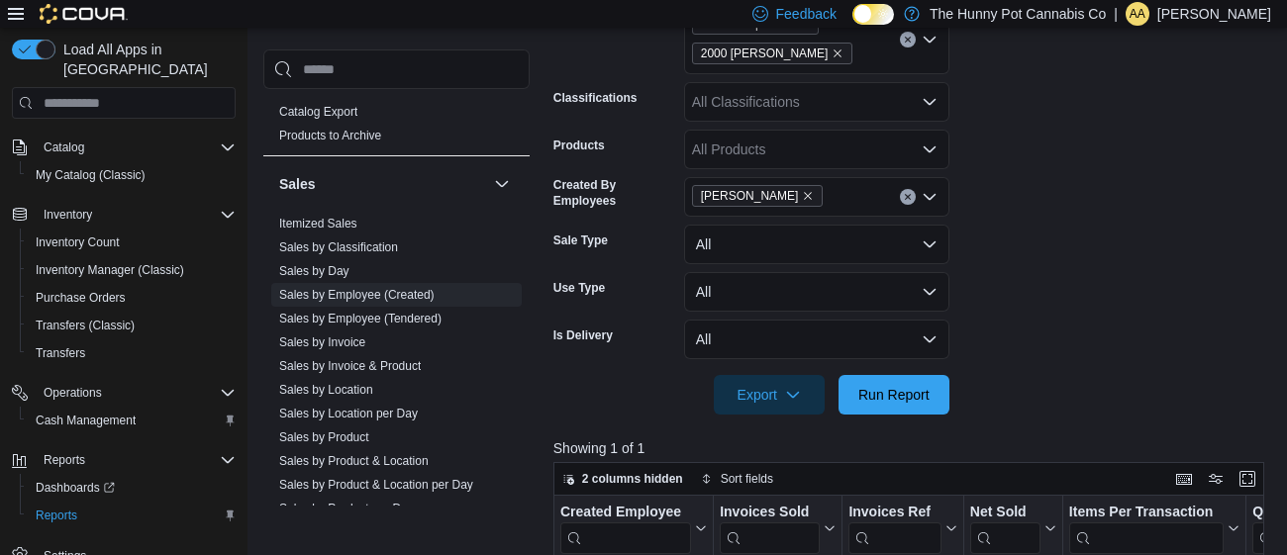
scroll to position [486, 0]
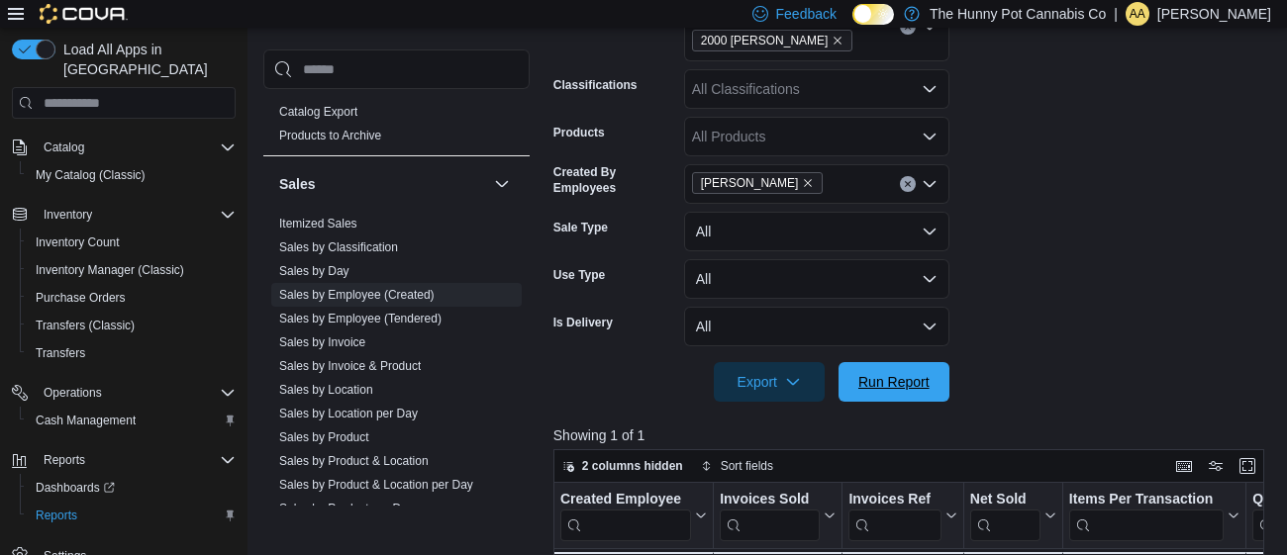
click at [911, 400] on span "Run Report" at bounding box center [893, 382] width 87 height 40
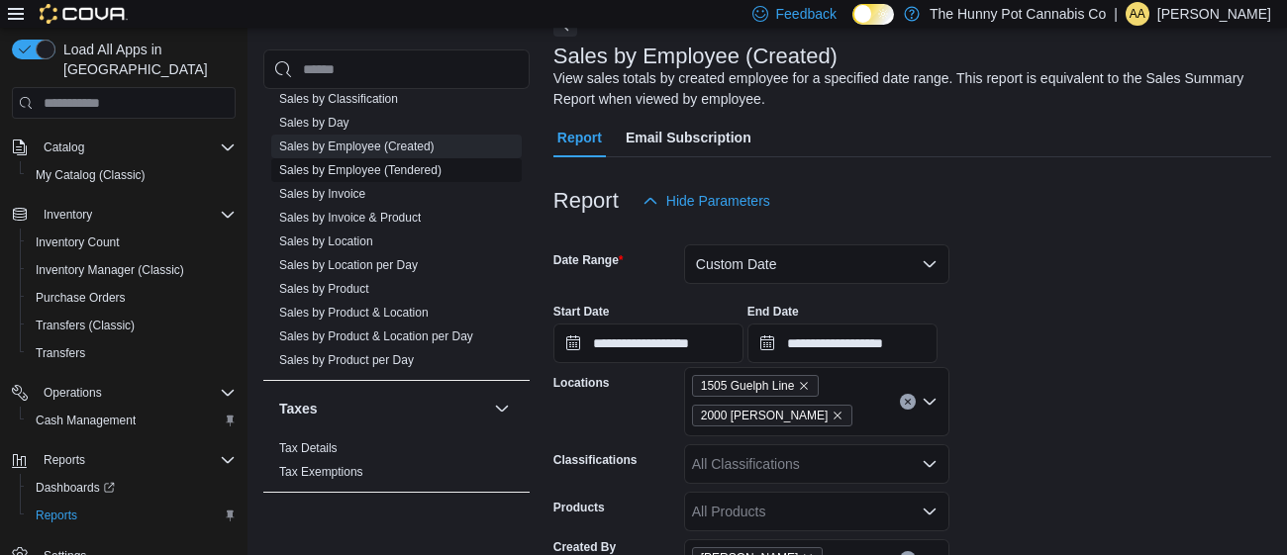
scroll to position [1170, 0]
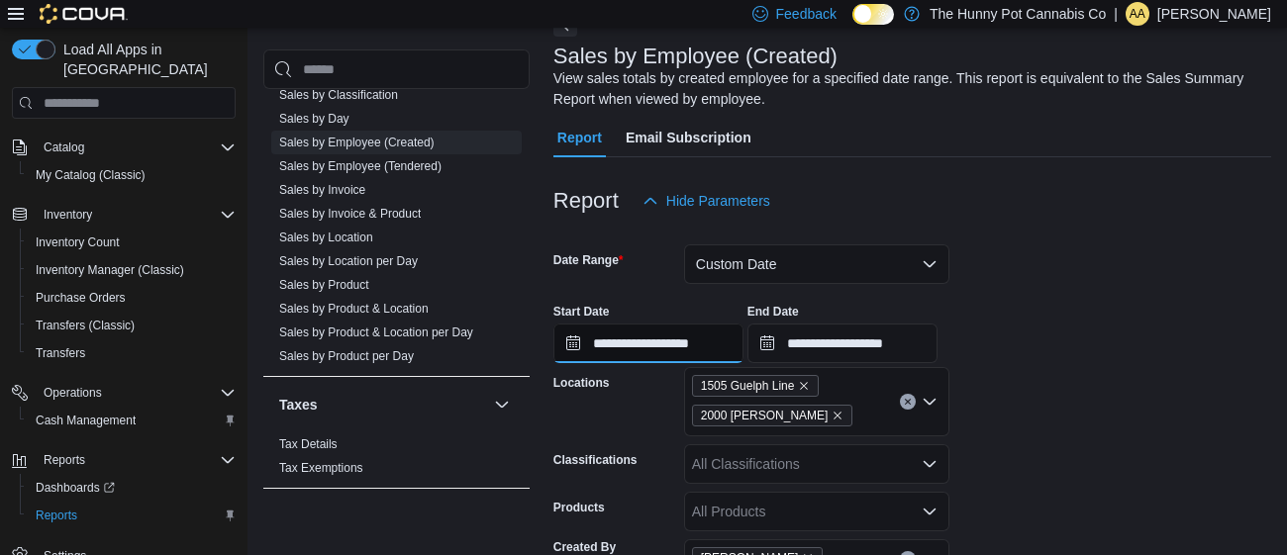
click at [640, 336] on input "**********" at bounding box center [648, 344] width 190 height 40
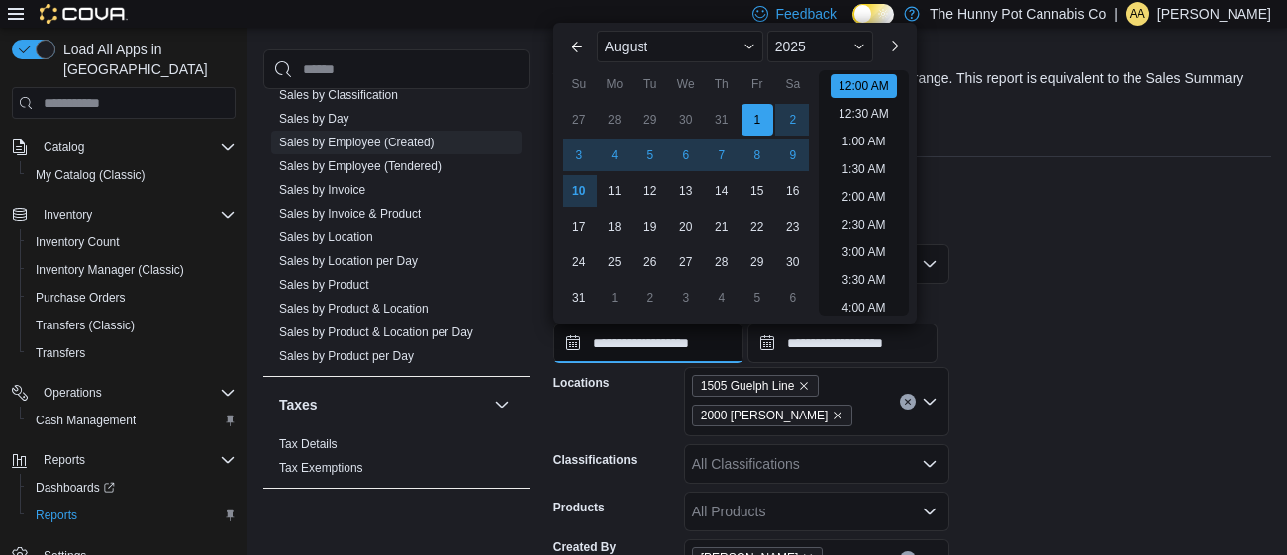
scroll to position [60, 0]
click at [752, 116] on div "1" at bounding box center [756, 119] width 35 height 35
click at [1025, 159] on div at bounding box center [912, 169] width 718 height 24
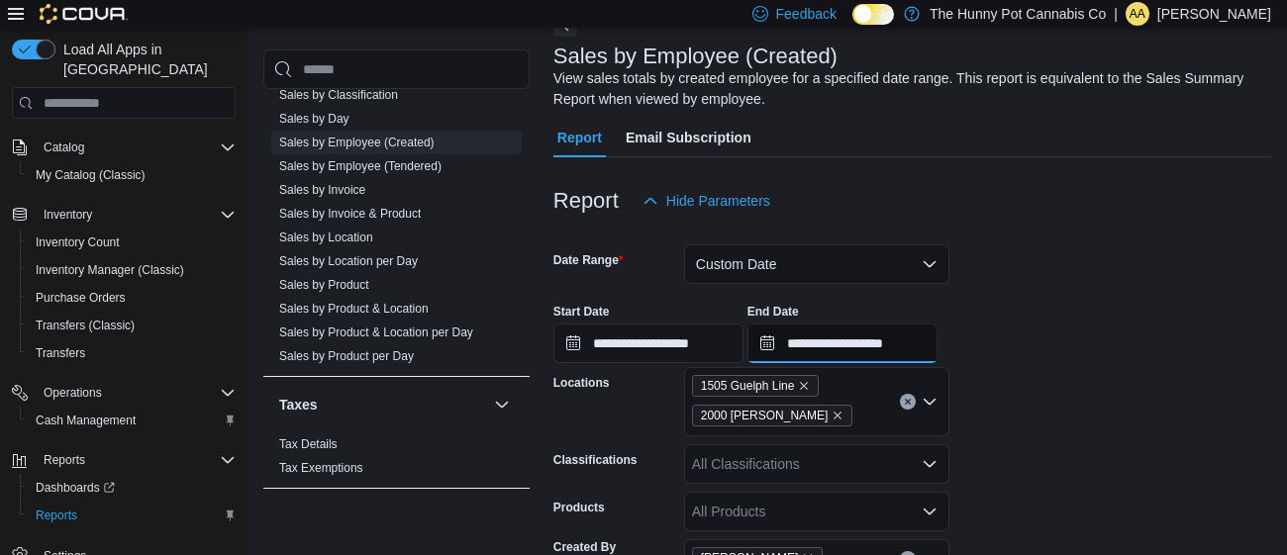
click at [937, 349] on input "**********" at bounding box center [842, 344] width 190 height 40
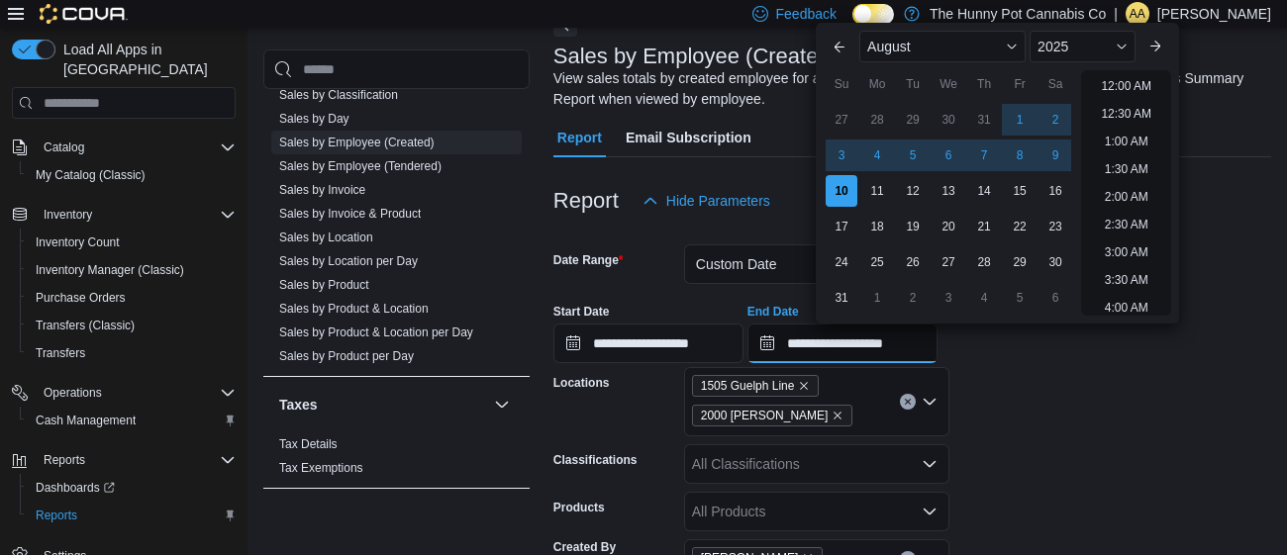
scroll to position [1088, 0]
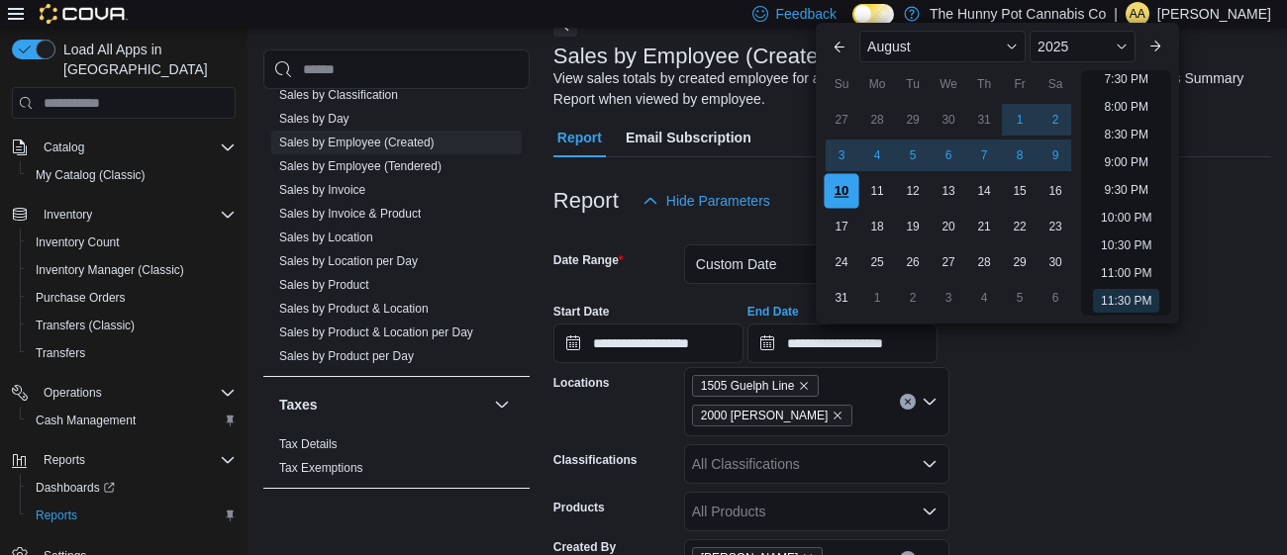
click at [846, 194] on div "10" at bounding box center [840, 190] width 35 height 35
click at [1050, 382] on form "**********" at bounding box center [912, 499] width 718 height 556
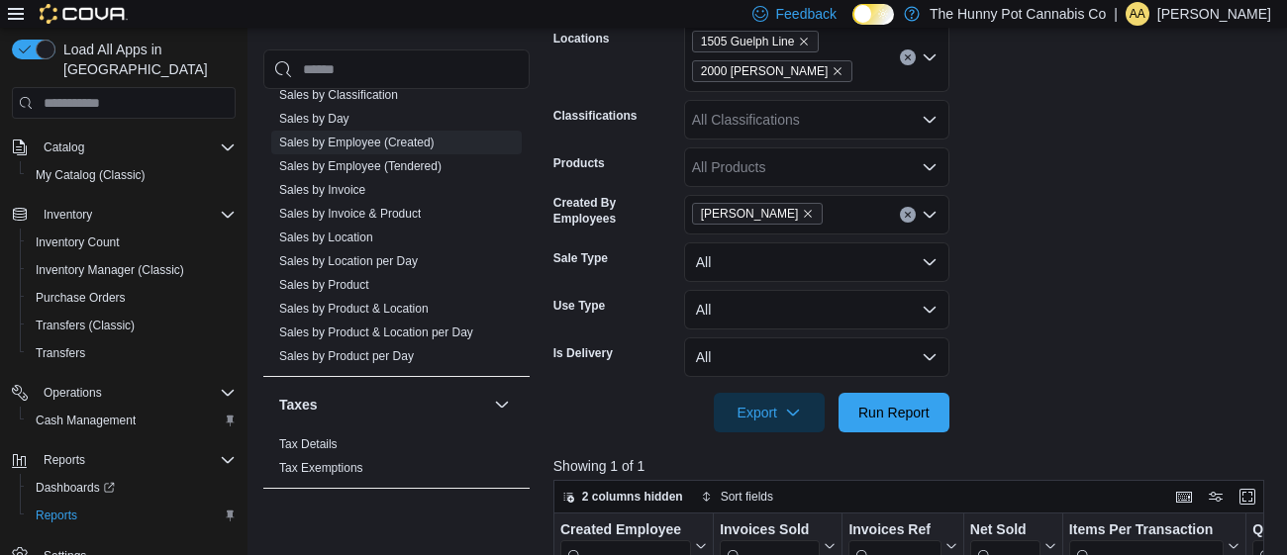
scroll to position [456, 0]
click at [916, 405] on span "Run Report" at bounding box center [893, 411] width 71 height 20
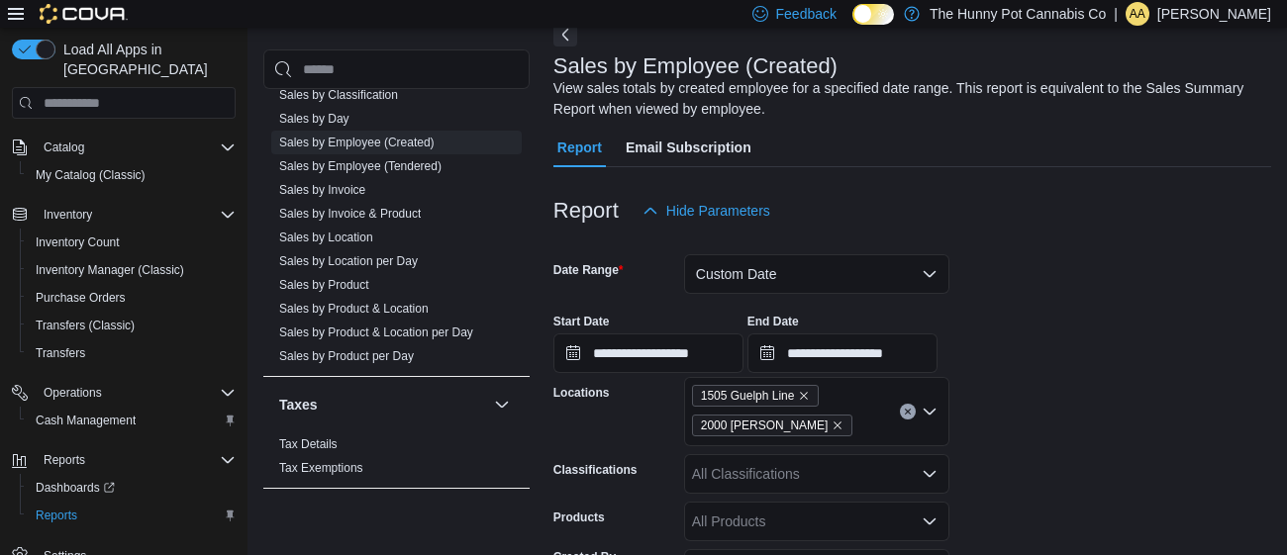
scroll to position [100, 0]
click at [420, 163] on link "Sales by Employee (Tendered)" at bounding box center [360, 166] width 162 height 14
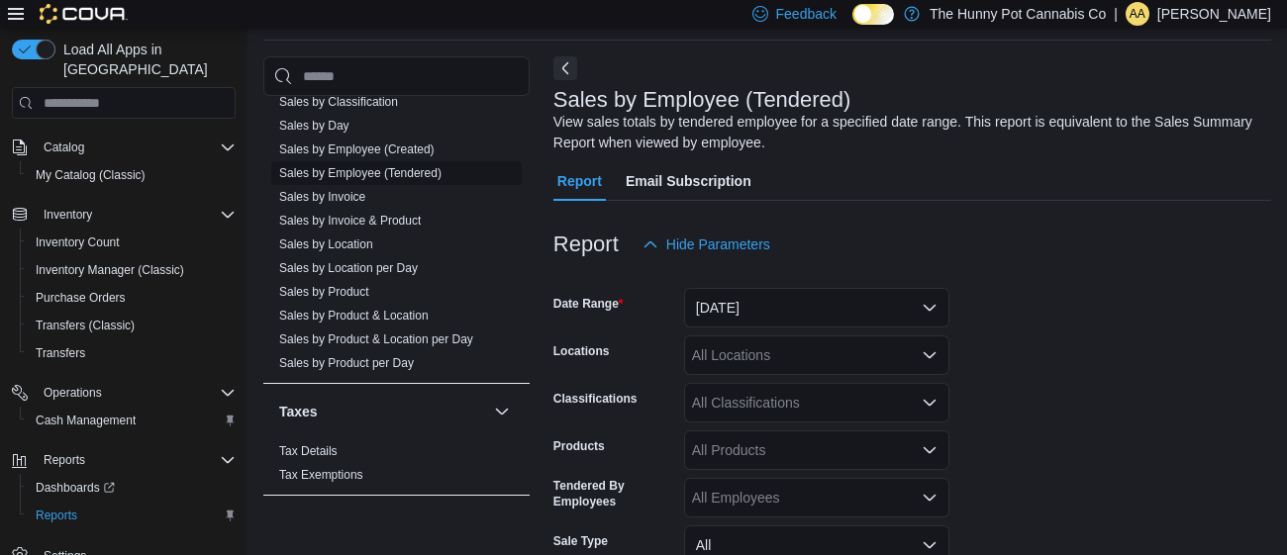
scroll to position [65, 0]
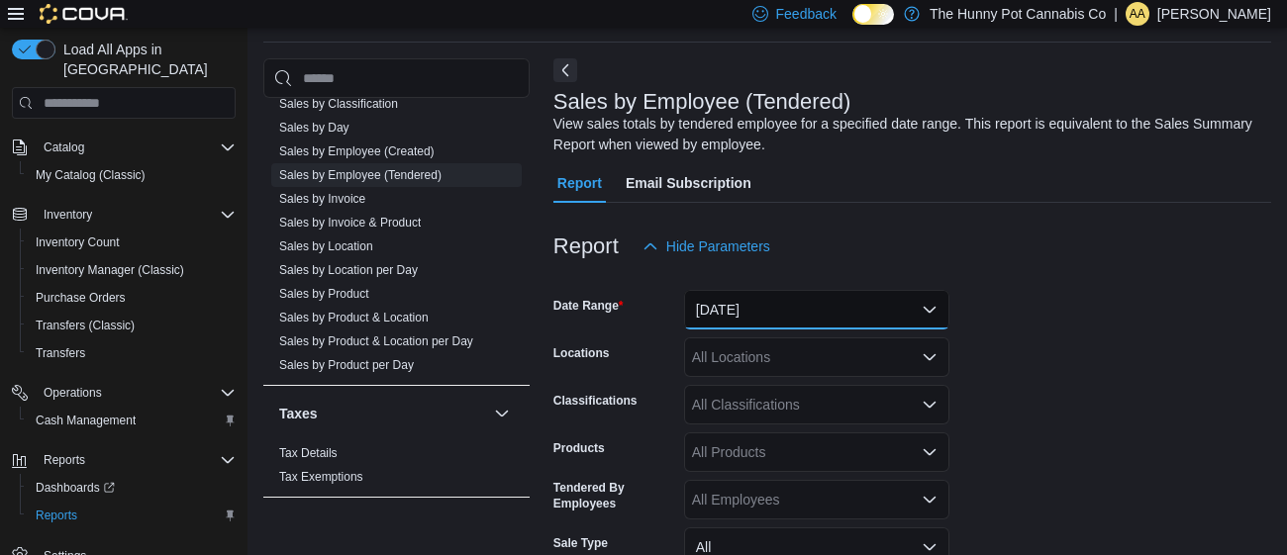
click at [740, 316] on button "[DATE]" at bounding box center [816, 310] width 265 height 40
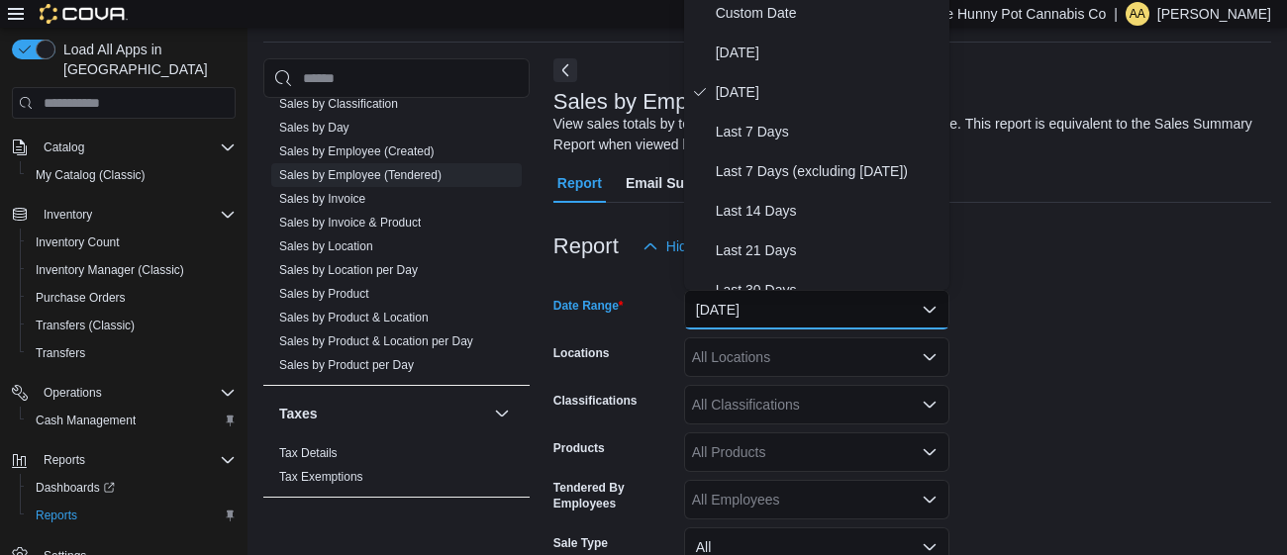
scroll to position [58, 0]
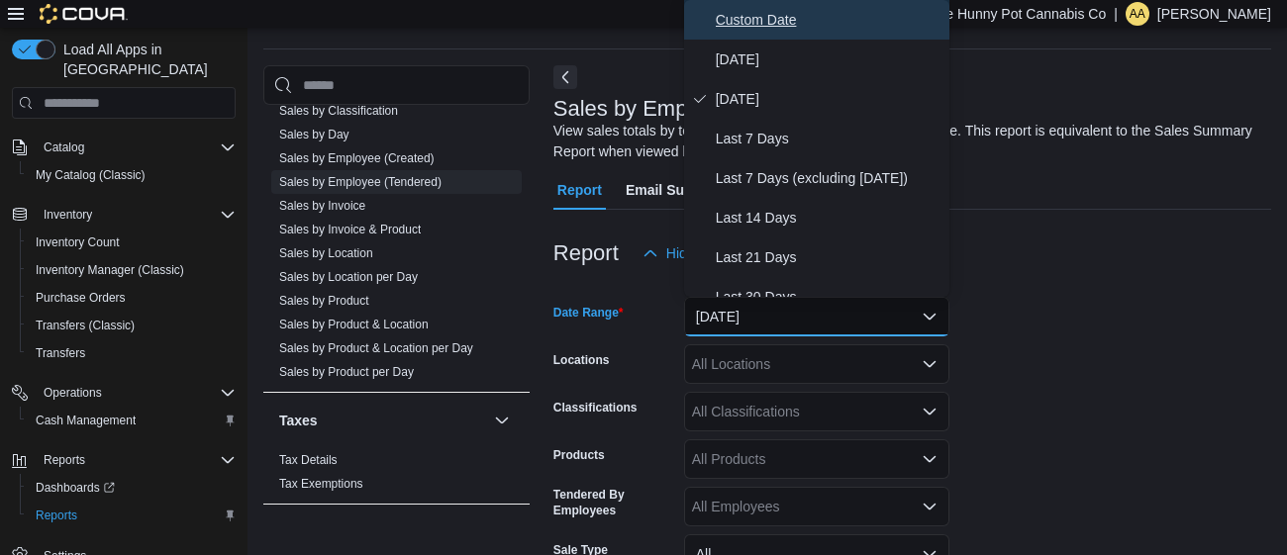
click at [754, 10] on span "Custom Date" at bounding box center [829, 20] width 226 height 24
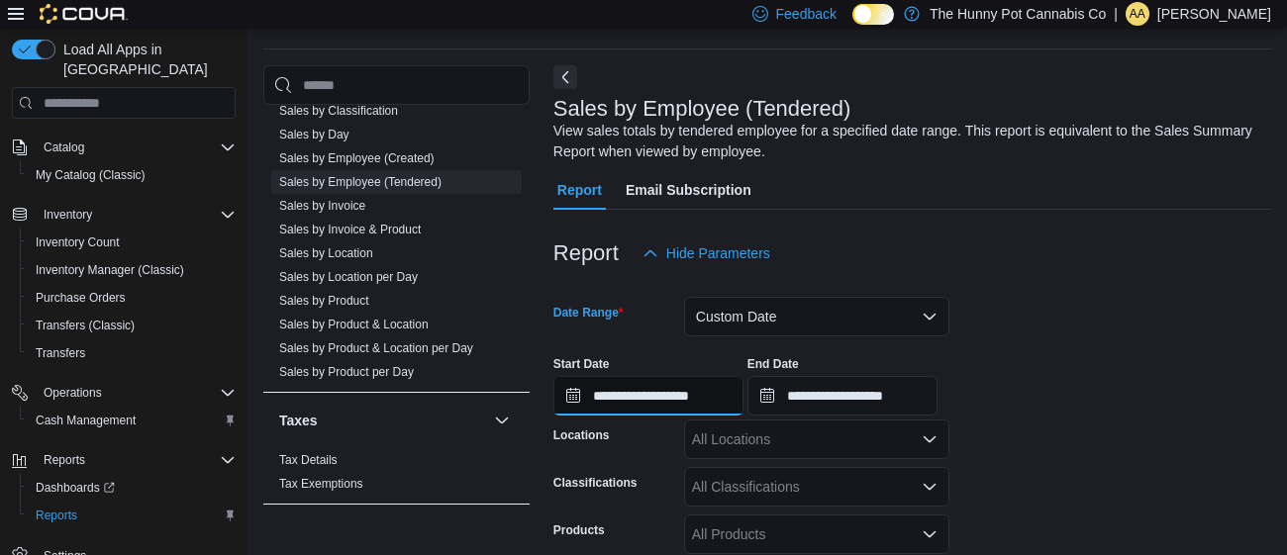
click at [704, 393] on input "**********" at bounding box center [648, 396] width 190 height 40
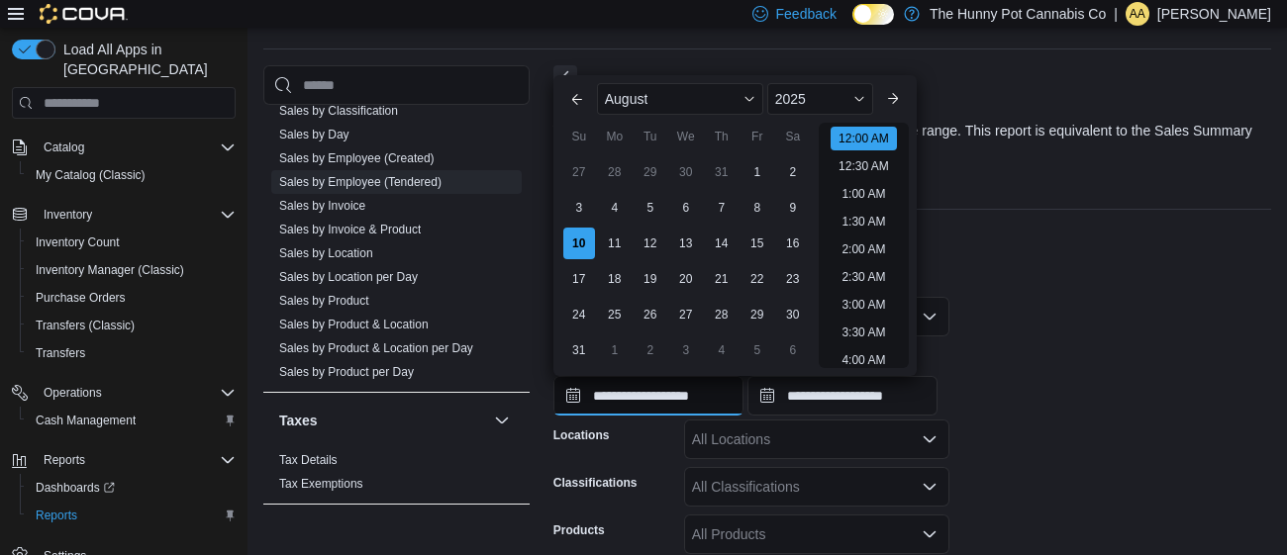
scroll to position [60, 0]
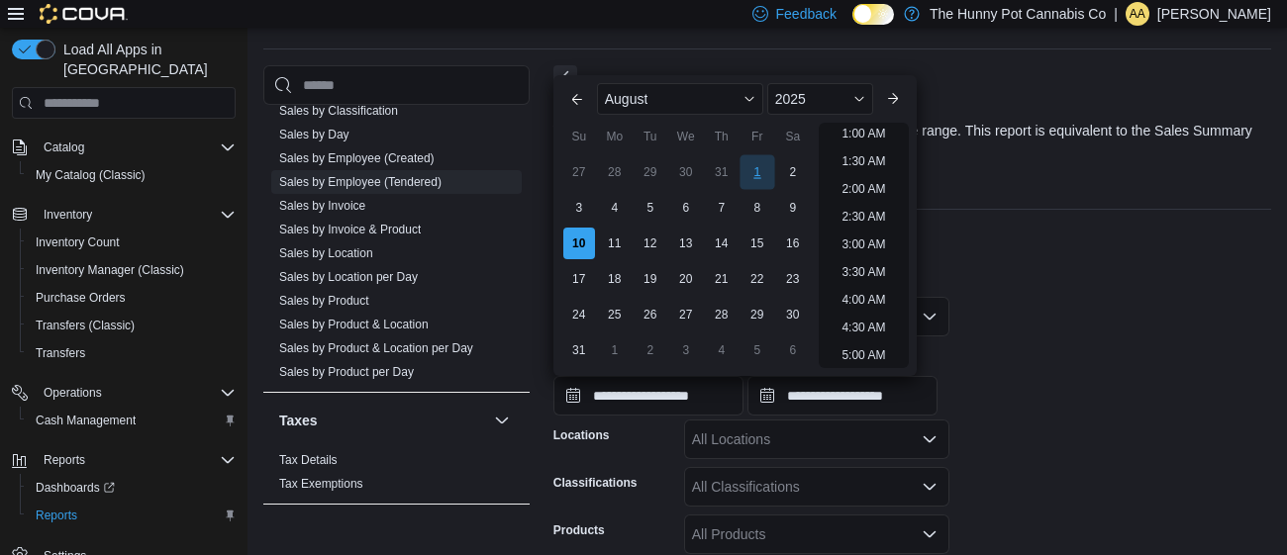
click at [764, 169] on div "1" at bounding box center [756, 171] width 35 height 35
type input "**********"
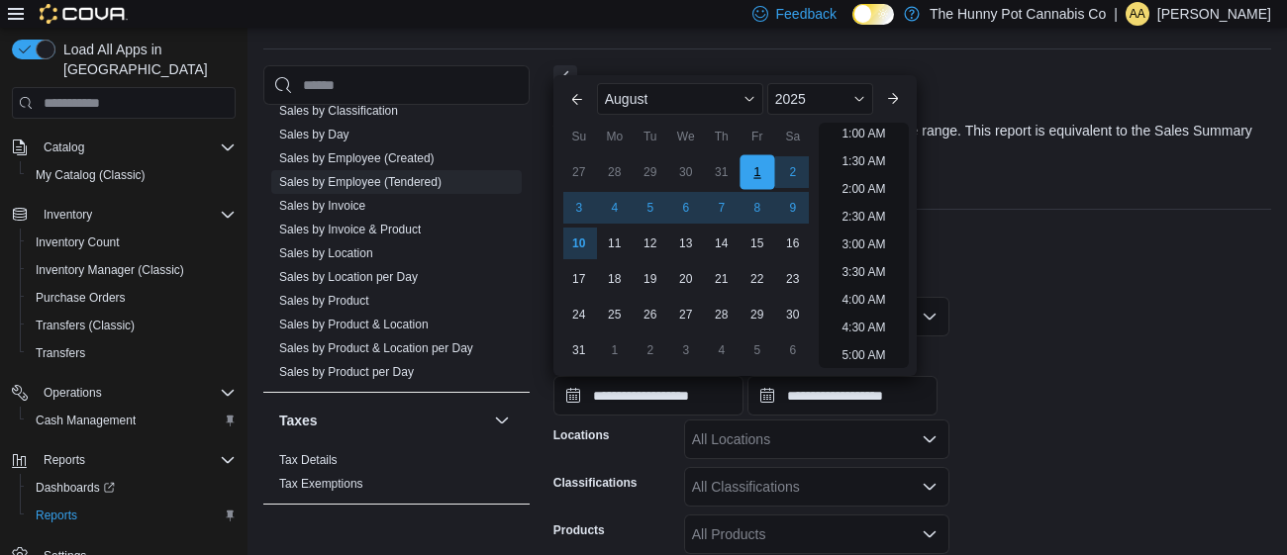
scroll to position [3, 0]
click at [937, 407] on input "**********" at bounding box center [842, 396] width 190 height 40
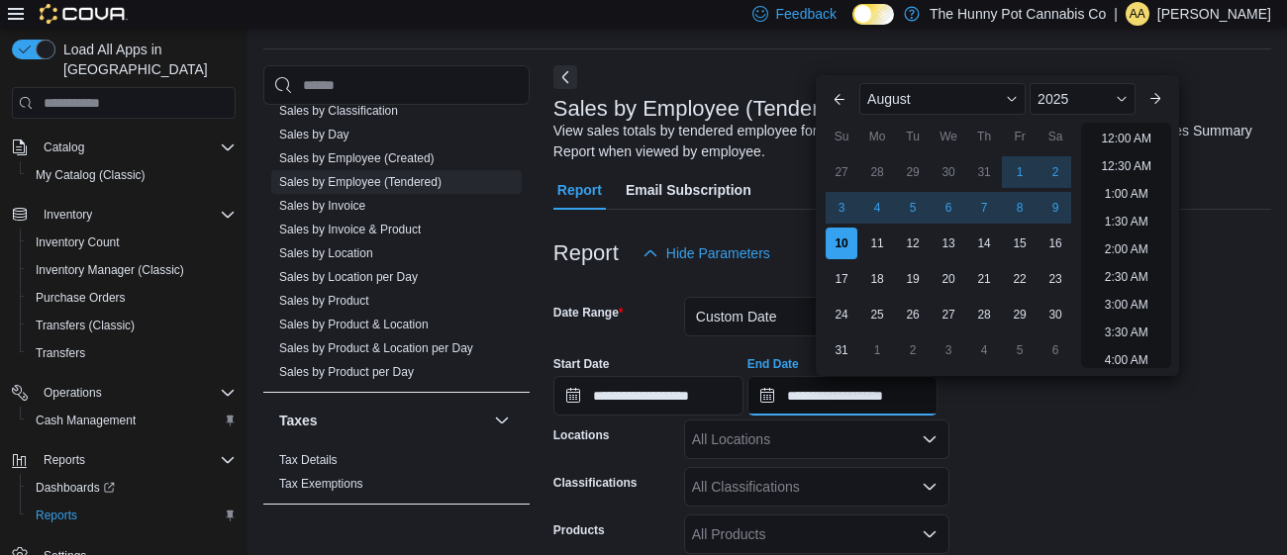
scroll to position [1088, 0]
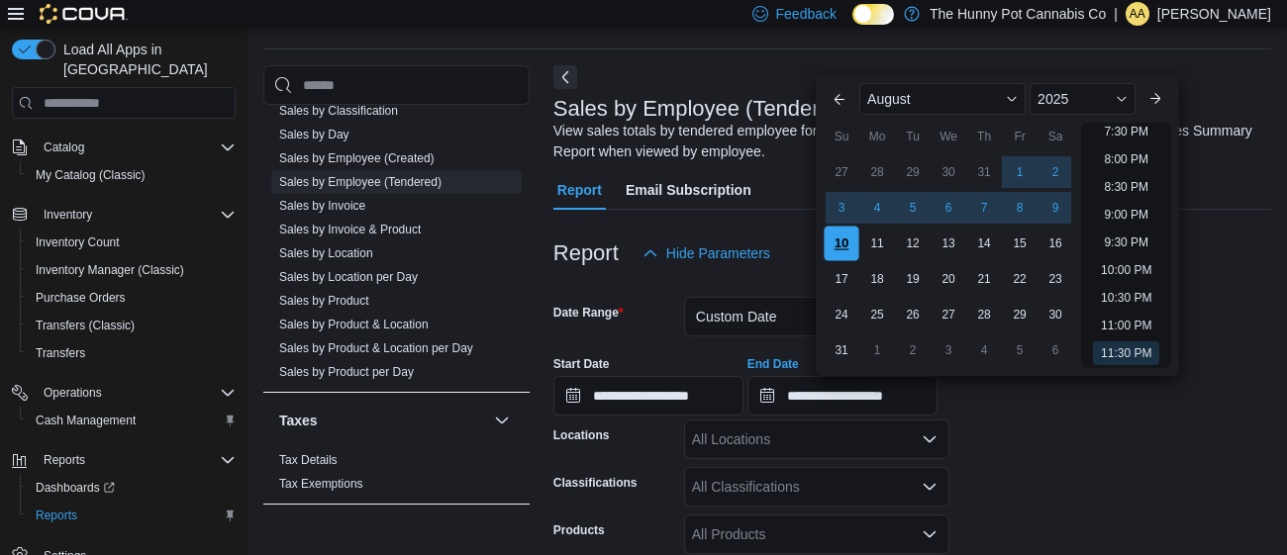
click at [839, 230] on div "10" at bounding box center [840, 243] width 35 height 35
click at [1093, 471] on form "**********" at bounding box center [912, 536] width 718 height 527
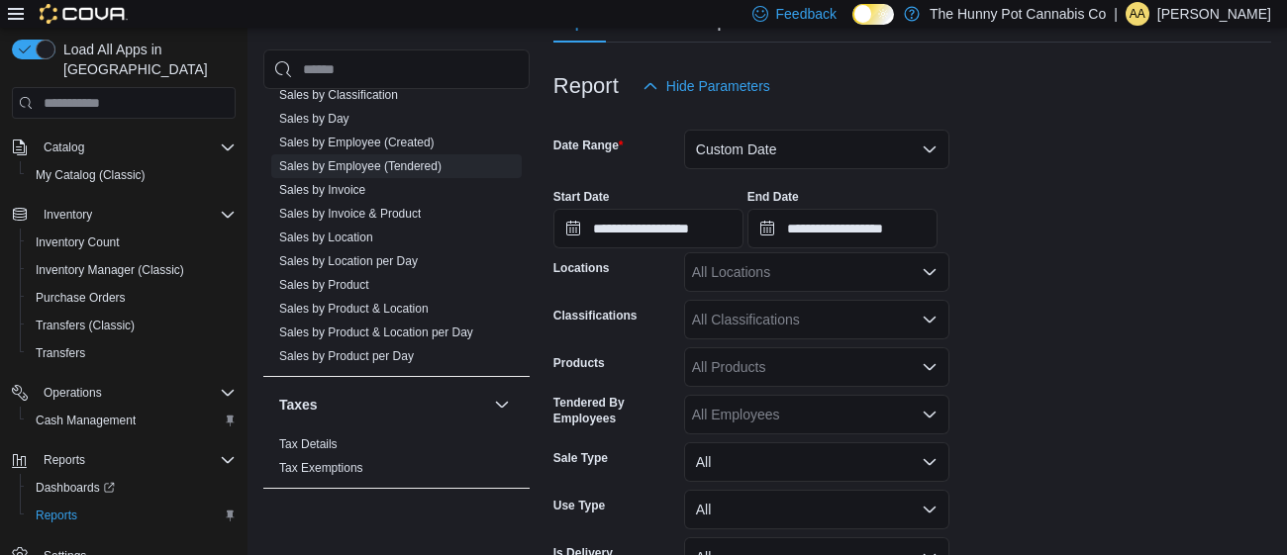
scroll to position [340, 0]
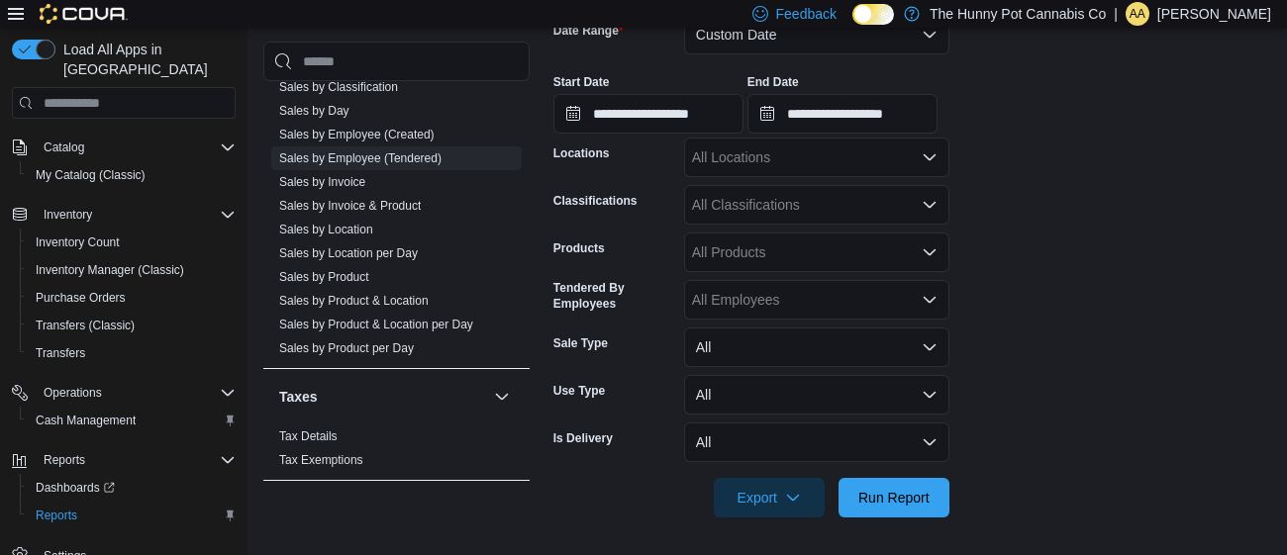
click at [790, 296] on div "All Employees" at bounding box center [816, 300] width 265 height 40
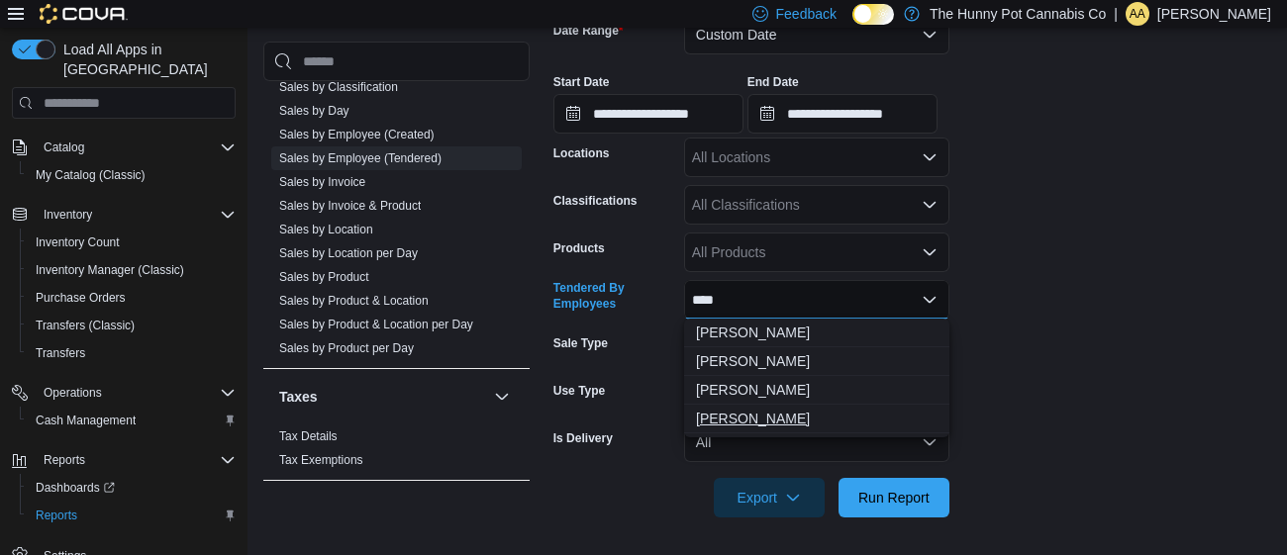
type input "****"
click at [729, 424] on span "[PERSON_NAME]" at bounding box center [816, 419] width 241 height 20
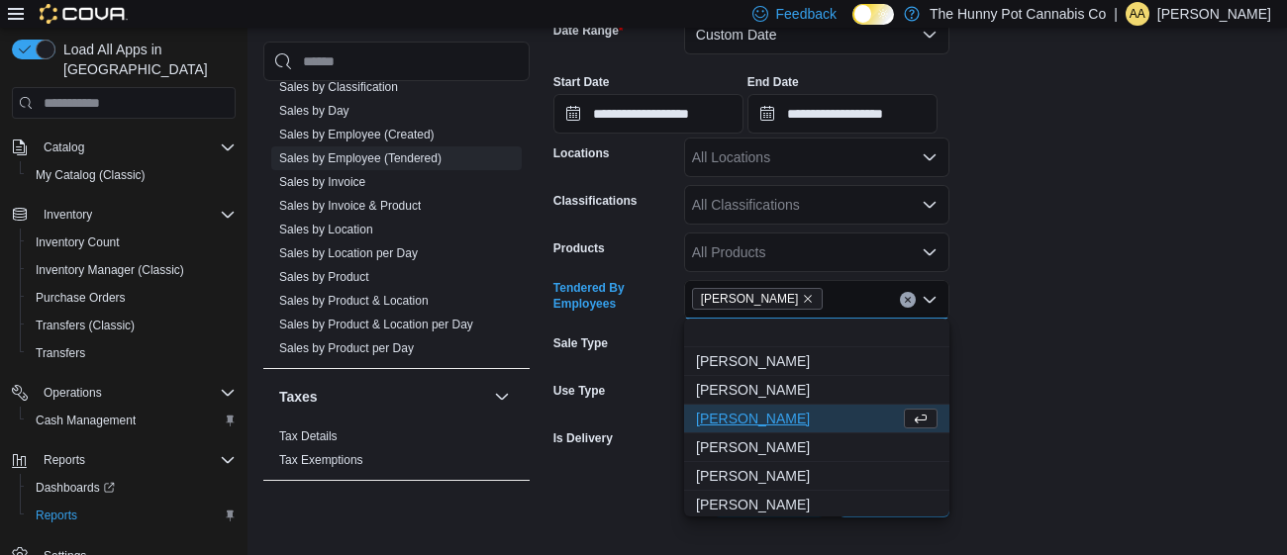
click at [1055, 302] on form "**********" at bounding box center [912, 254] width 718 height 527
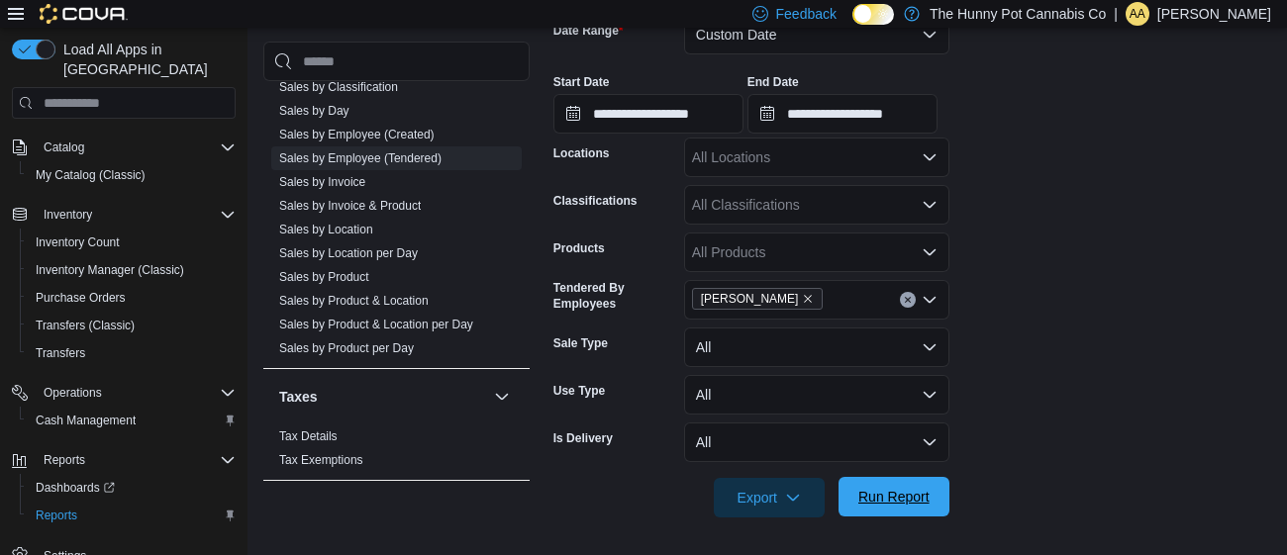
click at [901, 495] on span "Run Report" at bounding box center [893, 497] width 71 height 20
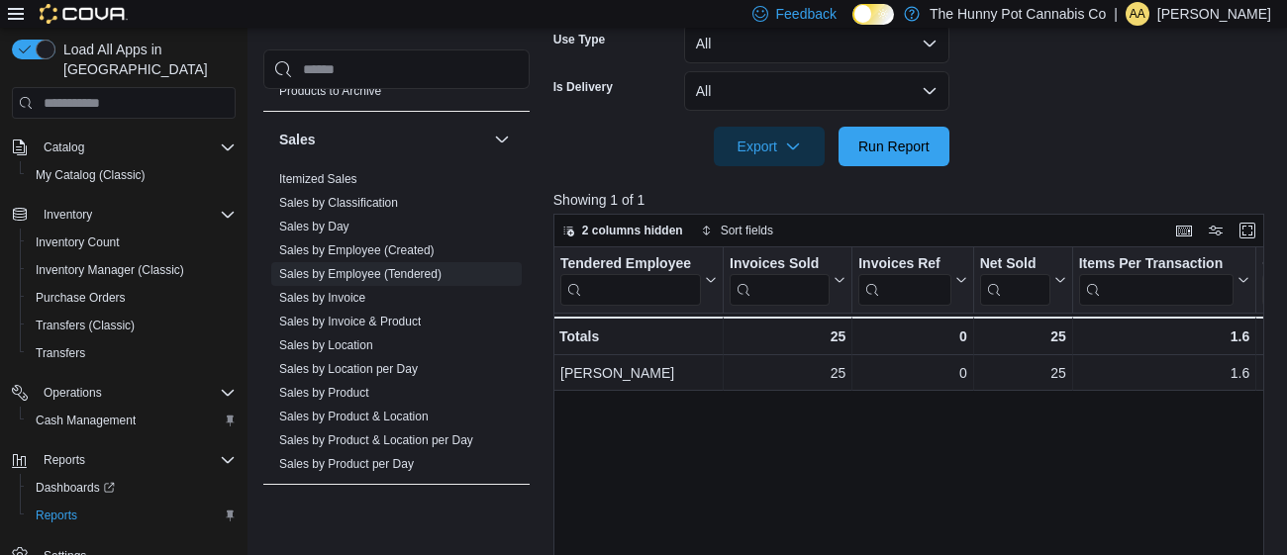
scroll to position [1059, 0]
click at [358, 249] on link "Sales by Employee (Created)" at bounding box center [356, 253] width 155 height 14
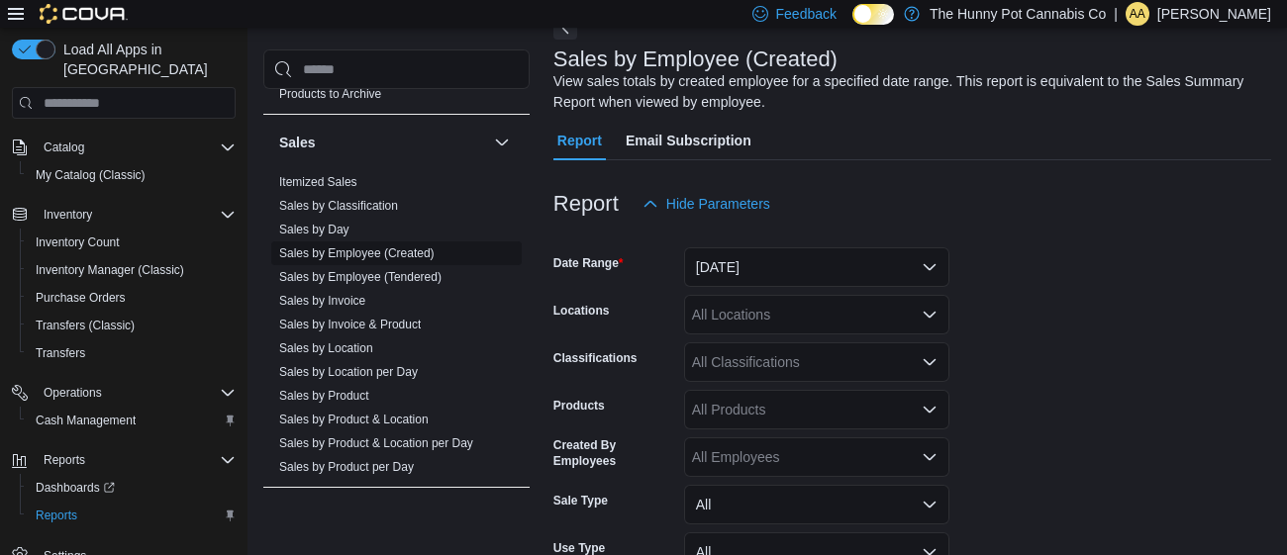
scroll to position [65, 0]
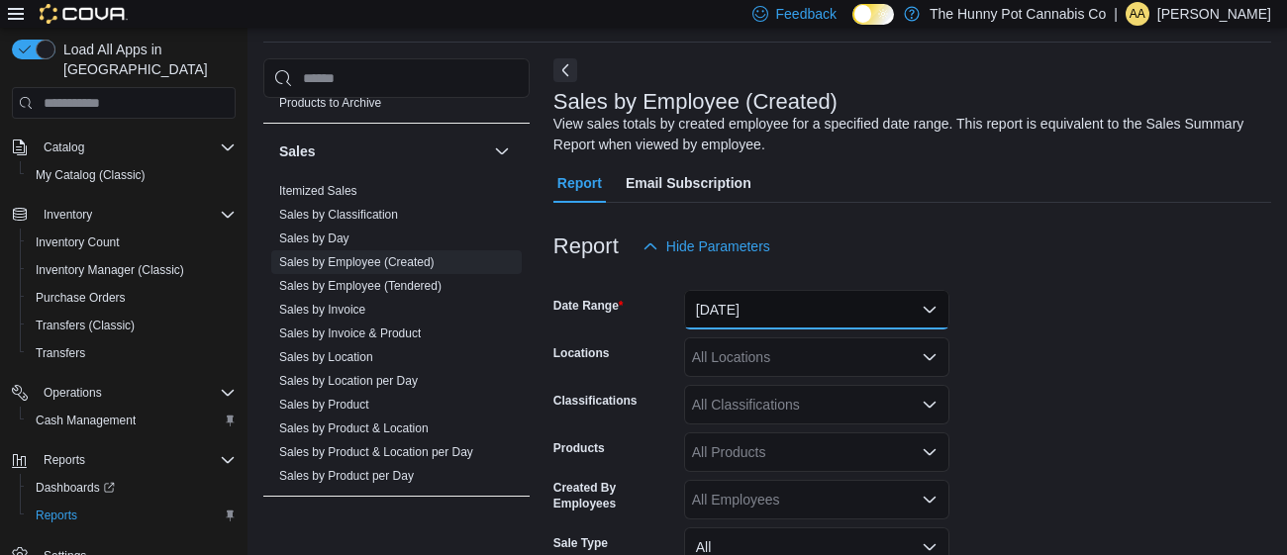
click at [746, 315] on button "[DATE]" at bounding box center [816, 310] width 265 height 40
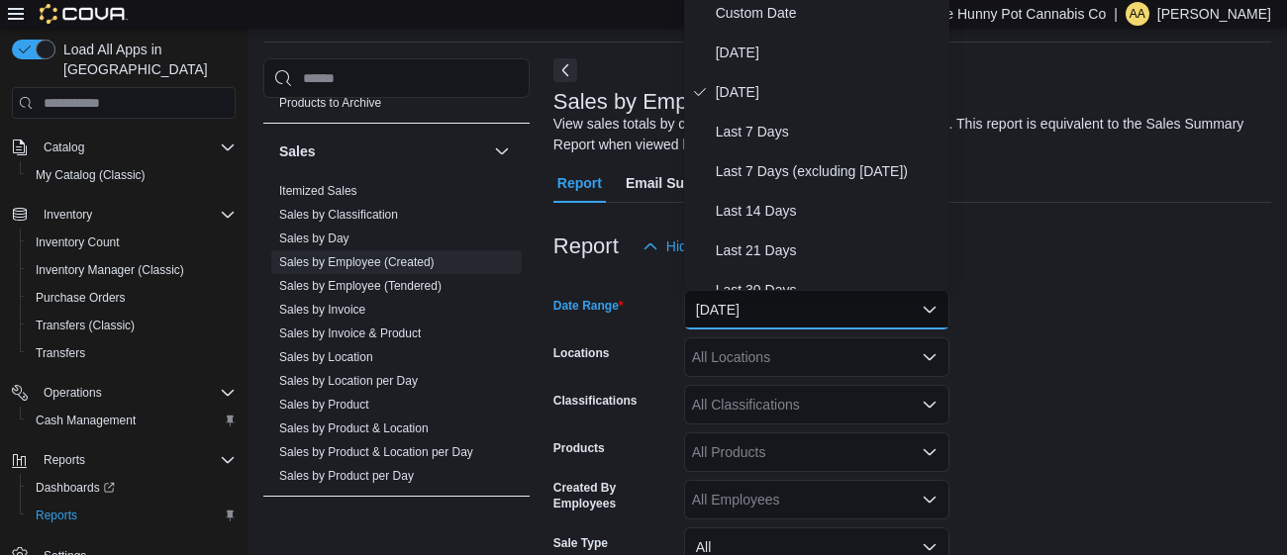
scroll to position [58, 0]
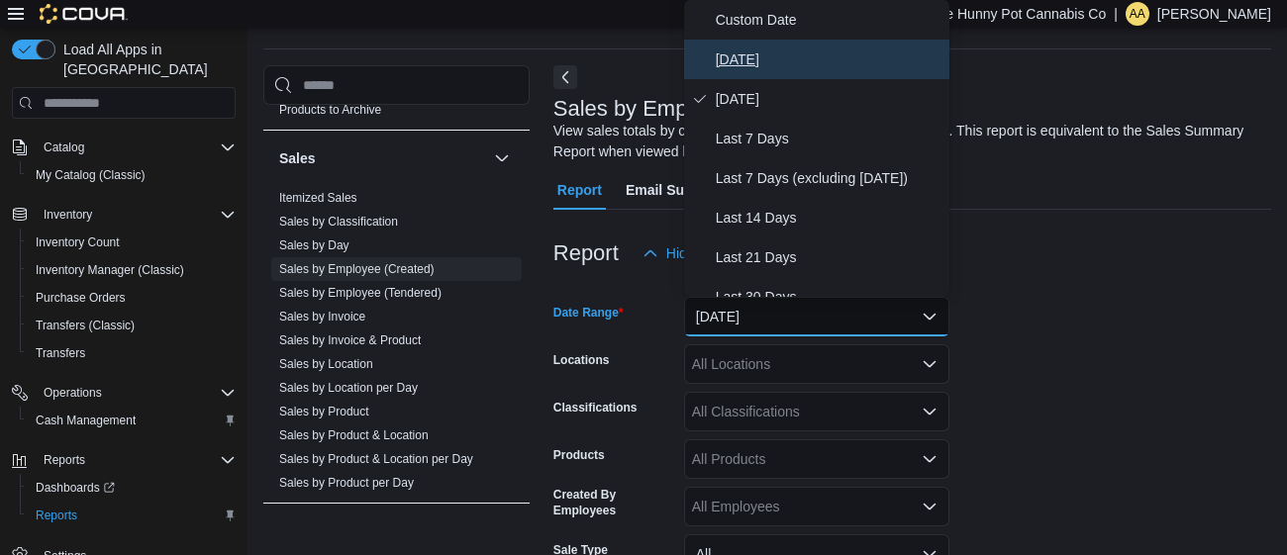
click at [743, 57] on span "[DATE]" at bounding box center [829, 60] width 226 height 24
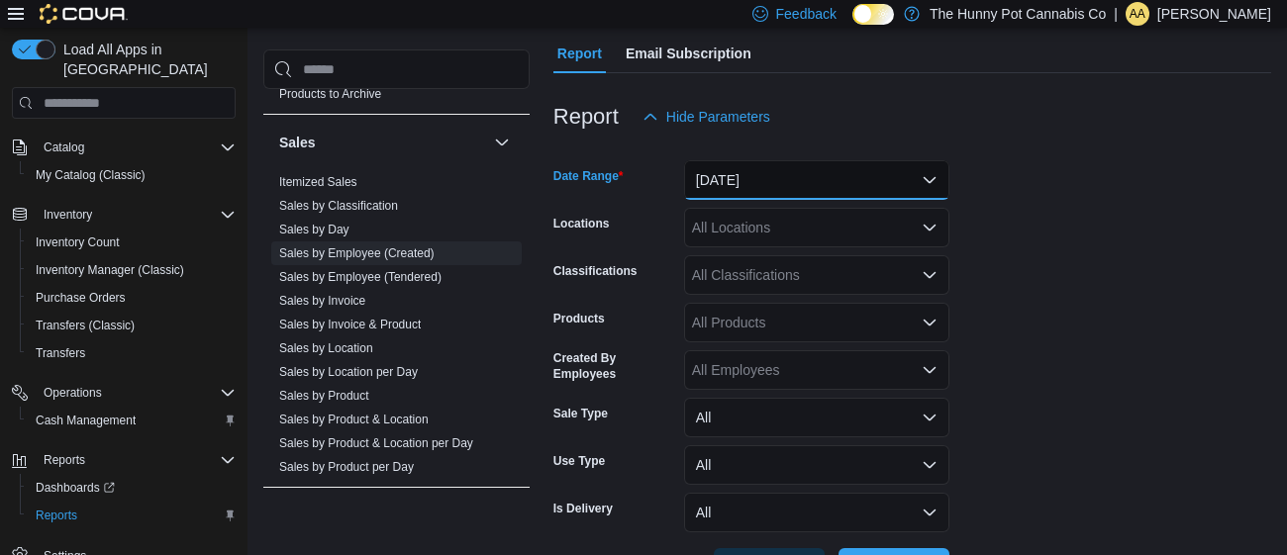
scroll to position [266, 0]
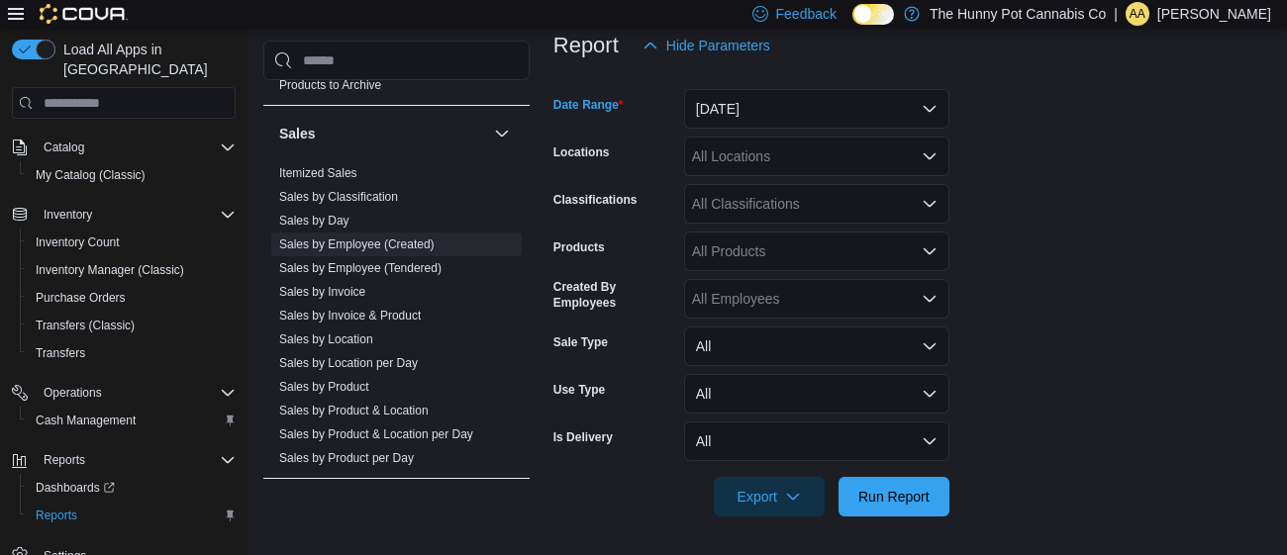
click at [789, 164] on div "All Locations" at bounding box center [816, 157] width 265 height 40
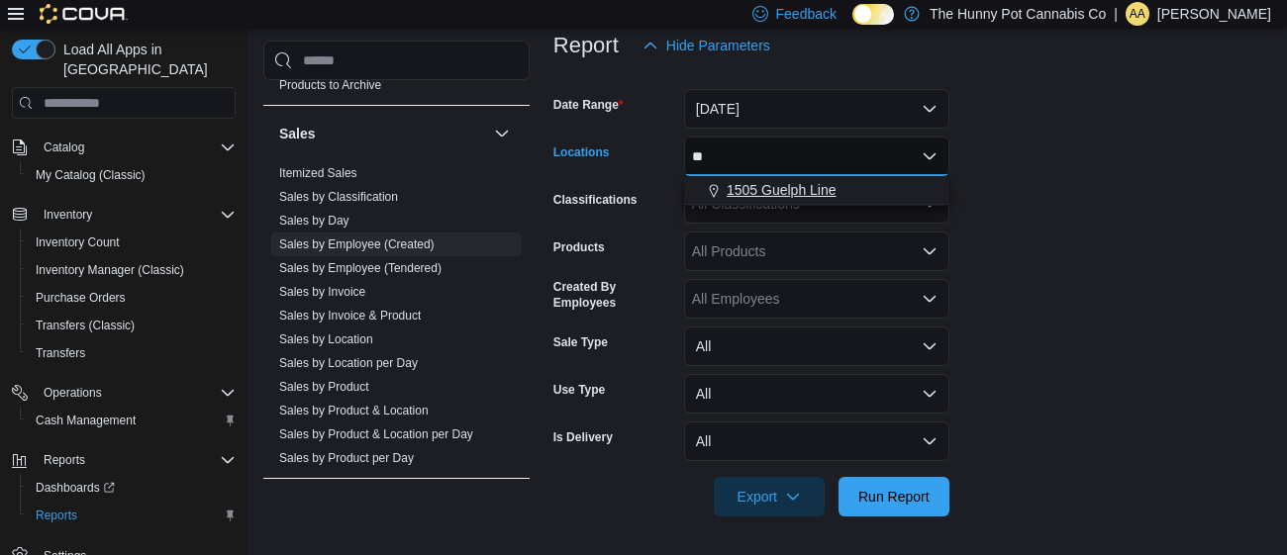
type input "**"
click at [806, 184] on span "1505 Guelph Line" at bounding box center [781, 190] width 110 height 20
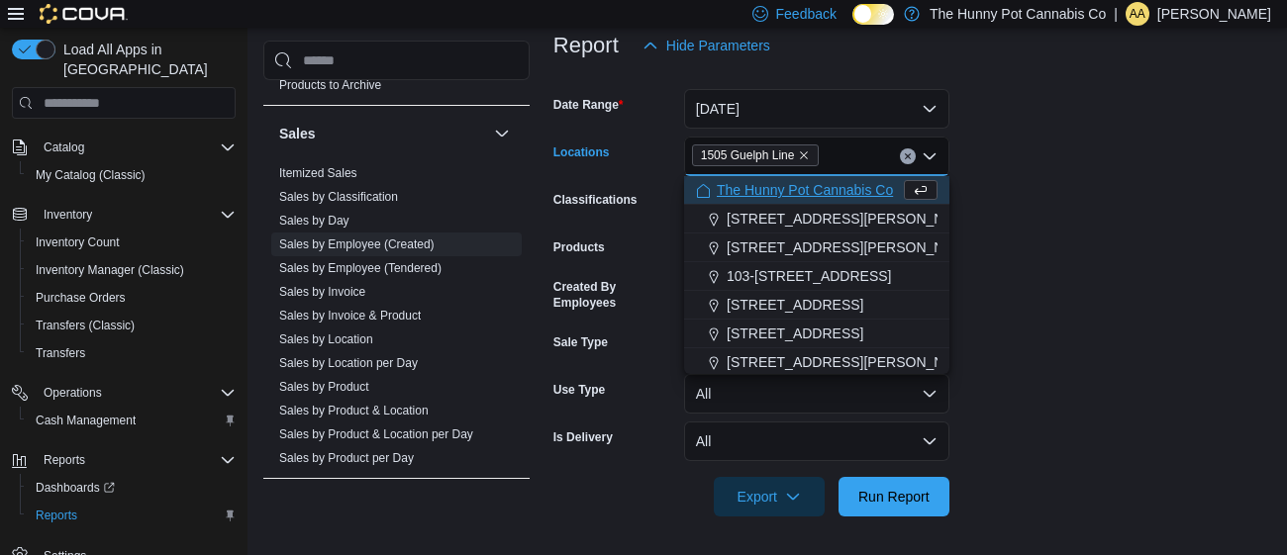
click at [1041, 228] on form "Date Range [DATE] Locations 1505 Guelph Line Combo box. Selected. 1505 Guelph L…" at bounding box center [912, 290] width 718 height 451
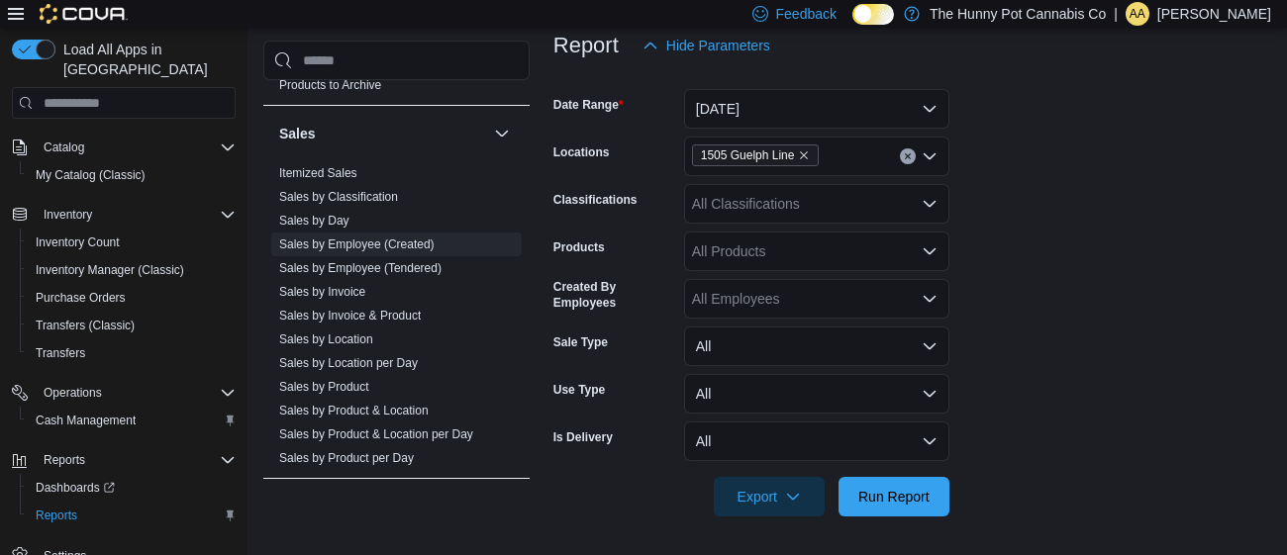
click at [815, 291] on div "All Employees" at bounding box center [816, 299] width 265 height 40
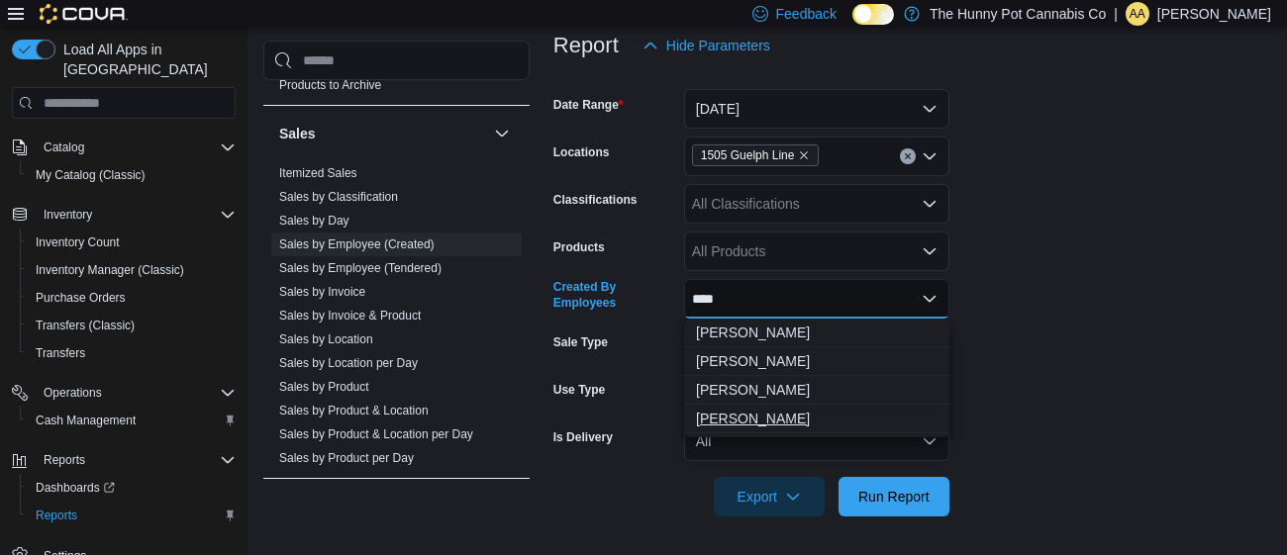
type input "****"
click at [773, 418] on span "[PERSON_NAME]" at bounding box center [816, 419] width 241 height 20
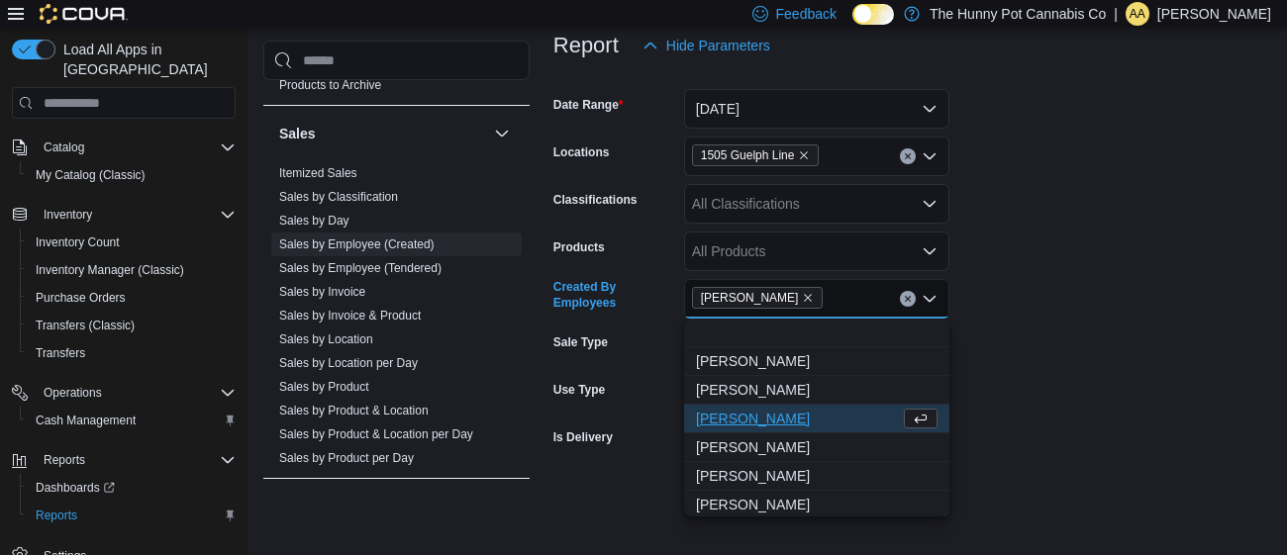
click at [1079, 329] on form "Date Range [DATE] Locations 1505 Guelph Line Classifications All Classification…" at bounding box center [912, 290] width 718 height 451
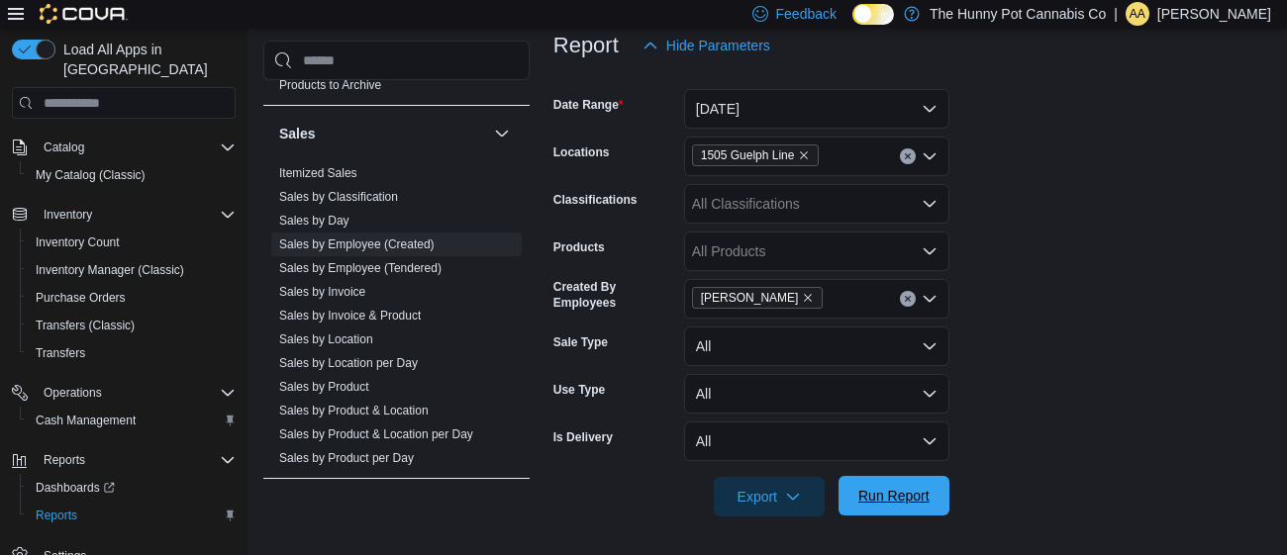
click at [876, 491] on span "Run Report" at bounding box center [893, 496] width 71 height 20
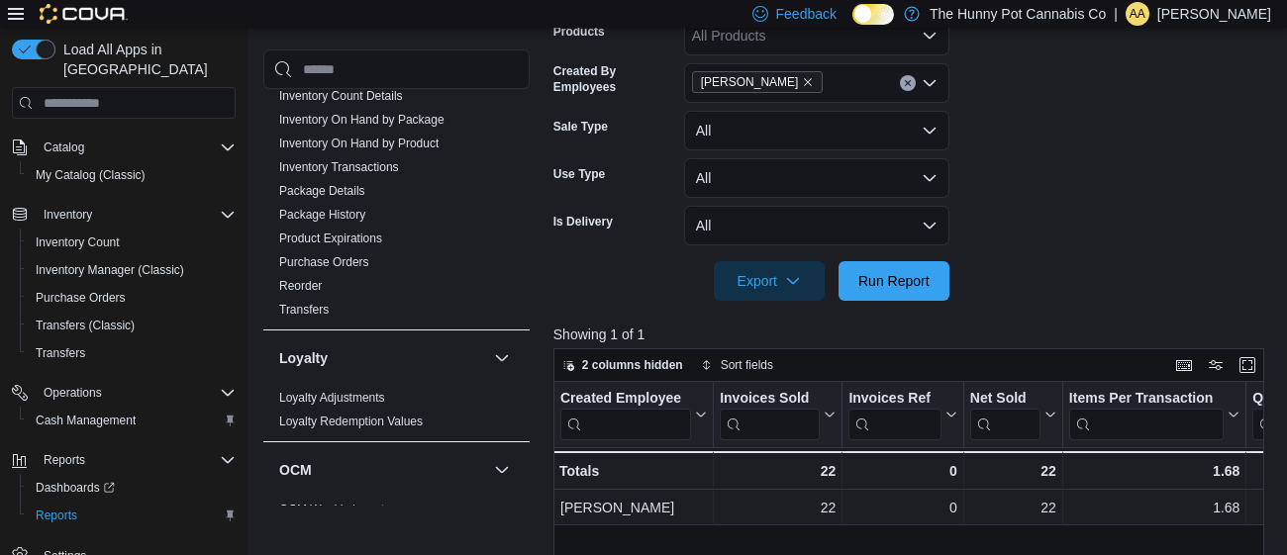
scroll to position [438, 0]
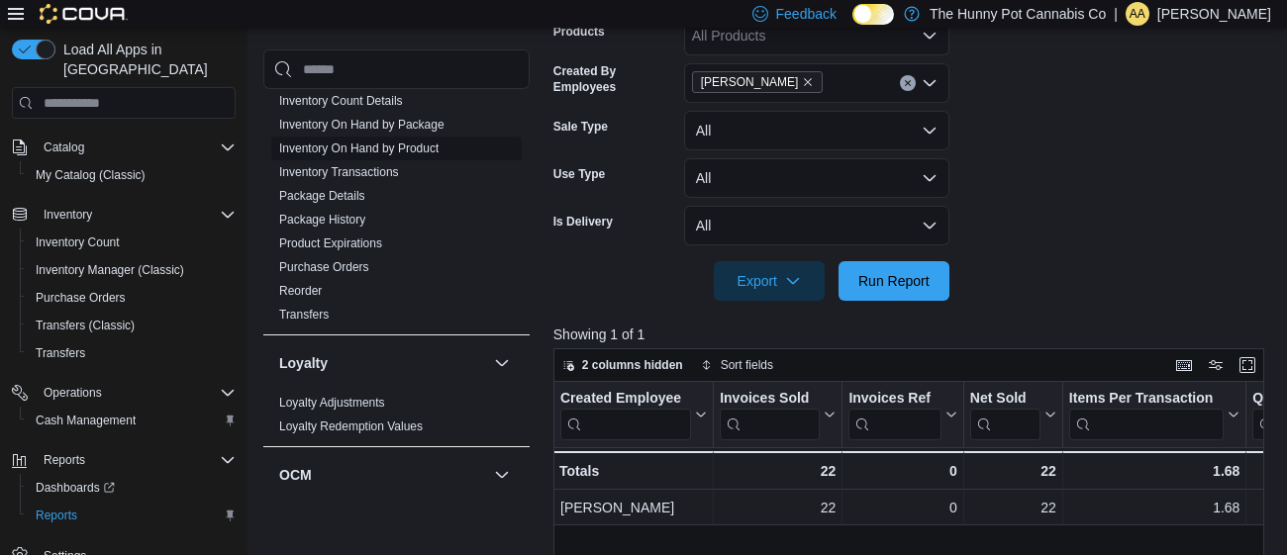
click at [331, 150] on link "Inventory On Hand by Product" at bounding box center [358, 149] width 159 height 14
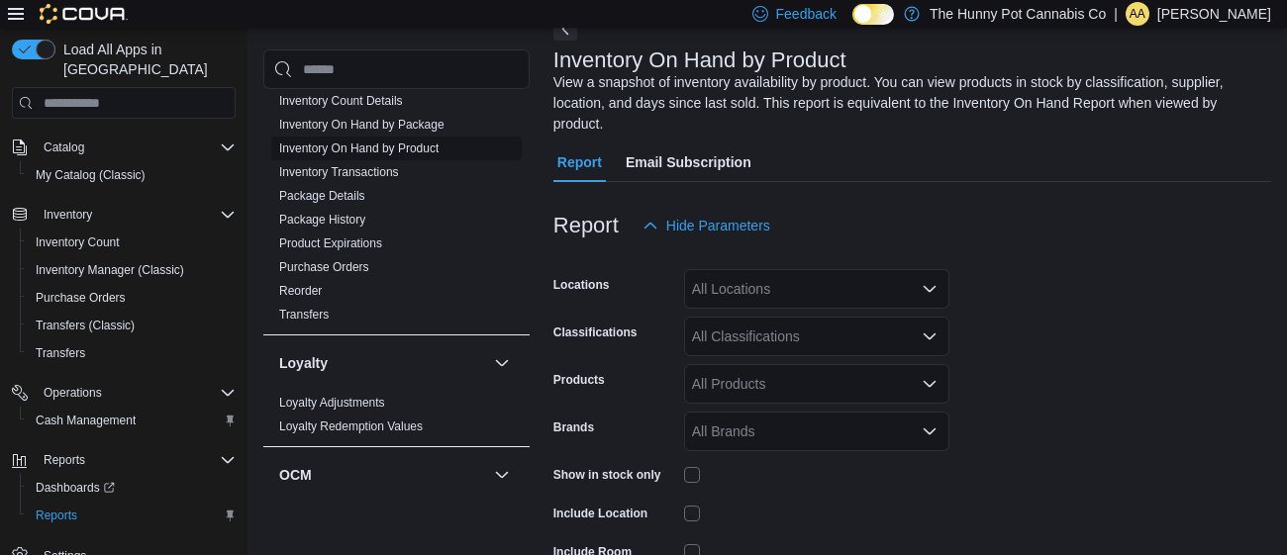
scroll to position [86, 0]
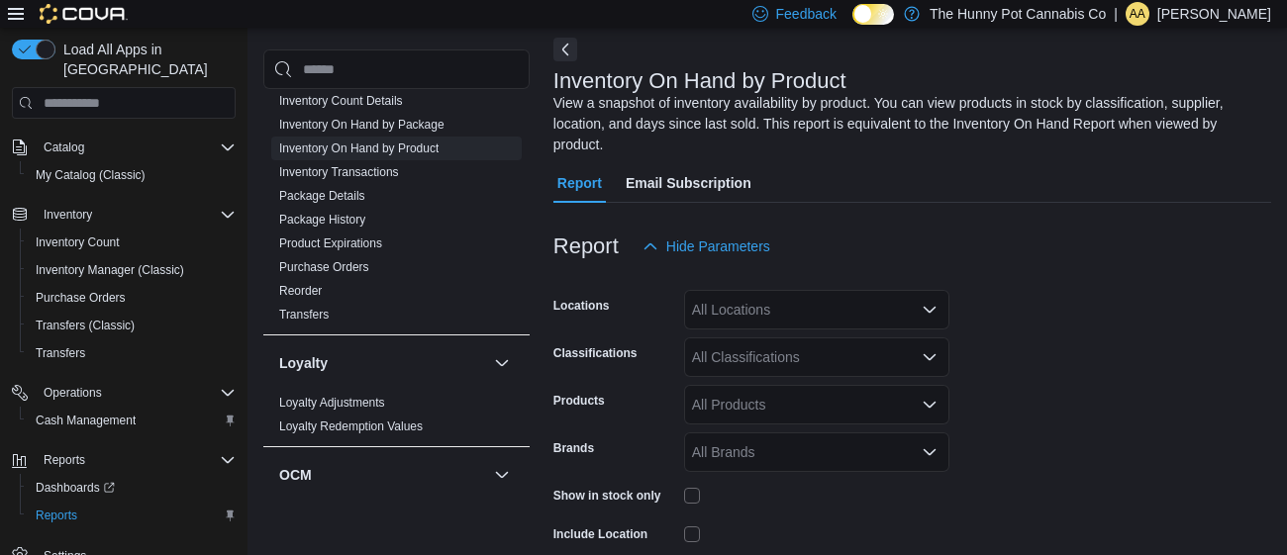
click at [777, 313] on div "All Locations" at bounding box center [816, 310] width 265 height 40
type input "**"
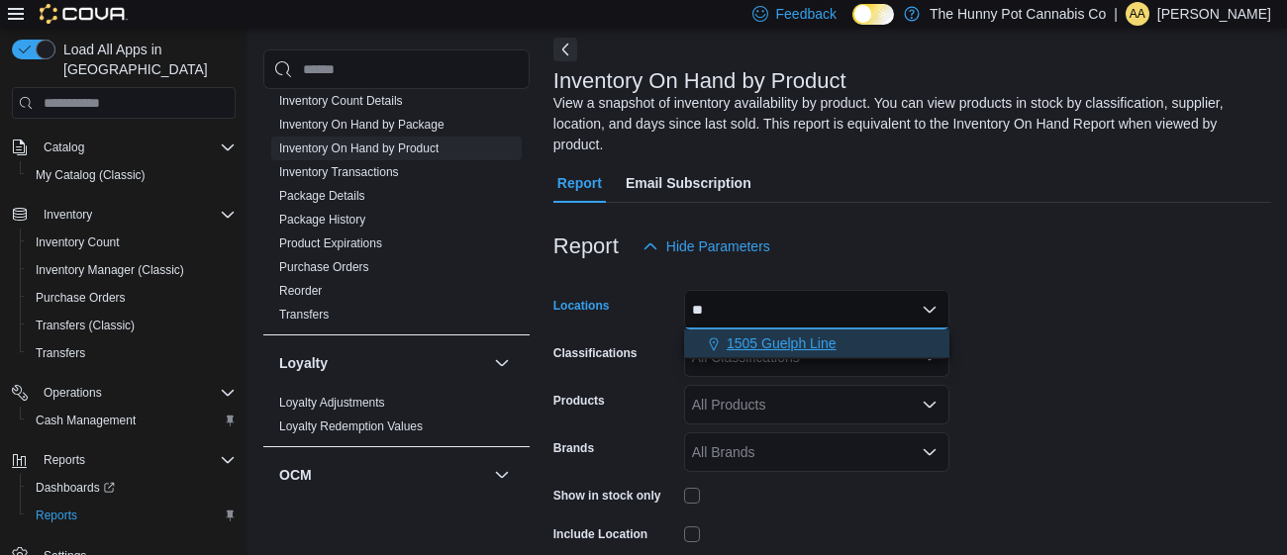
click at [771, 342] on span "1505 Guelph Line" at bounding box center [781, 344] width 110 height 20
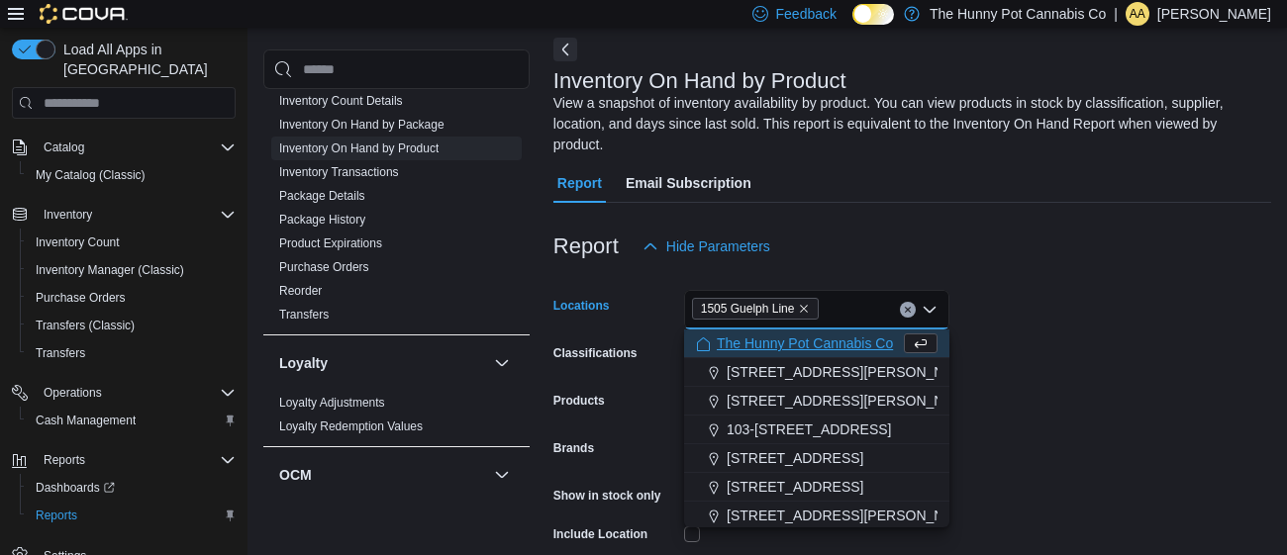
click at [1004, 302] on form "Locations 1505 Guelph Line Combo box. Selected. 1505 Guelph Line. Press Backspa…" at bounding box center [912, 474] width 718 height 416
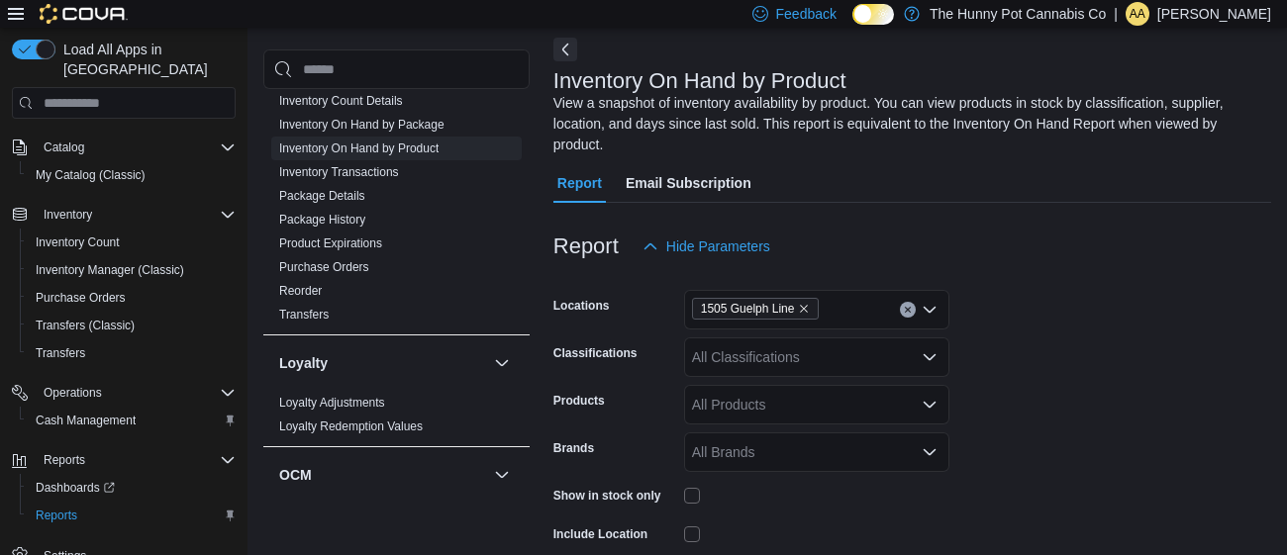
click at [693, 506] on div at bounding box center [816, 495] width 265 height 31
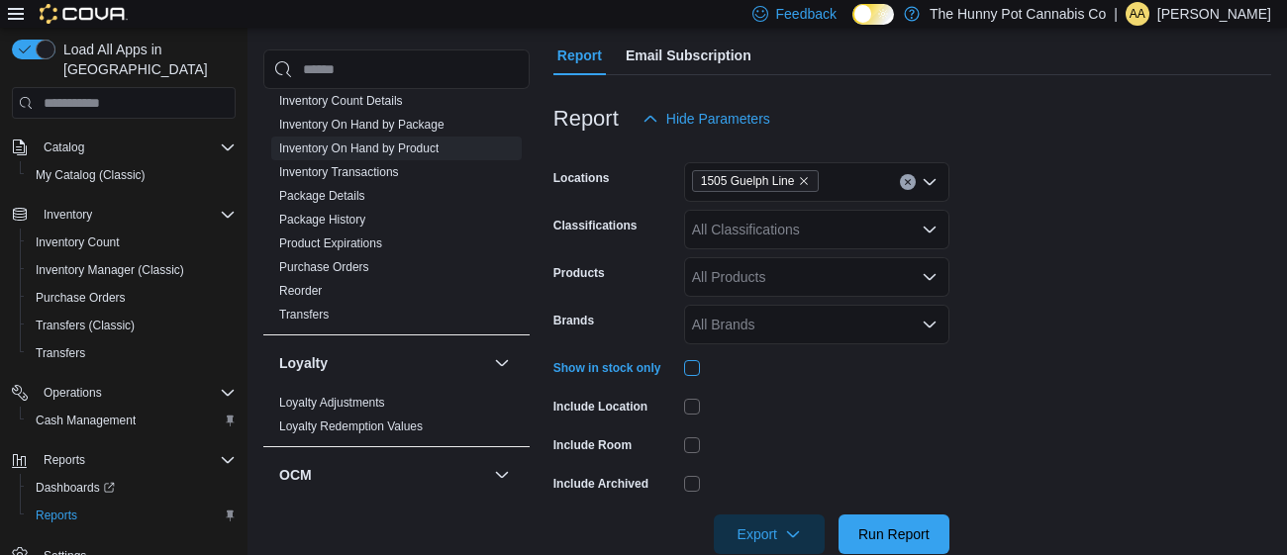
scroll to position [251, 0]
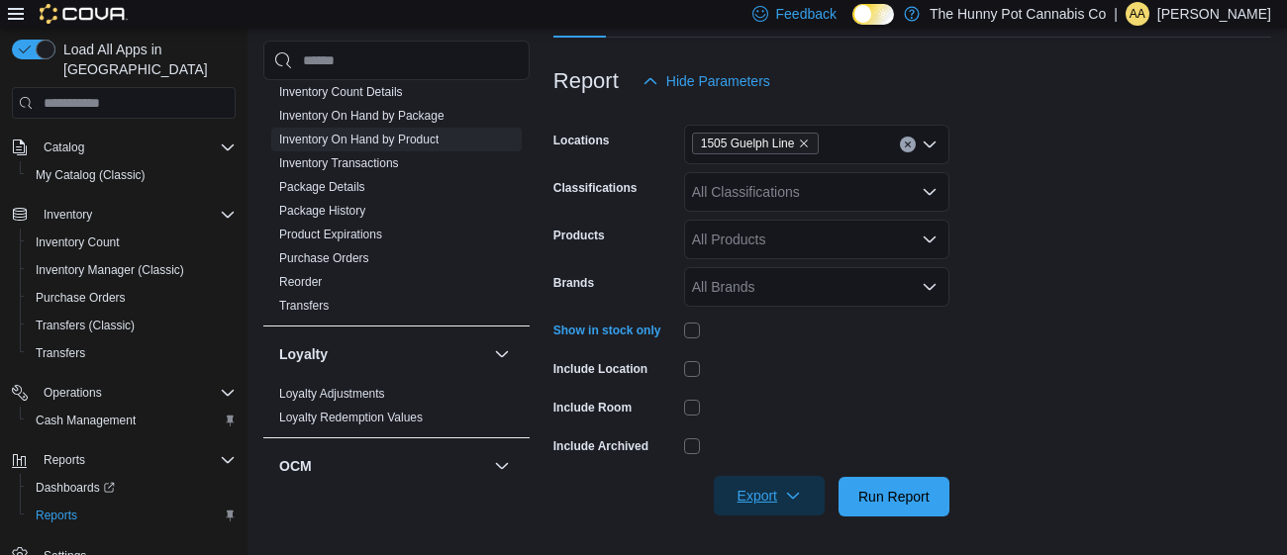
click at [753, 489] on span "Export" at bounding box center [768, 496] width 87 height 40
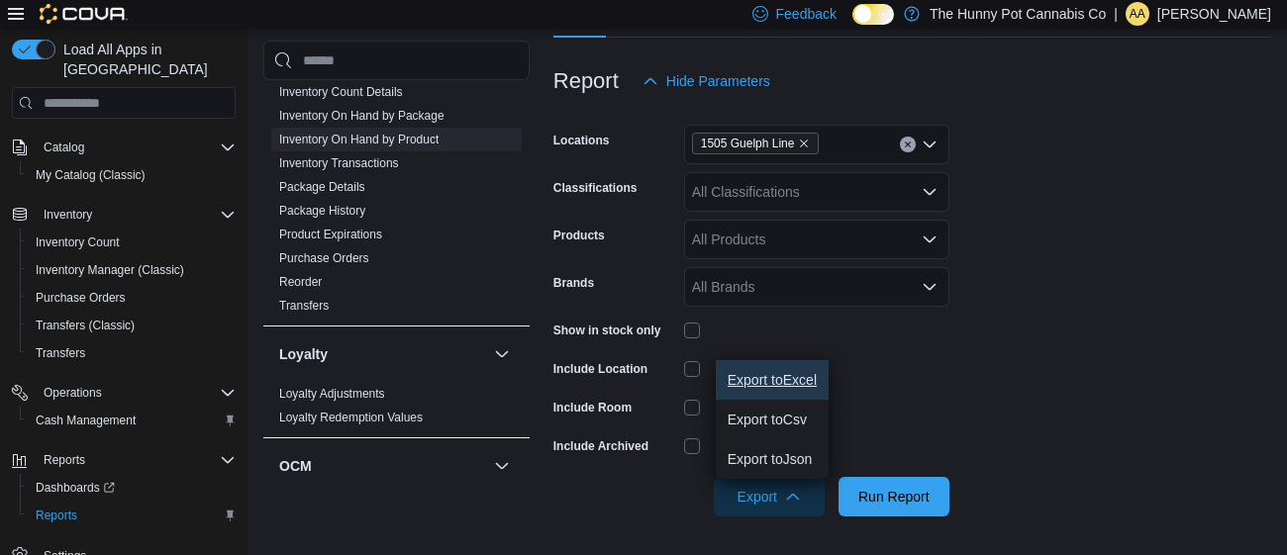
click at [774, 387] on button "Export to Excel" at bounding box center [772, 380] width 113 height 40
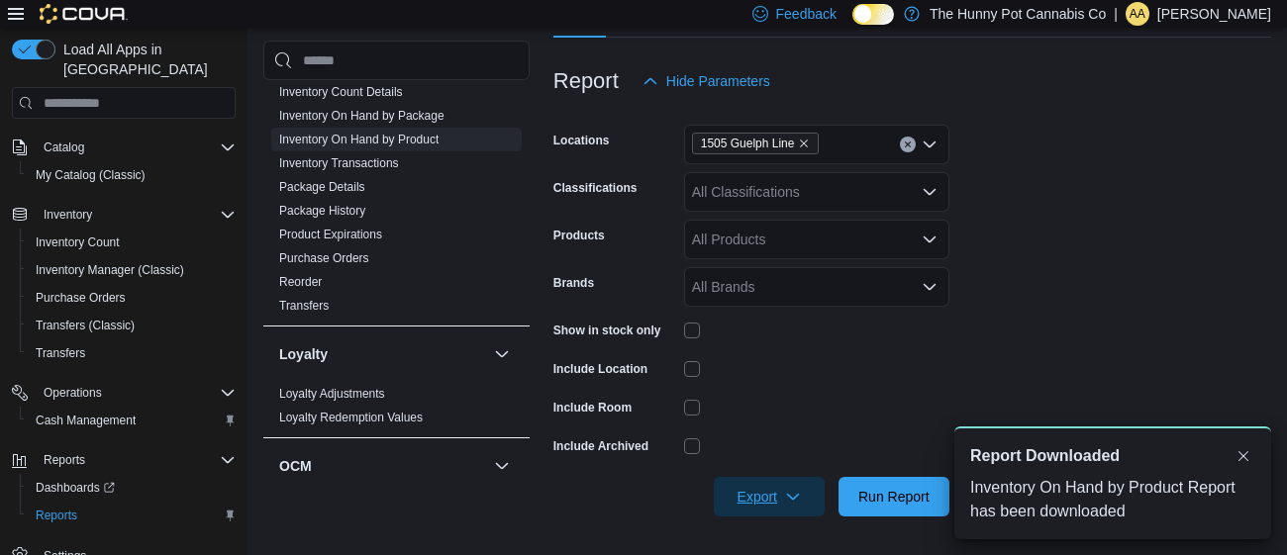
scroll to position [0, 0]
